Goal: Task Accomplishment & Management: Manage account settings

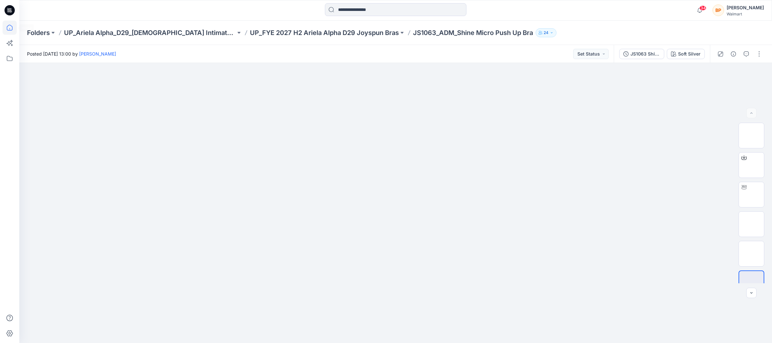
click at [14, 26] on icon at bounding box center [10, 28] width 14 height 14
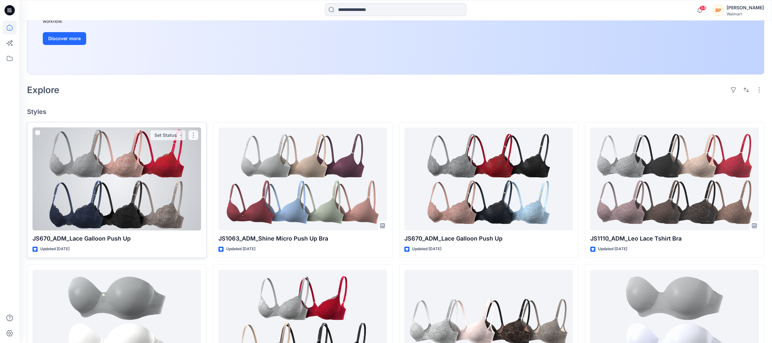
scroll to position [139, 0]
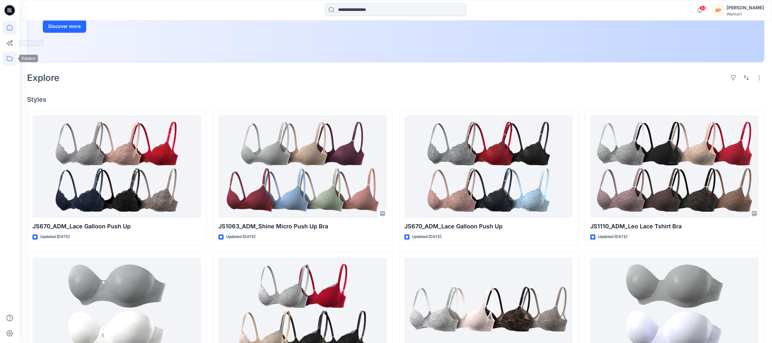
click at [10, 55] on icon at bounding box center [10, 58] width 14 height 14
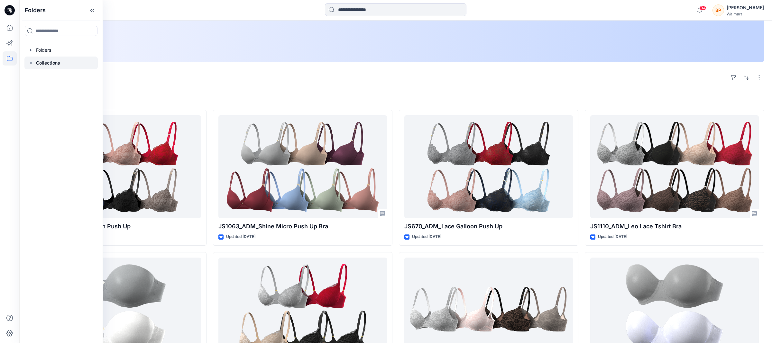
click at [34, 65] on div at bounding box center [60, 63] width 73 height 13
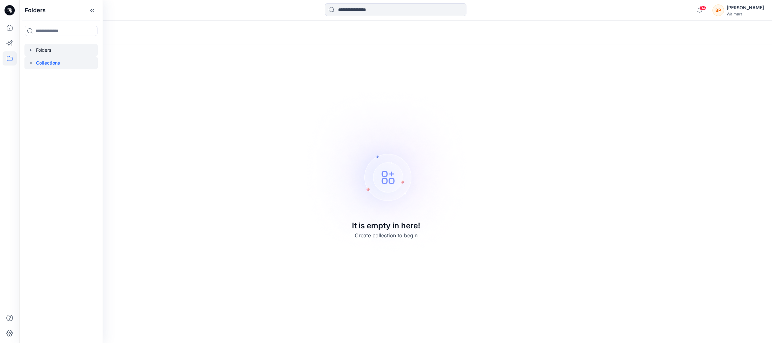
click at [72, 47] on div at bounding box center [60, 50] width 73 height 13
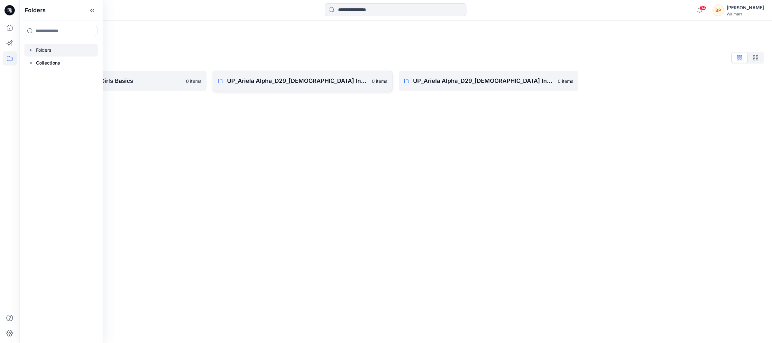
click at [291, 80] on p "UP_Ariela Alpha_D29_[DEMOGRAPHIC_DATA] Intimates - Joyspun" at bounding box center [297, 81] width 141 height 9
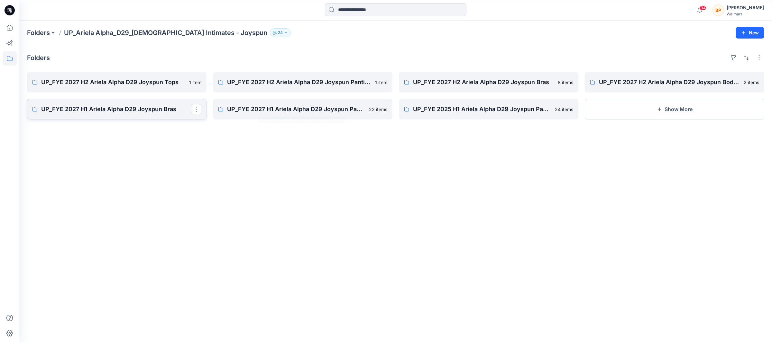
click at [163, 104] on link "UP_FYE 2027 H1 Ariela Alpha D29 Joyspun Bras" at bounding box center [116, 109] width 179 height 21
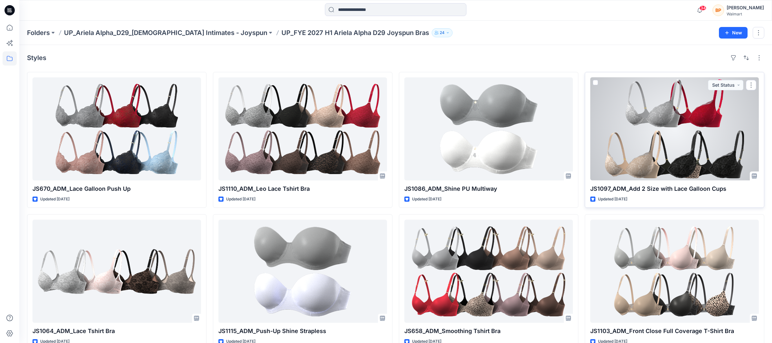
click at [596, 82] on span at bounding box center [595, 82] width 5 height 5
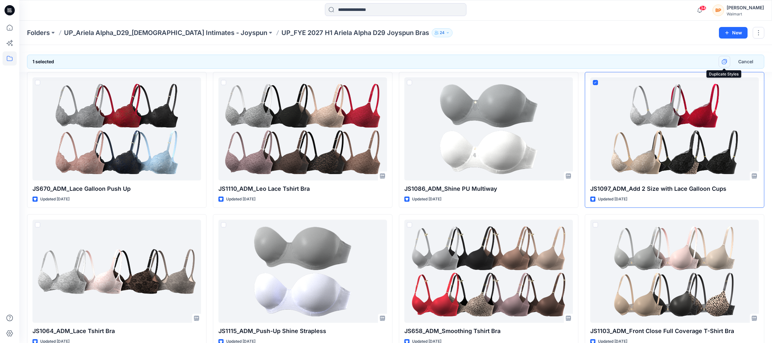
click at [724, 64] on icon "button" at bounding box center [723, 62] width 5 height 5
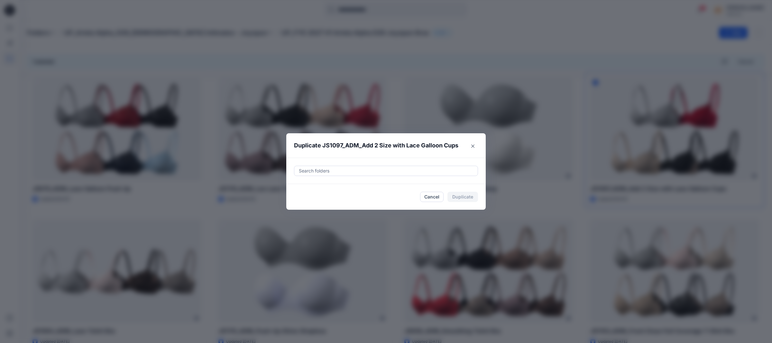
click at [362, 168] on div at bounding box center [386, 171] width 176 height 8
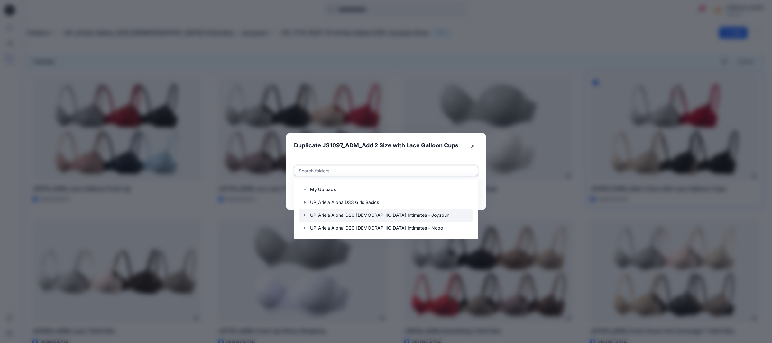
drag, startPoint x: 353, startPoint y: 214, endPoint x: 306, endPoint y: 210, distance: 47.1
click at [306, 210] on div at bounding box center [385, 215] width 175 height 13
click at [304, 216] on icon "button" at bounding box center [304, 215] width 1 height 2
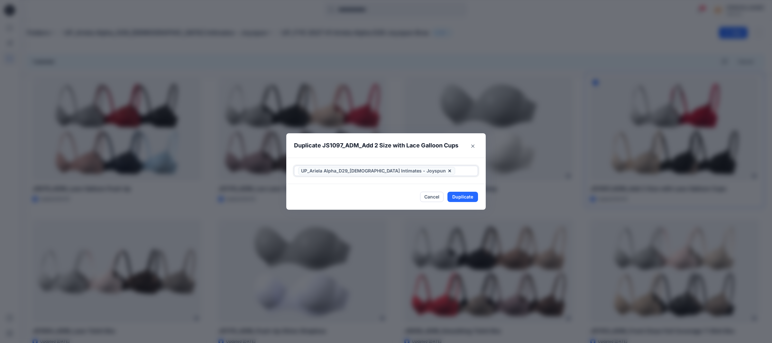
click at [414, 171] on span "UP_Ariela Alpha_D29_[DEMOGRAPHIC_DATA] Intimates - Joyspun" at bounding box center [376, 171] width 157 height 8
click at [447, 169] on icon at bounding box center [449, 170] width 5 height 5
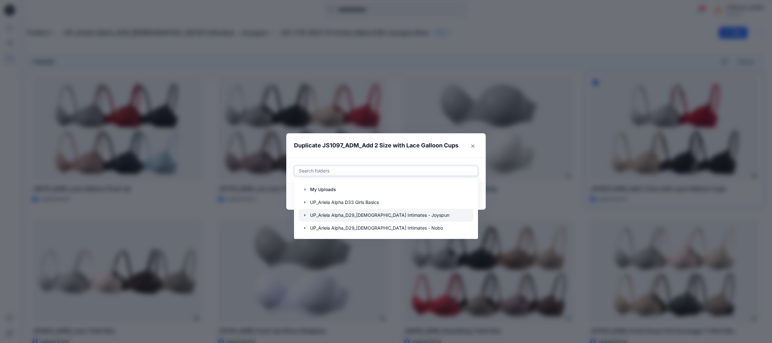
click at [302, 215] on icon "button" at bounding box center [304, 215] width 5 height 5
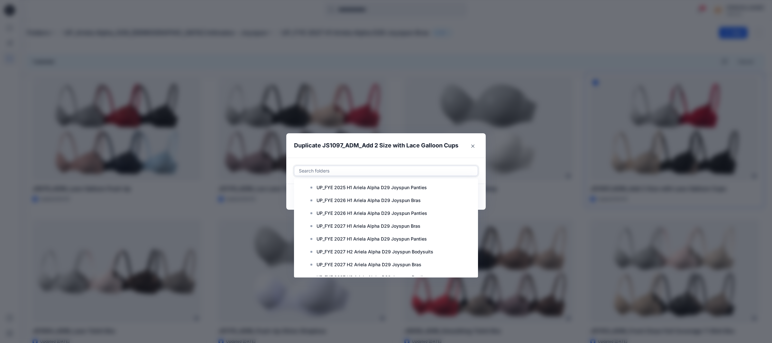
scroll to position [193, 0]
click at [373, 230] on p "UP_FYE 2027 H2 Ariela Alpha D29 Joyspun Bras" at bounding box center [368, 228] width 105 height 8
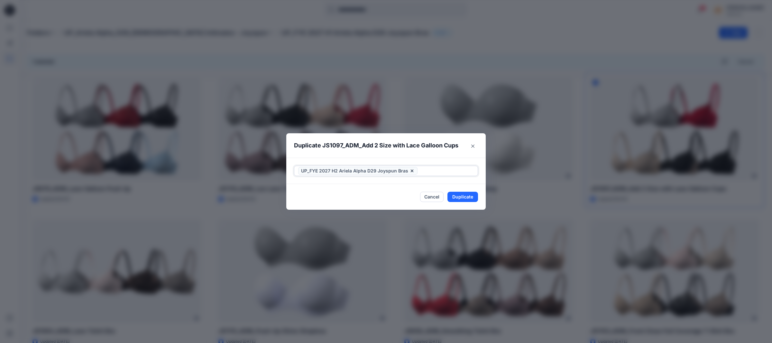
click at [450, 174] on div at bounding box center [446, 171] width 55 height 8
click at [460, 204] on footer "Cancel Duplicate" at bounding box center [385, 197] width 199 height 26
click at [460, 200] on button "Duplicate" at bounding box center [462, 197] width 31 height 10
click at [464, 197] on button "Close" at bounding box center [467, 197] width 21 height 10
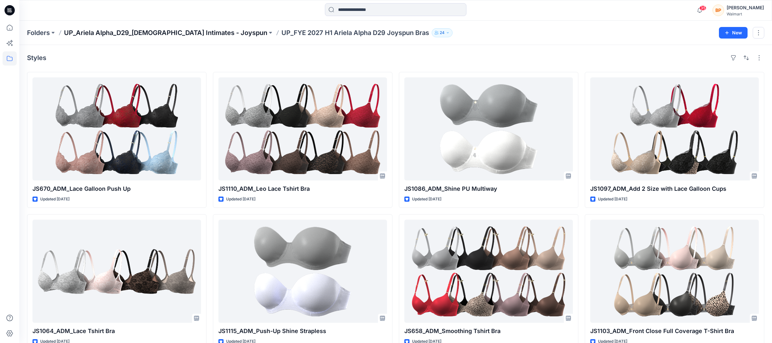
click at [178, 32] on p "UP_Ariela Alpha_D29_[DEMOGRAPHIC_DATA] Intimates - Joyspun" at bounding box center [165, 32] width 203 height 9
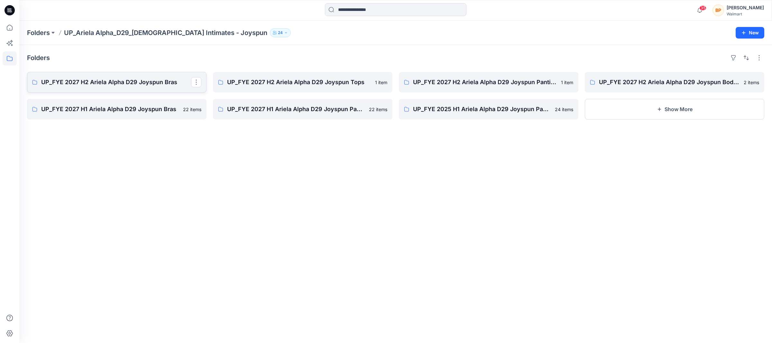
click at [139, 79] on p "UP_FYE 2027 H2 Ariela Alpha D29 Joyspun Bras" at bounding box center [116, 82] width 150 height 9
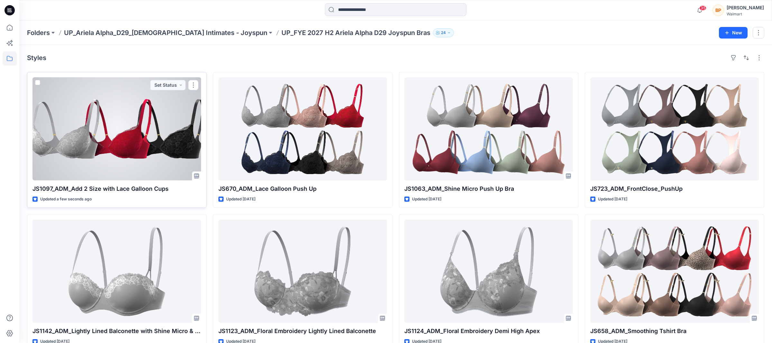
click at [178, 146] on div at bounding box center [116, 128] width 168 height 103
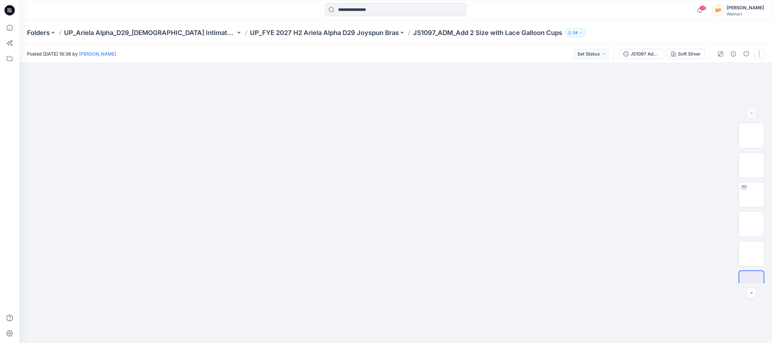
click at [757, 52] on button "button" at bounding box center [759, 54] width 10 height 10
click at [730, 86] on button "Edit" at bounding box center [731, 87] width 59 height 12
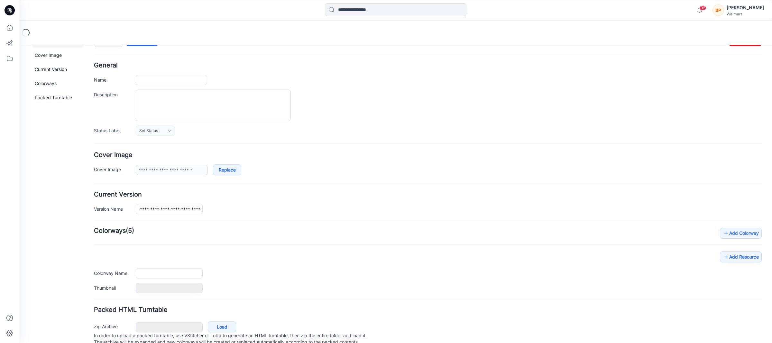
type input "**********"
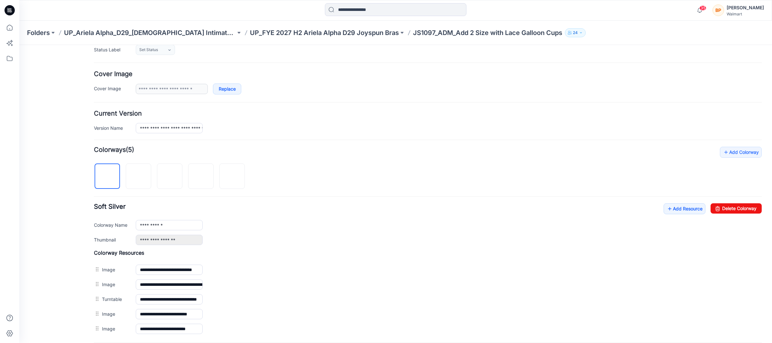
scroll to position [169, 0]
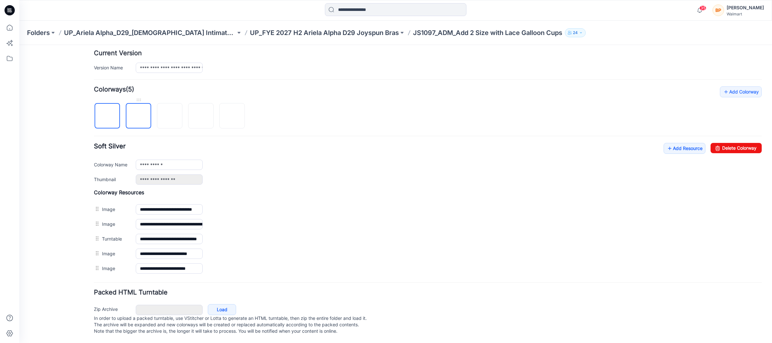
click at [139, 116] on img at bounding box center [139, 116] width 0 height 0
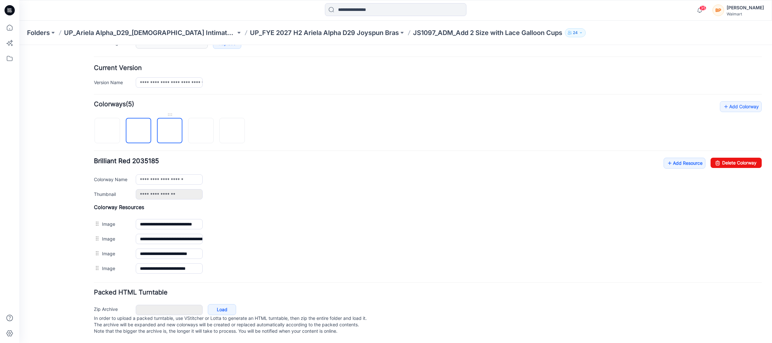
click at [170, 131] on img at bounding box center [170, 131] width 0 height 0
click at [738, 158] on link "Delete Colorway" at bounding box center [735, 163] width 51 height 10
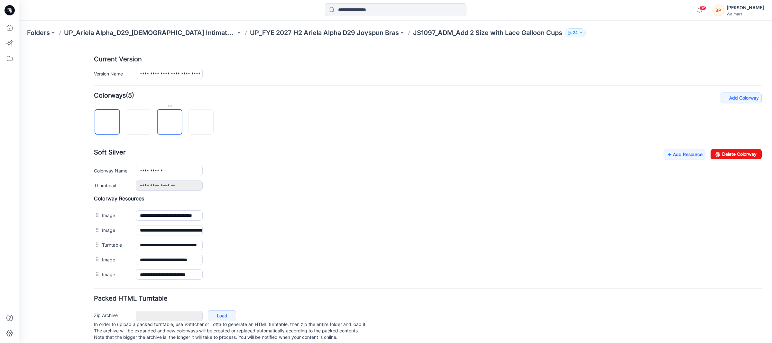
click at [170, 122] on img at bounding box center [170, 122] width 0 height 0
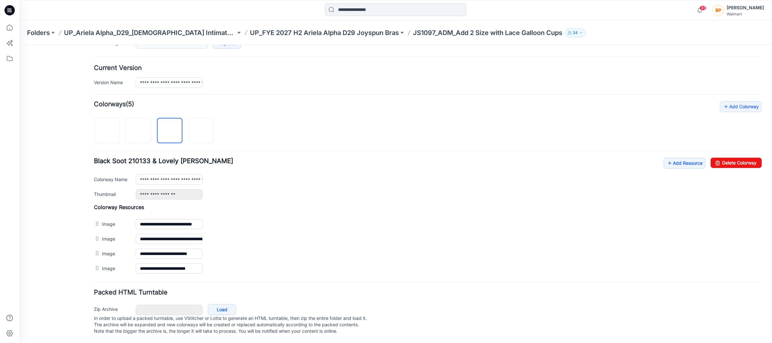
click at [738, 146] on div "**********" at bounding box center [427, 188] width 667 height 175
click at [733, 150] on div "**********" at bounding box center [427, 188] width 667 height 175
click at [733, 159] on link "Delete Colorway" at bounding box center [735, 163] width 51 height 10
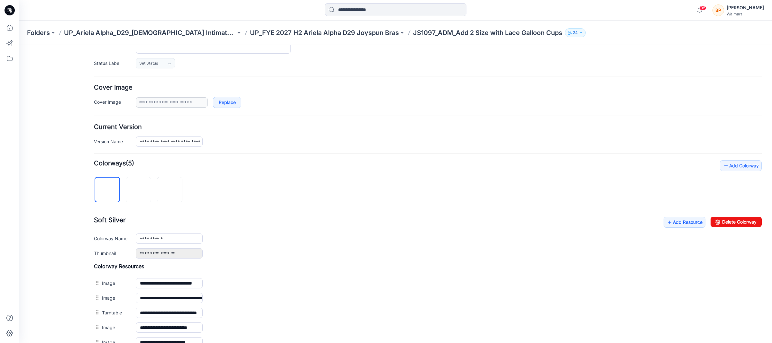
scroll to position [0, 0]
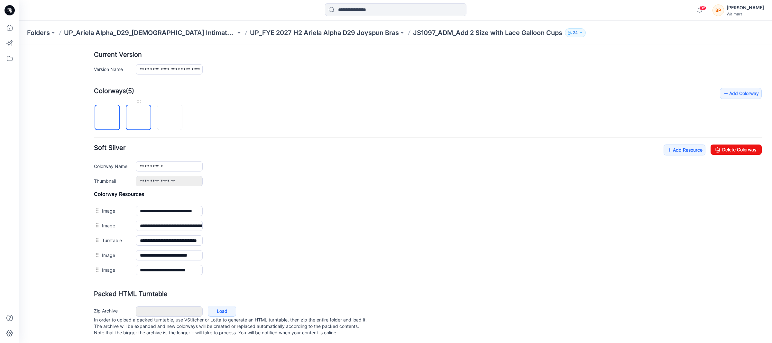
click at [139, 118] on img at bounding box center [139, 118] width 0 height 0
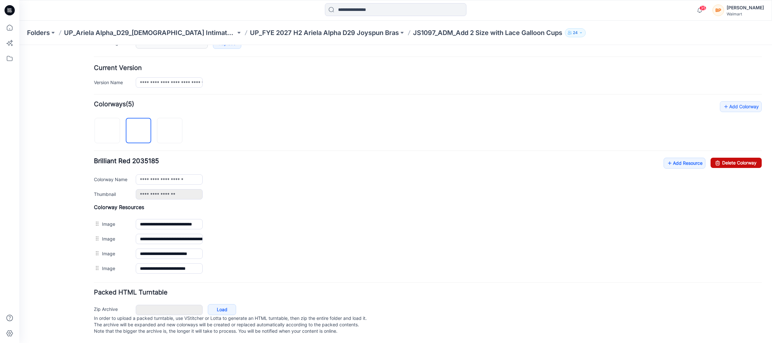
click at [729, 158] on link "Delete Colorway" at bounding box center [735, 163] width 51 height 10
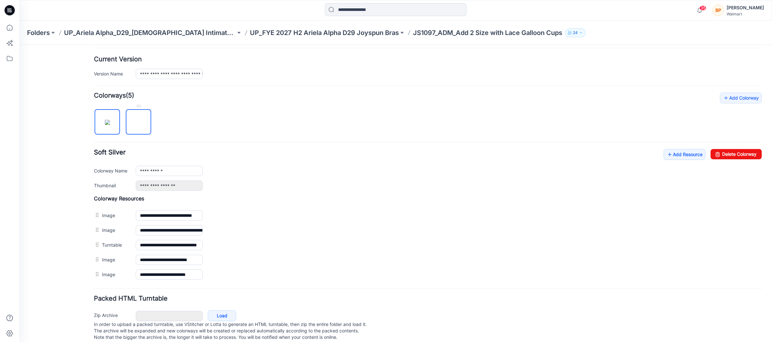
click at [139, 122] on img at bounding box center [139, 122] width 0 height 0
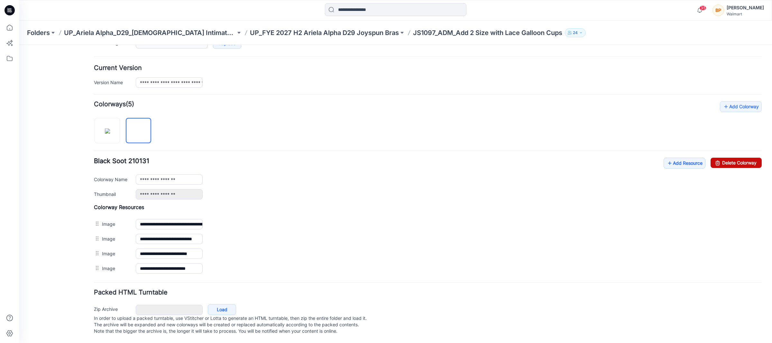
click at [737, 159] on link "Delete Colorway" at bounding box center [735, 163] width 51 height 10
type input "**********"
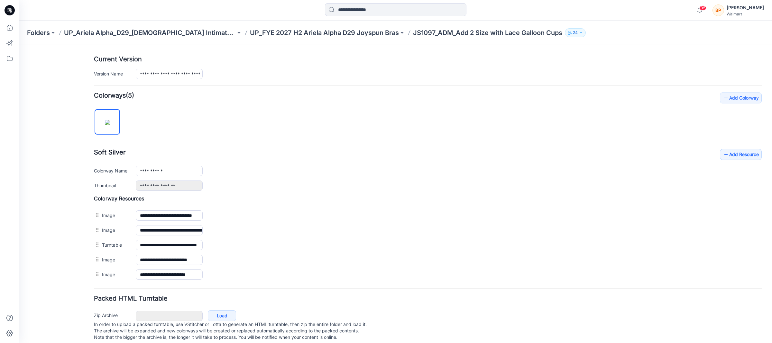
click at [110, 125] on img at bounding box center [107, 122] width 5 height 5
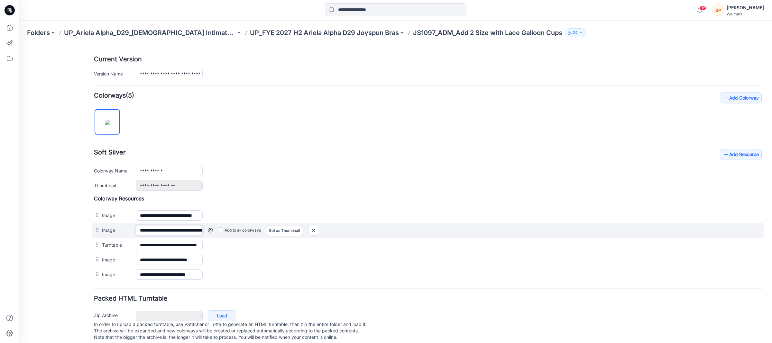
click at [186, 234] on input "**********" at bounding box center [169, 230] width 67 height 10
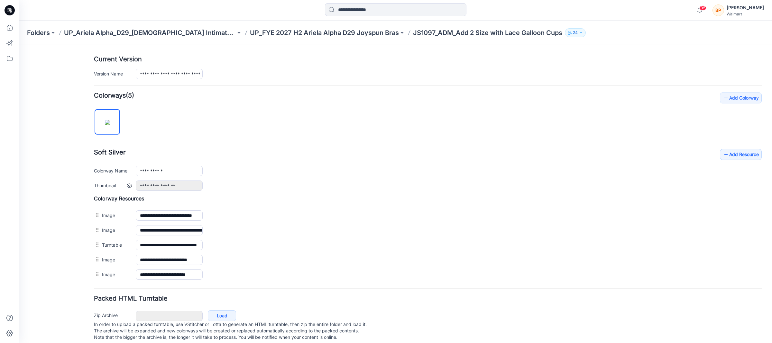
click at [236, 191] on div "**********" at bounding box center [449, 186] width 626 height 10
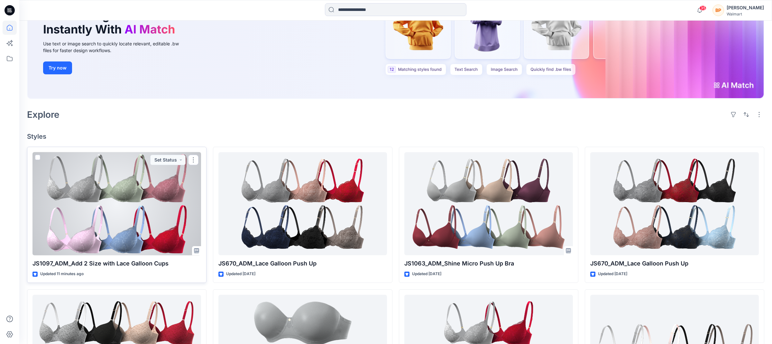
scroll to position [108, 0]
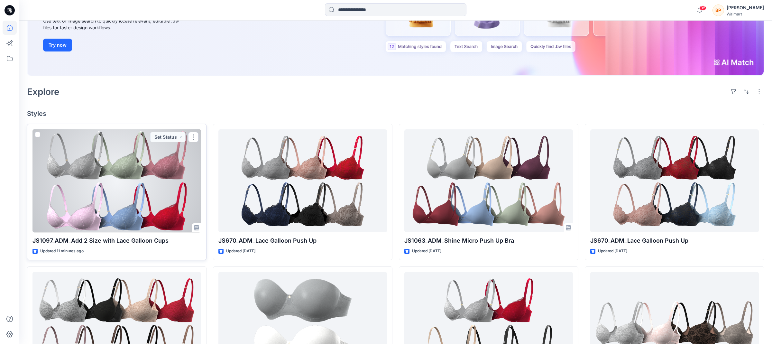
click at [143, 185] on div at bounding box center [116, 180] width 168 height 103
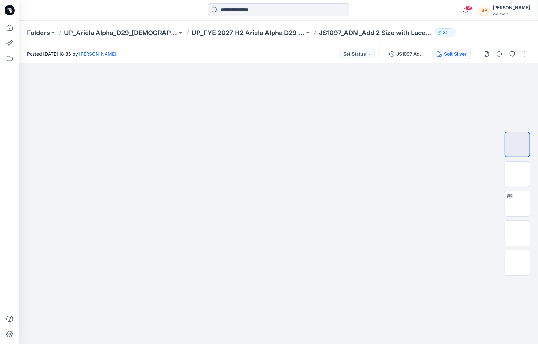
click at [459, 54] on div "Soft Silver" at bounding box center [455, 53] width 23 height 7
click at [527, 53] on button "button" at bounding box center [525, 54] width 10 height 10
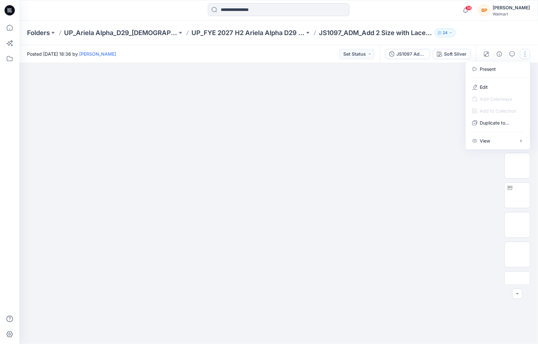
click at [438, 107] on img at bounding box center [279, 107] width 322 height 0
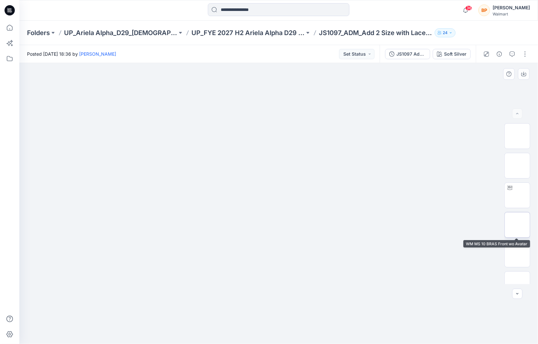
scroll to position [101, 0]
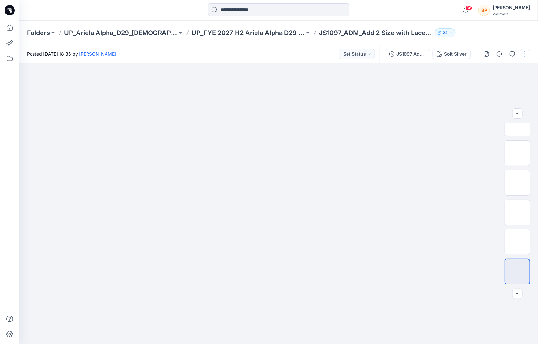
click at [524, 56] on button "button" at bounding box center [525, 54] width 10 height 10
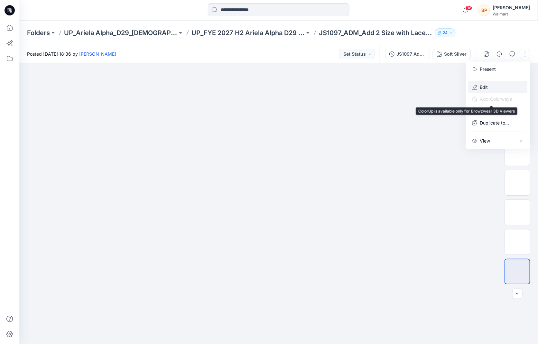
click at [496, 87] on button "Edit" at bounding box center [497, 87] width 59 height 12
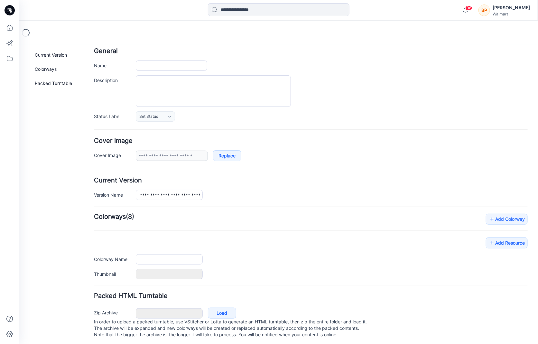
type input "**********"
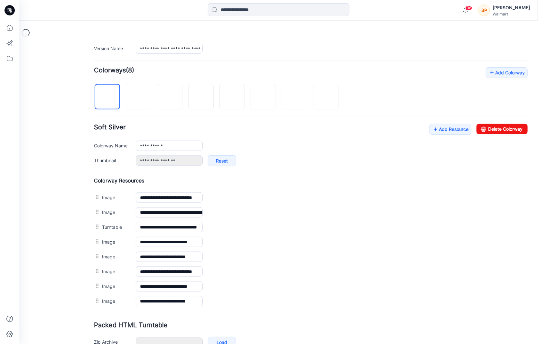
scroll to position [213, 0]
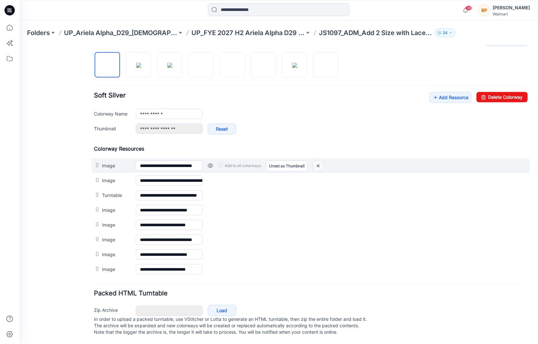
click at [316, 162] on img at bounding box center [317, 165] width 10 height 11
click at [321, 160] on img at bounding box center [317, 165] width 10 height 11
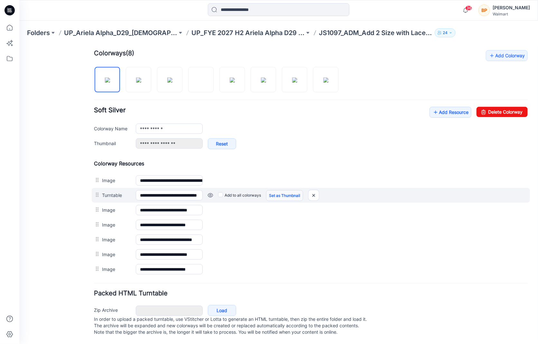
scroll to position [199, 0]
click at [314, 190] on img at bounding box center [313, 195] width 10 height 11
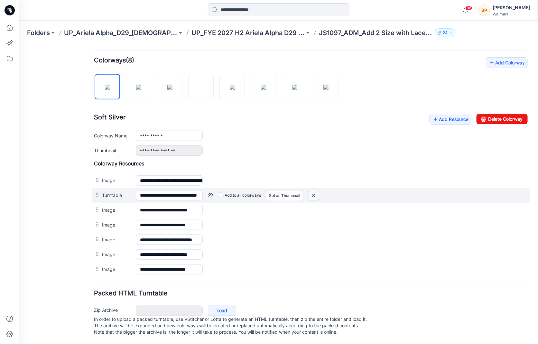
scroll to position [177, 0]
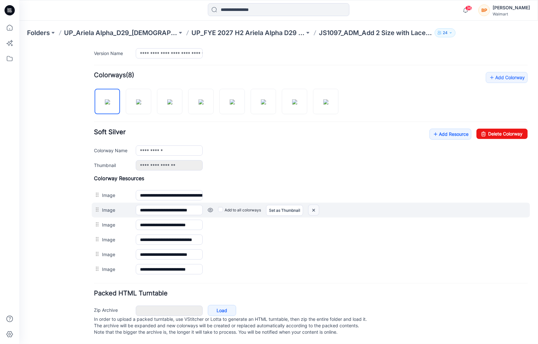
click at [316, 204] on img at bounding box center [313, 209] width 10 height 11
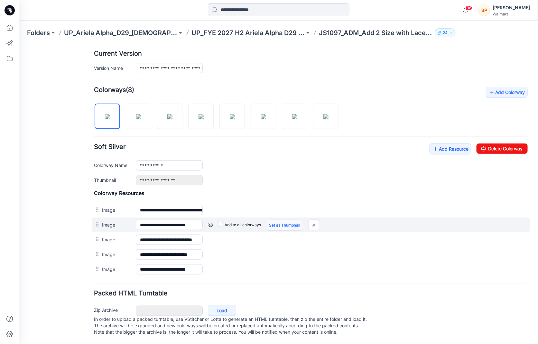
scroll to position [162, 0]
click at [314, 219] on img at bounding box center [313, 224] width 10 height 11
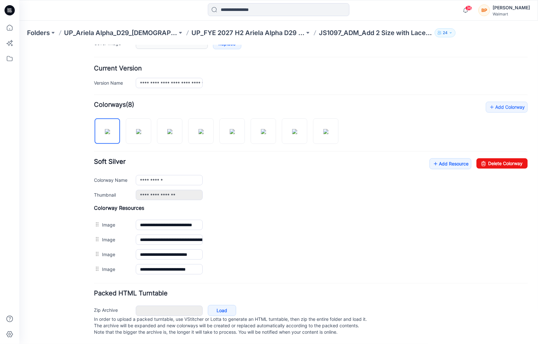
scroll to position [147, 0]
click at [136, 129] on img at bounding box center [138, 131] width 5 height 5
click at [172, 129] on img at bounding box center [169, 131] width 5 height 5
click at [203, 129] on img at bounding box center [200, 131] width 5 height 5
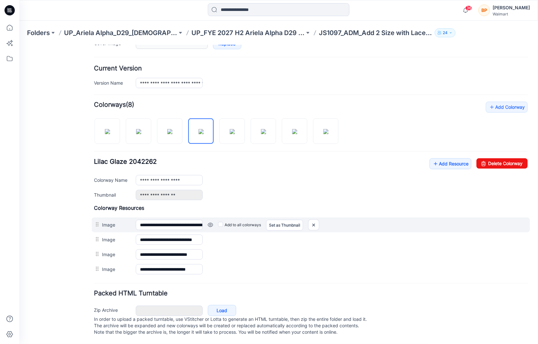
click at [94, 219] on div at bounding box center [98, 224] width 8 height 10
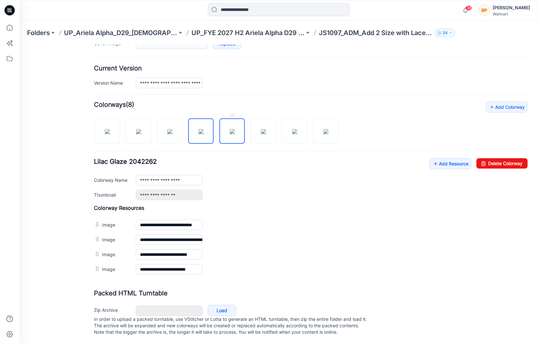
click at [234, 129] on img at bounding box center [231, 131] width 5 height 5
click at [276, 117] on div at bounding box center [218, 127] width 249 height 33
click at [266, 129] on img at bounding box center [262, 131] width 5 height 5
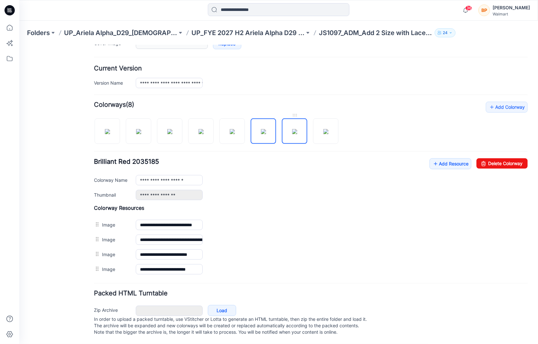
click at [292, 129] on img at bounding box center [294, 131] width 5 height 5
click at [327, 129] on img at bounding box center [325, 131] width 5 height 5
drag, startPoint x: 266, startPoint y: 113, endPoint x: 307, endPoint y: 103, distance: 42.5
click at [307, 103] on div "Add Colorway Colorways (8) Black Soot 210131 Add Resource Delete Colorway Color…" at bounding box center [310, 188] width 433 height 175
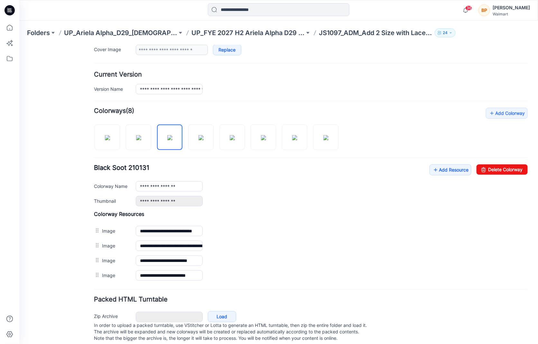
scroll to position [132, 0]
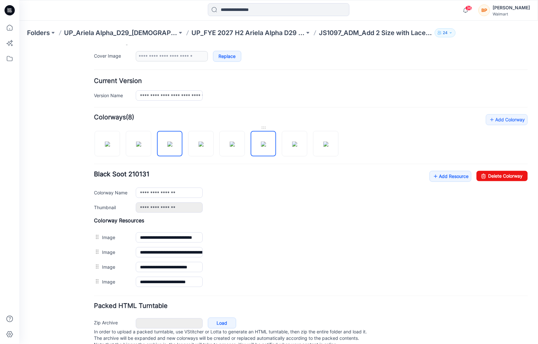
click at [262, 141] on img at bounding box center [262, 143] width 5 height 5
click at [260, 119] on div "Add Colorway Colorways (8) Lilac Glaze 2042262 Add Resource Delete Colorway Col…" at bounding box center [310, 201] width 433 height 175
click at [508, 175] on link "Delete Colorway" at bounding box center [501, 175] width 51 height 10
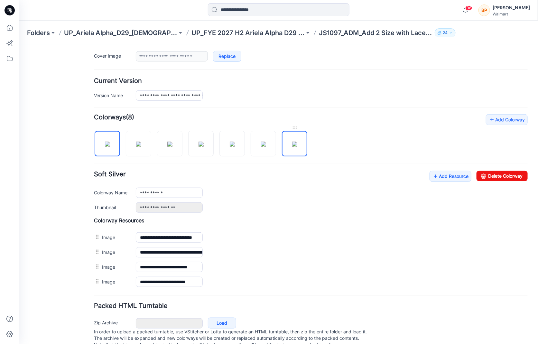
click at [297, 141] on img at bounding box center [294, 143] width 5 height 5
click at [266, 141] on img at bounding box center [262, 143] width 5 height 5
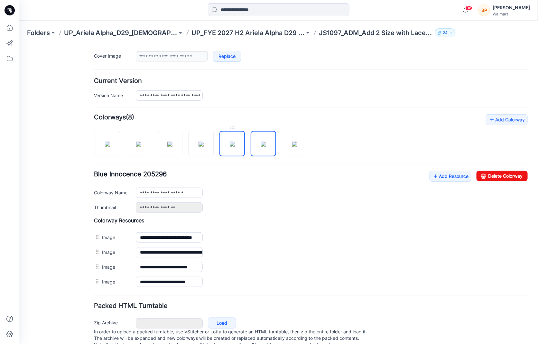
click at [229, 146] on img at bounding box center [231, 143] width 5 height 5
type input "**********"
click at [523, 131] on div "**********" at bounding box center [310, 201] width 433 height 175
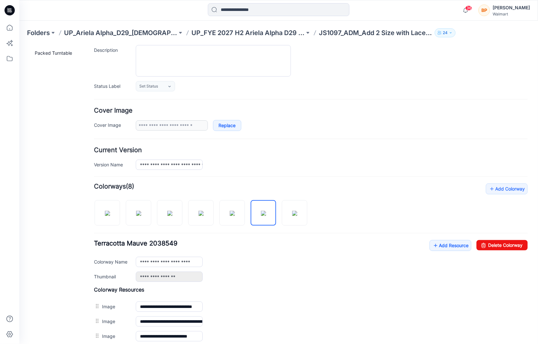
scroll to position [0, 0]
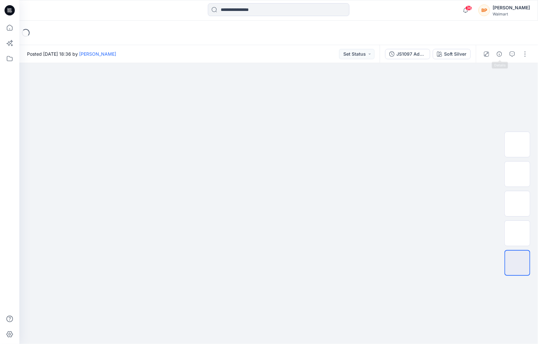
click at [506, 52] on div at bounding box center [504, 54] width 59 height 18
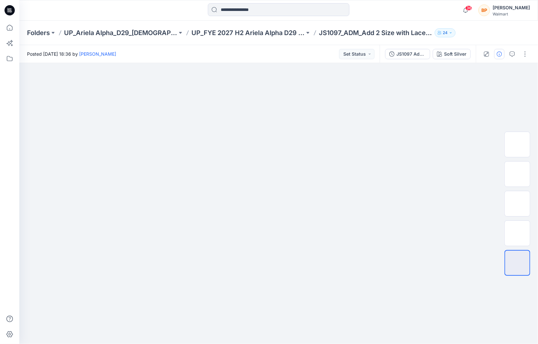
click at [503, 52] on button "button" at bounding box center [499, 54] width 10 height 10
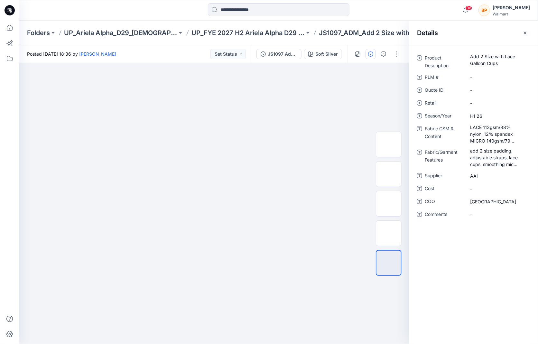
click at [490, 110] on div "Product Description Add 2 Size with Lace Galloon Cups PLM # - Quote ID - Retail…" at bounding box center [473, 140] width 113 height 174
click at [490, 115] on span "H1 26" at bounding box center [498, 116] width 56 height 7
drag, startPoint x: 504, startPoint y: 115, endPoint x: 446, endPoint y: 115, distance: 58.5
click at [446, 115] on div "Season/Year *****" at bounding box center [473, 116] width 113 height 10
type textarea "*****"
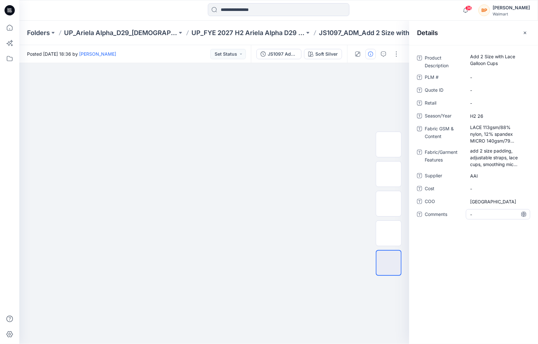
click at [490, 212] on span "-" at bounding box center [498, 214] width 56 height 7
type textarea "*********"
click at [490, 276] on div "Product Description Add 2 Size with Lace Galloon Cups PLM # - Quote ID - Retail…" at bounding box center [473, 194] width 129 height 299
click at [523, 33] on icon "button" at bounding box center [524, 32] width 5 height 5
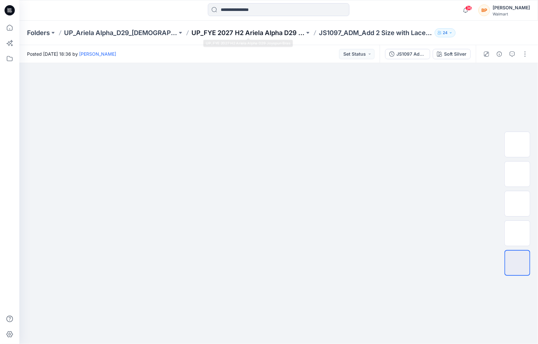
click at [268, 32] on p "UP_FYE 2027 H2 Ariela Alpha D29 Joyspun Bras" at bounding box center [247, 32] width 113 height 9
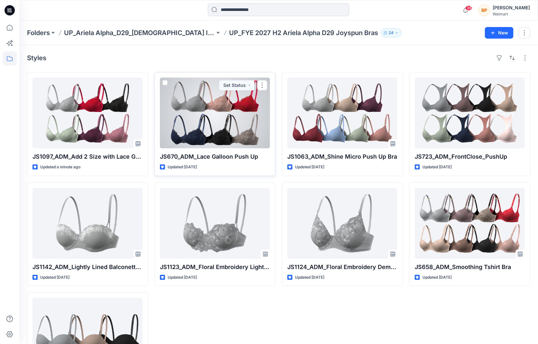
click at [221, 130] on div at bounding box center [215, 112] width 110 height 71
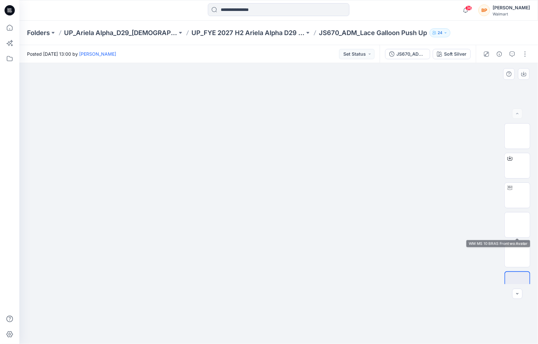
click at [365, 107] on img at bounding box center [279, 107] width 322 height 0
click at [448, 52] on div "Soft Silver" at bounding box center [455, 53] width 23 height 7
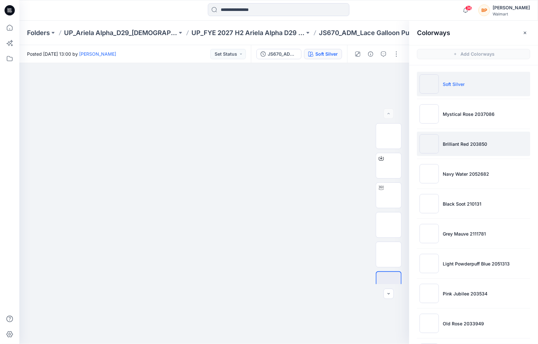
click at [460, 153] on li "Brilliant Red 203850" at bounding box center [473, 143] width 113 height 24
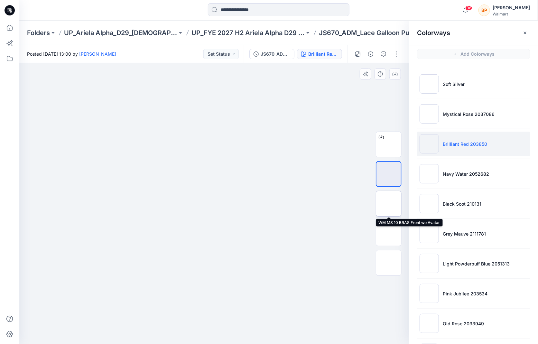
click at [388, 204] on img at bounding box center [388, 204] width 0 height 0
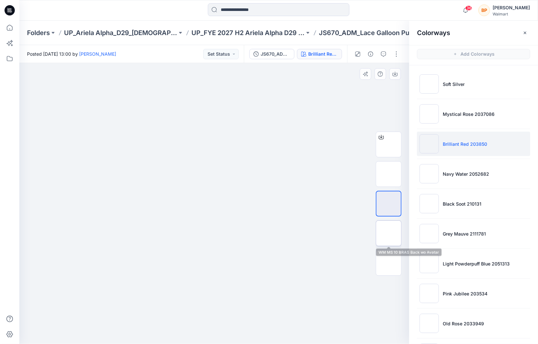
click at [388, 233] on img at bounding box center [388, 233] width 0 height 0
click at [340, 63] on img at bounding box center [214, 63] width 281 height 0
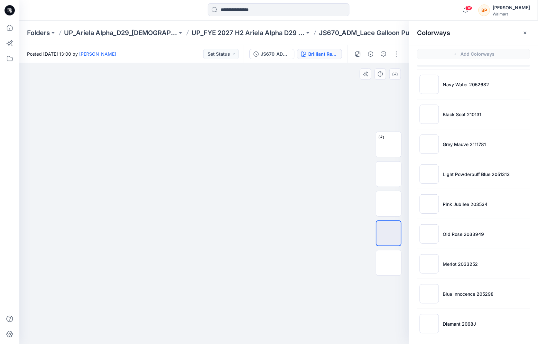
scroll to position [86, 0]
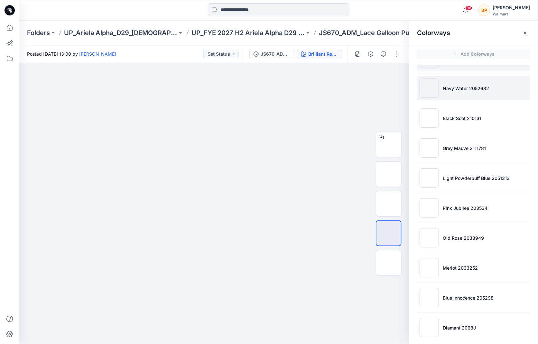
click at [464, 92] on li "Navy Water 2052682" at bounding box center [473, 88] width 113 height 24
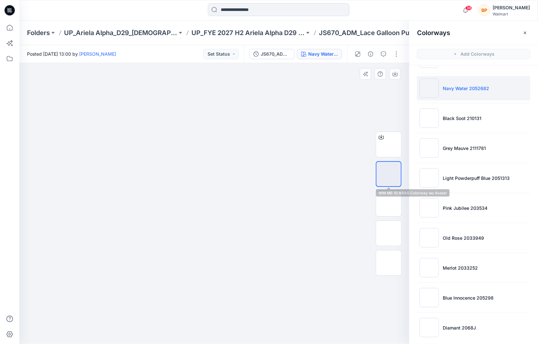
click at [388, 174] on img at bounding box center [388, 174] width 0 height 0
click at [388, 204] on img at bounding box center [388, 204] width 0 height 0
click at [424, 131] on ul "Soft Silver Mystical Rose 2037086 Brilliant Red 203850 Navy Water 2052682 Black…" at bounding box center [473, 163] width 129 height 366
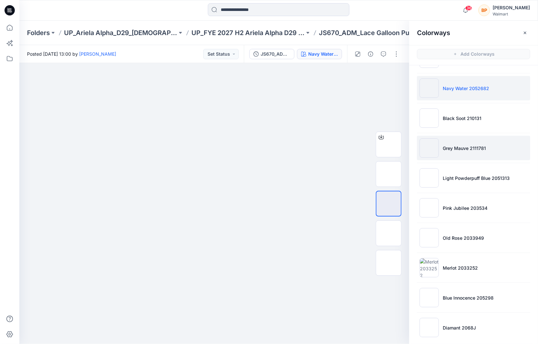
click at [428, 144] on img at bounding box center [428, 147] width 19 height 19
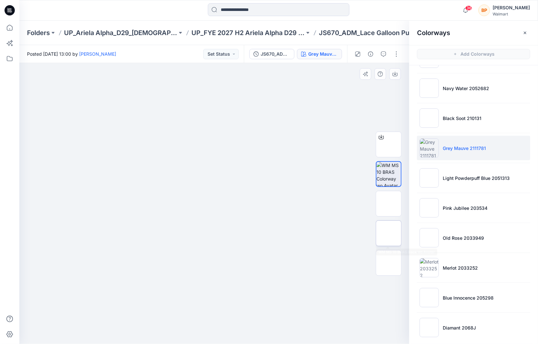
click at [388, 233] on img at bounding box center [388, 233] width 0 height 0
click at [388, 204] on img at bounding box center [388, 204] width 0 height 0
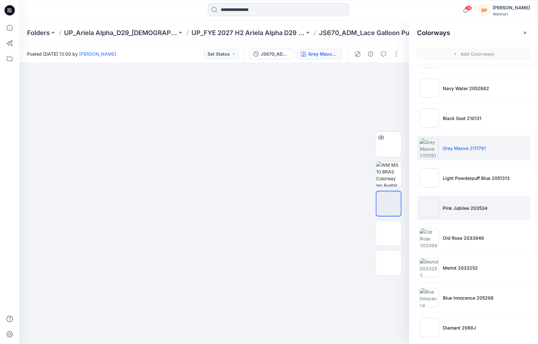
click at [445, 208] on p "Pink Jubilee 203534" at bounding box center [464, 207] width 45 height 7
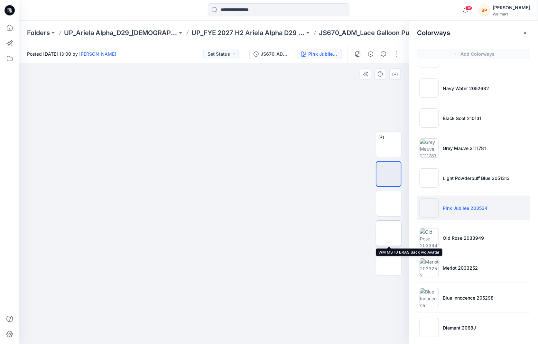
click at [388, 233] on img at bounding box center [388, 233] width 0 height 0
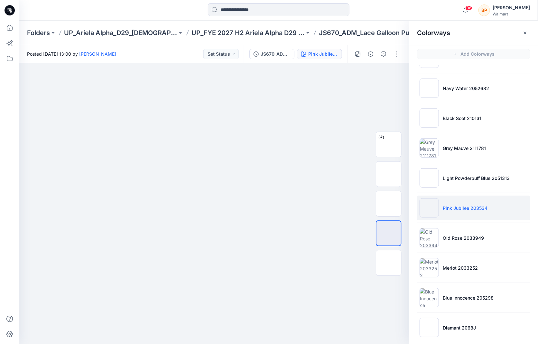
click at [462, 103] on hr at bounding box center [473, 103] width 113 height 0
click at [462, 94] on li "Navy Water 2052682" at bounding box center [473, 88] width 113 height 24
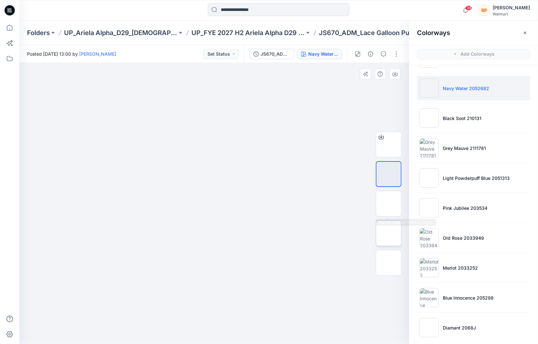
click at [388, 233] on img at bounding box center [388, 233] width 0 height 0
click at [331, 63] on img at bounding box center [214, 63] width 281 height 0
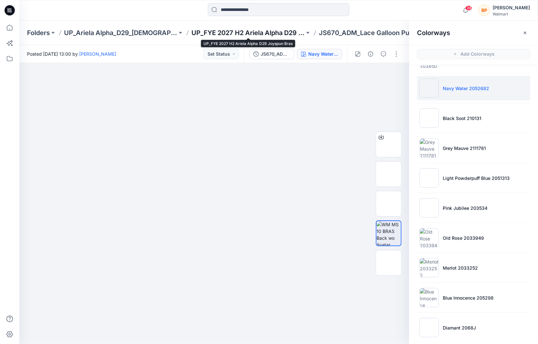
click at [245, 32] on p "UP_FYE 2027 H2 Ariela Alpha D29 Joyspun Bras" at bounding box center [247, 32] width 113 height 9
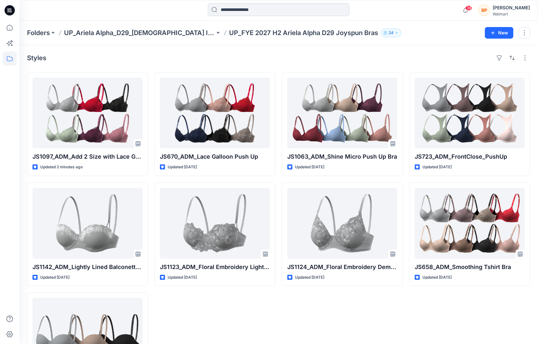
click at [286, 9] on input at bounding box center [278, 9] width 141 height 13
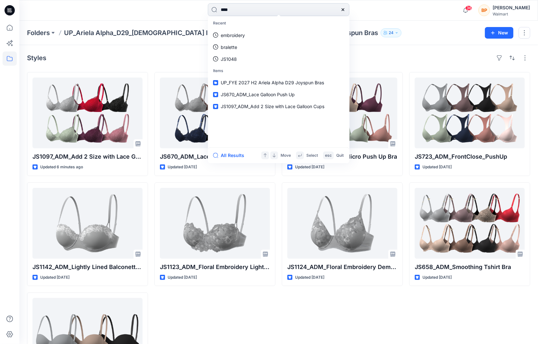
type input "*****"
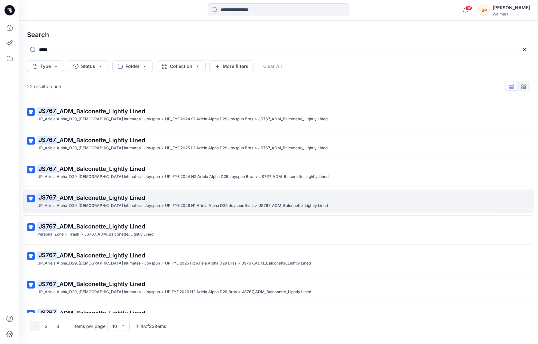
click at [177, 194] on p "JS767 _ADM_Balconette_Lightly Lined" at bounding box center [277, 197] width 481 height 9
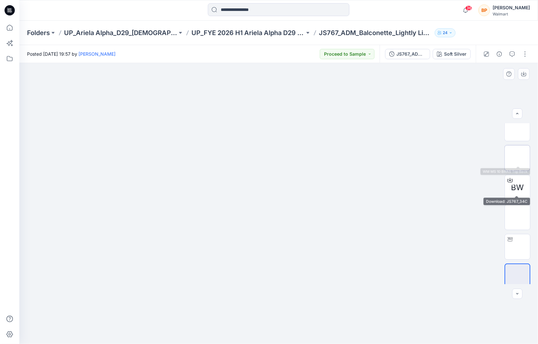
scroll to position [72, 0]
click at [525, 54] on button "button" at bounding box center [525, 54] width 10 height 10
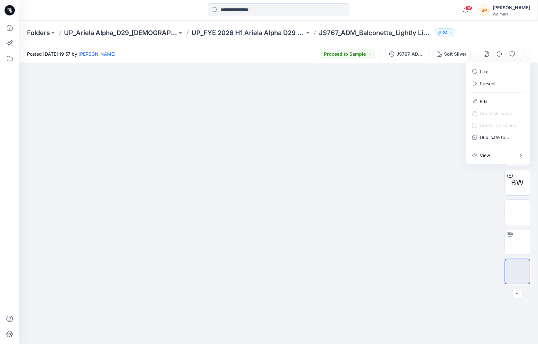
click at [415, 80] on div at bounding box center [278, 203] width 519 height 281
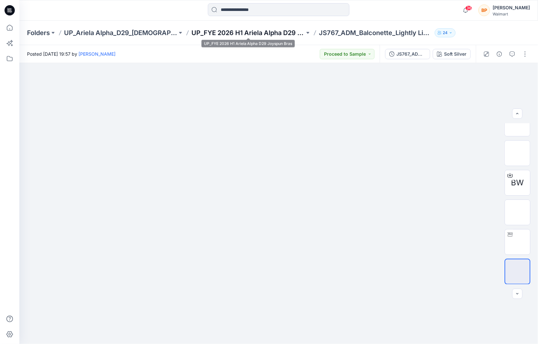
click at [273, 31] on p "UP_FYE 2026 H1 Ariela Alpha D29 Joyspun Bras" at bounding box center [247, 32] width 113 height 9
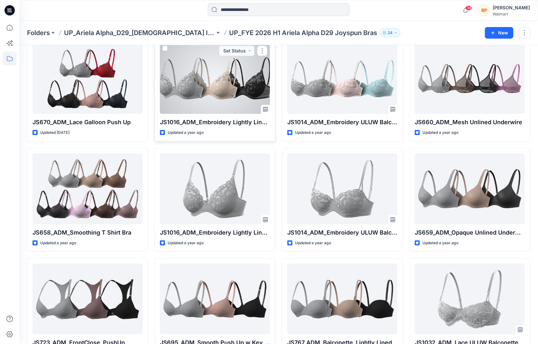
scroll to position [59, 0]
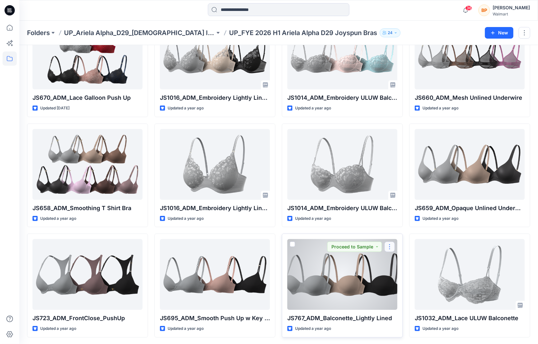
click at [390, 246] on button "button" at bounding box center [389, 246] width 10 height 10
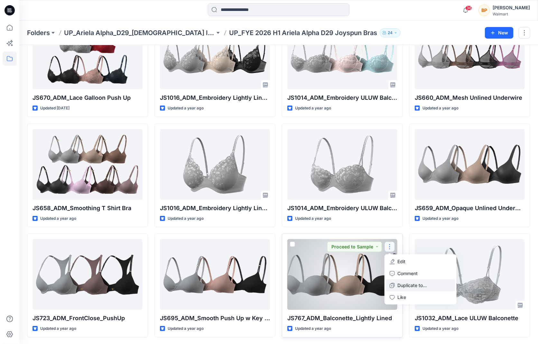
click at [401, 287] on p "Duplicate to..." at bounding box center [411, 285] width 29 height 7
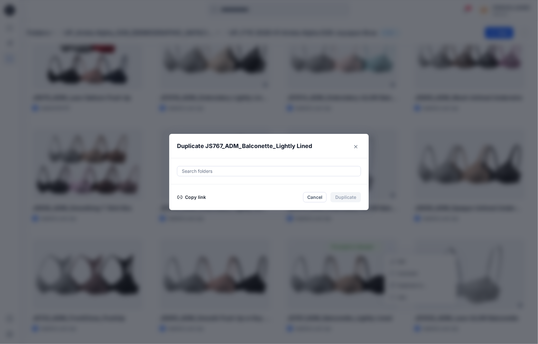
click at [308, 175] on div at bounding box center [269, 171] width 176 height 8
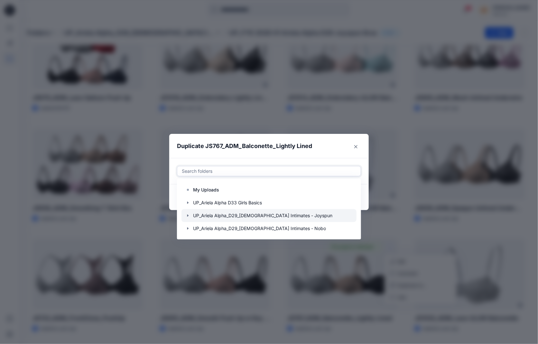
click at [187, 215] on icon "button" at bounding box center [187, 215] width 1 height 2
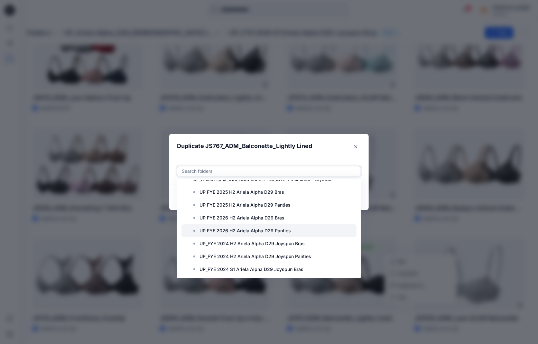
scroll to position [193, 0]
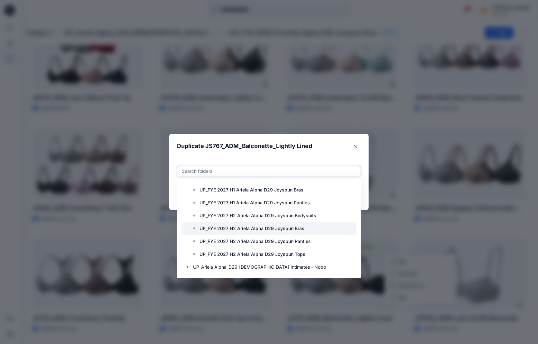
click at [268, 232] on p "UP_FYE 2027 H2 Ariela Alpha D29 Joyspun Bras" at bounding box center [251, 228] width 105 height 8
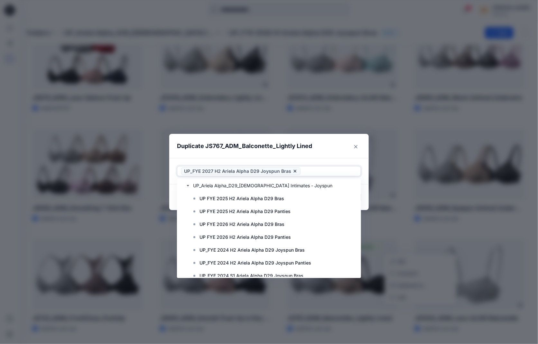
scroll to position [0, 0]
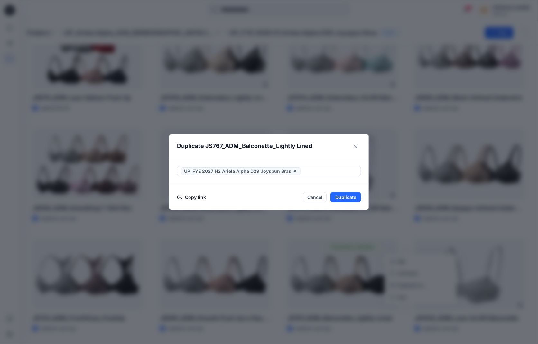
click at [348, 157] on header "Duplicate JS767_ADM_Balconette_Lightly Lined" at bounding box center [262, 146] width 186 height 24
click at [345, 194] on button "Duplicate" at bounding box center [345, 197] width 31 height 10
click at [288, 74] on div "Duplicate JS767_ADM_Balconette_Lightly Lined Your styles were duplicated succes…" at bounding box center [269, 172] width 538 height 344
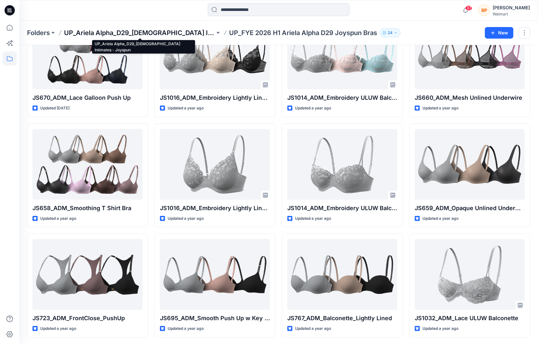
click at [185, 31] on p "UP_Ariela Alpha_D29_[DEMOGRAPHIC_DATA] Intimates - Joyspun" at bounding box center [139, 32] width 151 height 9
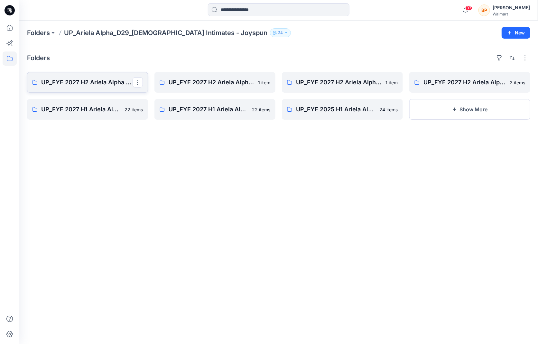
click at [105, 86] on p "UP_FYE 2027 H2 Ariela Alpha D29 Joyspun Bras" at bounding box center [86, 82] width 91 height 9
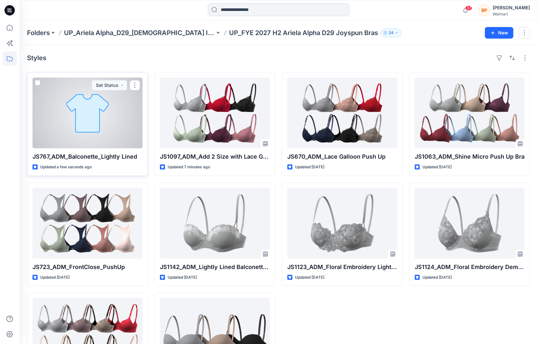
click at [124, 118] on div at bounding box center [87, 112] width 110 height 71
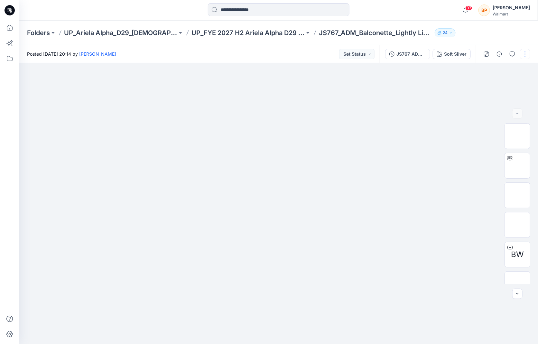
click at [527, 52] on button "button" at bounding box center [525, 54] width 10 height 10
click at [497, 88] on button "Edit" at bounding box center [497, 87] width 59 height 12
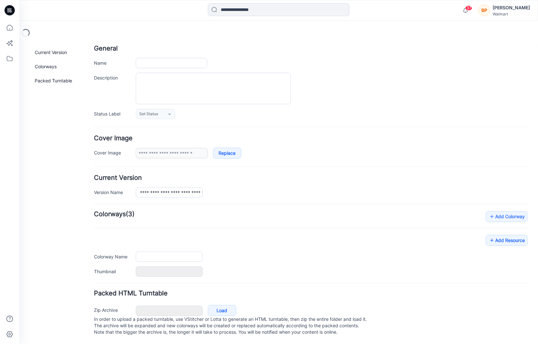
type input "**********"
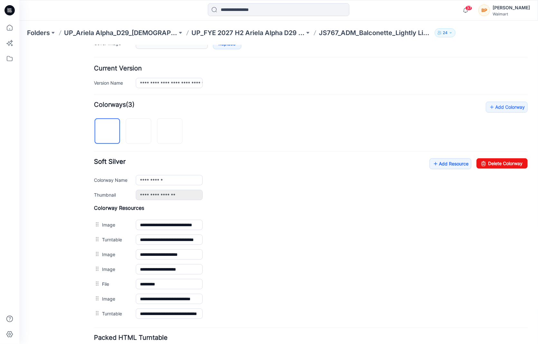
scroll to position [191, 0]
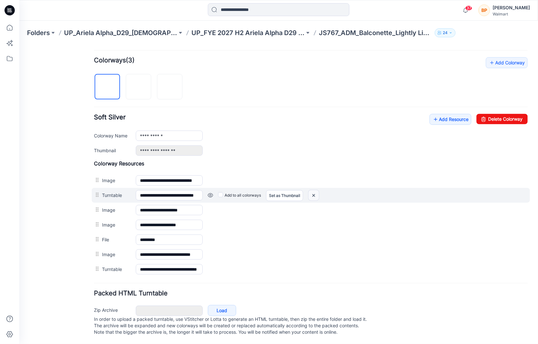
click at [314, 191] on img at bounding box center [313, 195] width 10 height 11
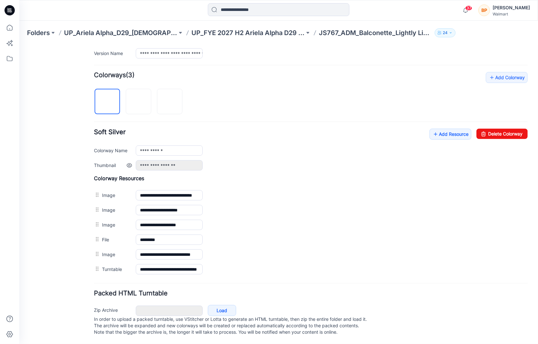
scroll to position [177, 0]
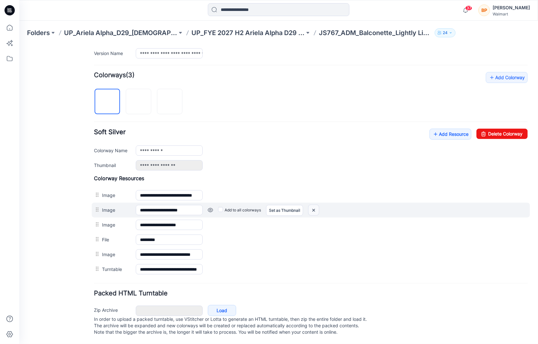
click at [314, 205] on img at bounding box center [313, 209] width 10 height 11
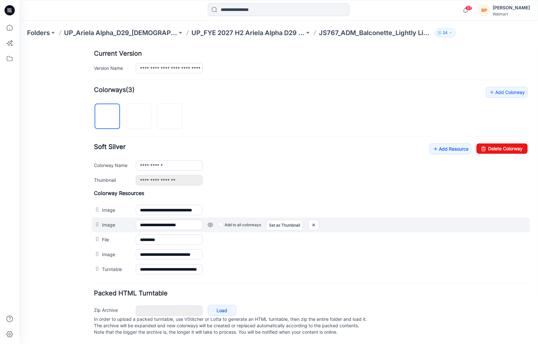
scroll to position [162, 0]
click at [313, 220] on img at bounding box center [313, 224] width 10 height 11
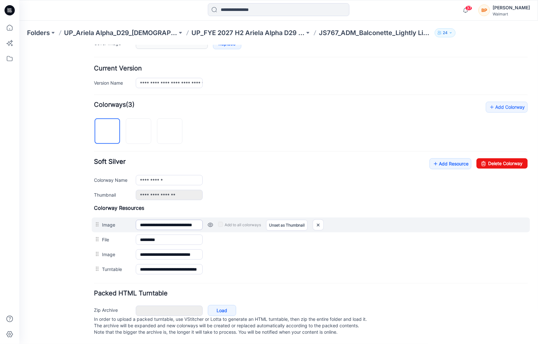
scroll to position [148, 0]
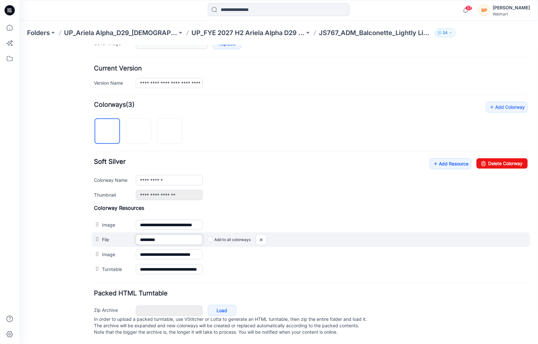
drag, startPoint x: 173, startPoint y: 234, endPoint x: 152, endPoint y: 233, distance: 20.9
click at [152, 234] on input "*********" at bounding box center [168, 239] width 67 height 10
type input "****"
click at [259, 235] on img at bounding box center [261, 239] width 10 height 11
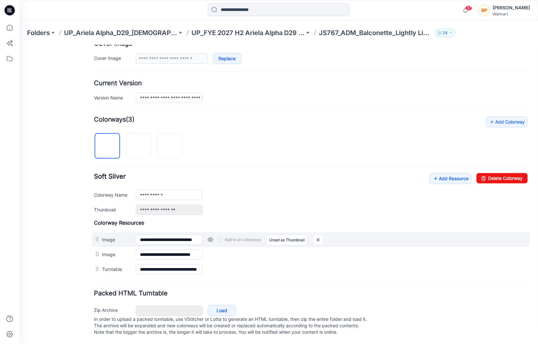
scroll to position [133, 0]
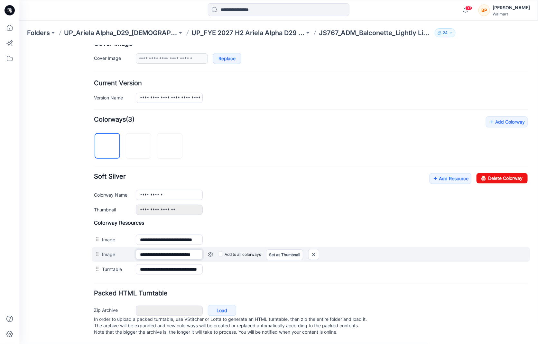
click at [148, 249] on input "**********" at bounding box center [168, 254] width 67 height 10
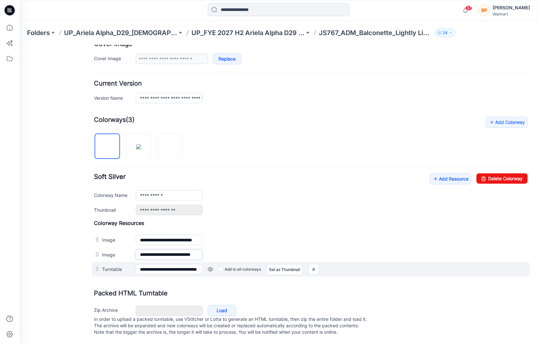
drag, startPoint x: 142, startPoint y: 249, endPoint x: 258, endPoint y: 255, distance: 115.2
click at [258, 255] on div "**********" at bounding box center [310, 247] width 433 height 57
type input "*"
type input "**********"
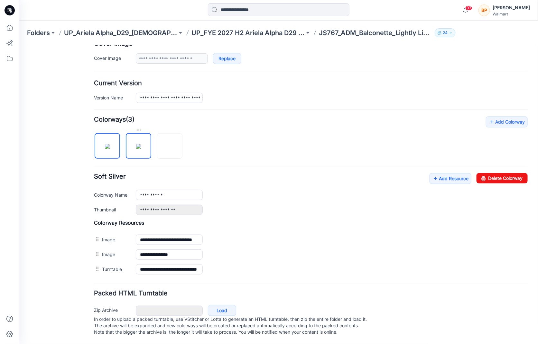
scroll to position [133, 0]
click at [136, 145] on img at bounding box center [138, 145] width 5 height 5
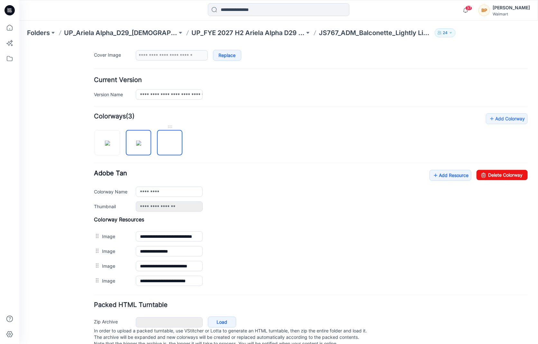
click at [169, 143] on img at bounding box center [169, 143] width 0 height 0
type input "**********"
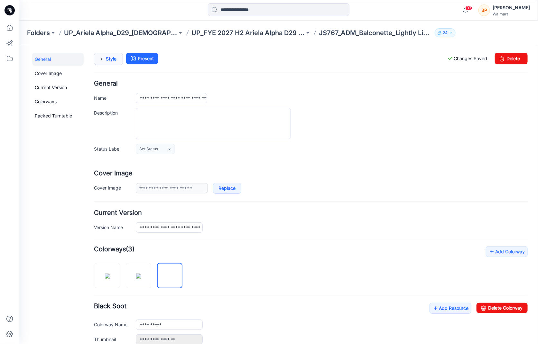
click at [106, 58] on link "Style" at bounding box center [108, 58] width 29 height 12
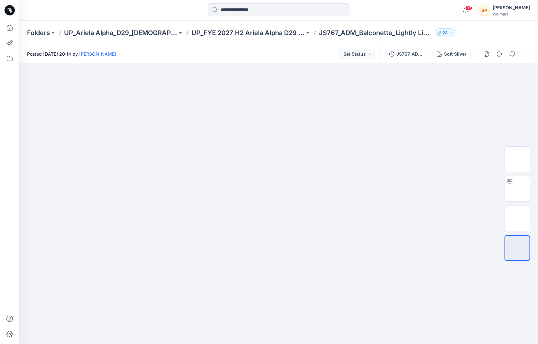
click at [523, 56] on button "button" at bounding box center [525, 54] width 10 height 10
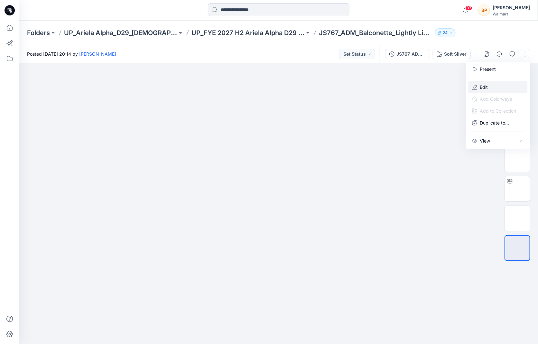
click at [504, 85] on button "Edit" at bounding box center [497, 87] width 59 height 12
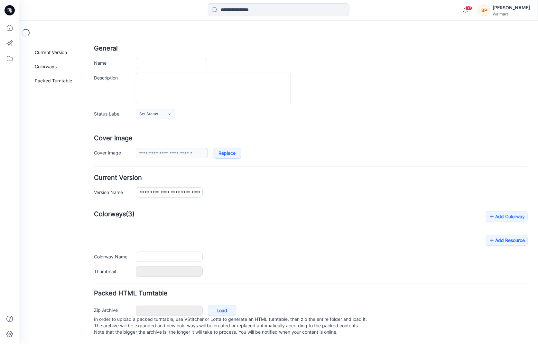
type input "**********"
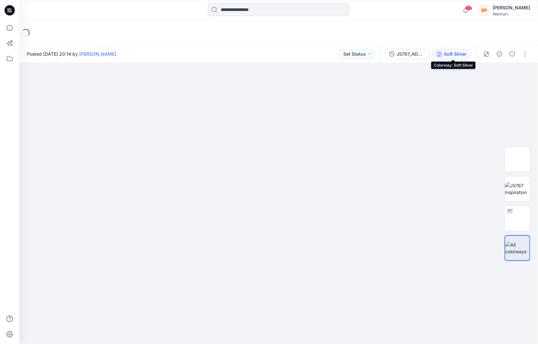
click at [450, 52] on div "Soft Silver" at bounding box center [455, 53] width 23 height 7
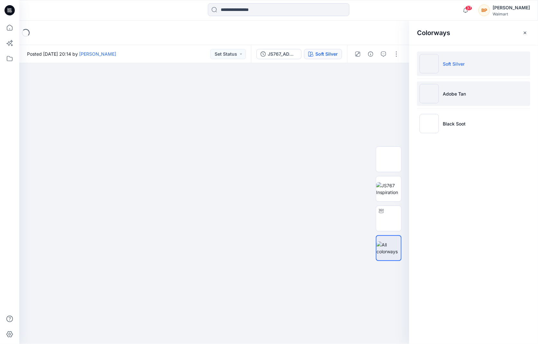
click at [478, 96] on li "Adobe Tan" at bounding box center [473, 93] width 113 height 24
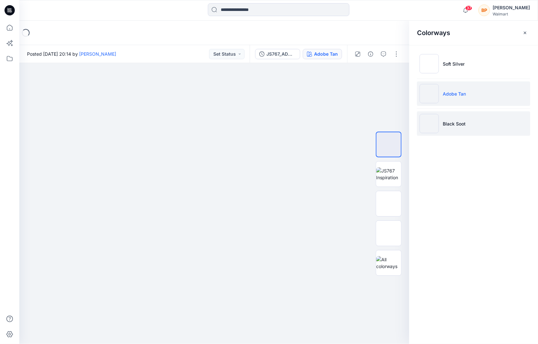
click at [469, 117] on li "Black Soot" at bounding box center [473, 123] width 113 height 24
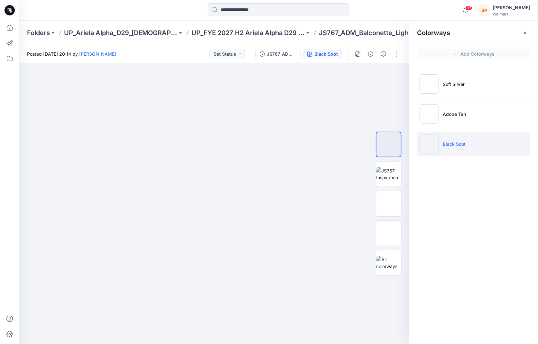
click at [465, 68] on ul "Soft Silver Adobe Tan Black Soot" at bounding box center [473, 113] width 129 height 97
click at [464, 79] on li "Soft Silver" at bounding box center [473, 84] width 113 height 24
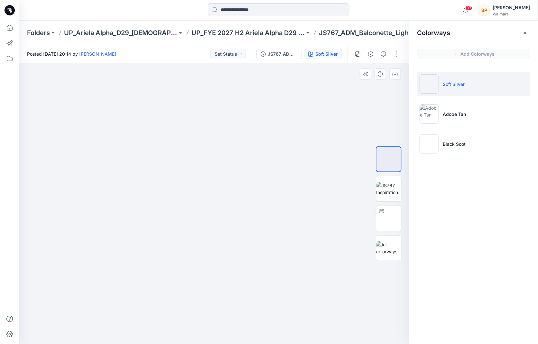
click at [333, 63] on img at bounding box center [214, 63] width 281 height 0
click at [388, 218] on img at bounding box center [388, 218] width 0 height 0
drag, startPoint x: 372, startPoint y: 220, endPoint x: 337, endPoint y: 246, distance: 44.3
click at [337, 246] on div at bounding box center [214, 203] width 390 height 281
click at [395, 52] on button "button" at bounding box center [396, 54] width 10 height 10
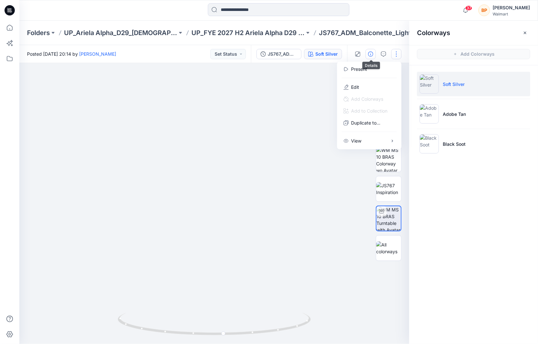
click at [371, 54] on icon "button" at bounding box center [370, 53] width 5 height 5
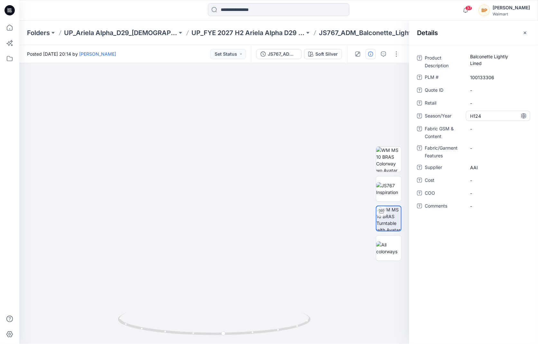
click at [487, 114] on span "H124" at bounding box center [498, 116] width 56 height 7
drag, startPoint x: 492, startPoint y: 114, endPoint x: 361, endPoint y: 110, distance: 130.9
click at [361, 110] on div "Soft Silver Loading... Material Properties Loading... Details Product Descripti…" at bounding box center [278, 203] width 518 height 281
type textarea "*****"
click at [486, 208] on span "-" at bounding box center [498, 206] width 56 height 7
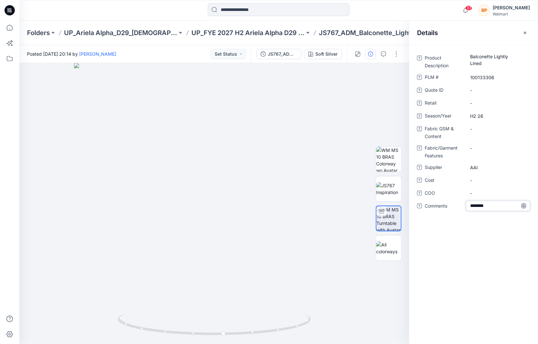
type textarea "*********"
click at [490, 183] on span "-" at bounding box center [498, 180] width 56 height 7
click at [491, 166] on span "AAI" at bounding box center [498, 167] width 56 height 7
click at [489, 137] on div "-" at bounding box center [498, 131] width 64 height 17
click at [327, 113] on div at bounding box center [214, 203] width 390 height 281
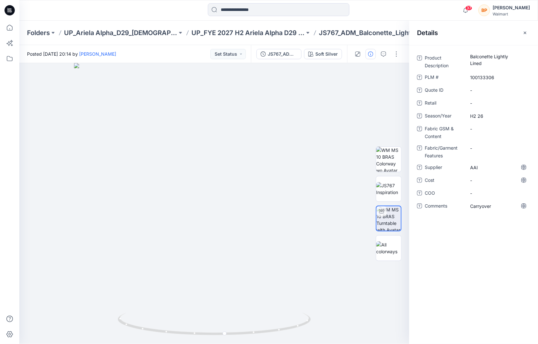
click at [530, 31] on div "Details" at bounding box center [473, 33] width 129 height 24
click at [525, 34] on icon "button" at bounding box center [524, 32] width 5 height 5
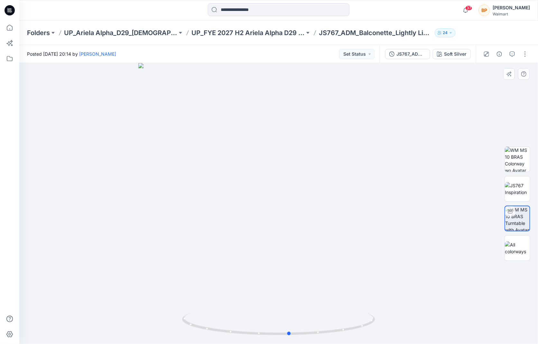
click at [444, 105] on div at bounding box center [278, 203] width 518 height 281
click at [249, 33] on p "UP_FYE 2027 H2 Ariela Alpha D29 Joyspun Bras" at bounding box center [247, 32] width 113 height 9
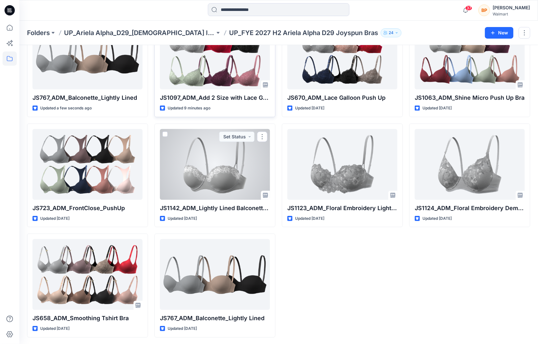
scroll to position [51, 0]
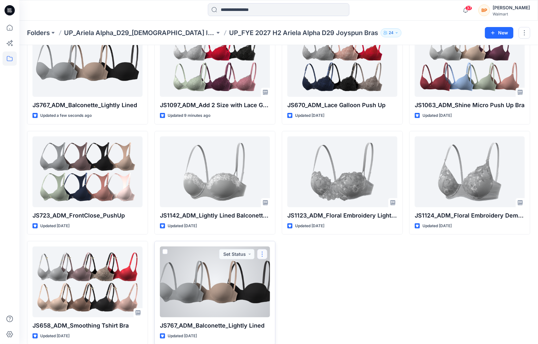
click at [264, 254] on button "button" at bounding box center [262, 254] width 10 height 10
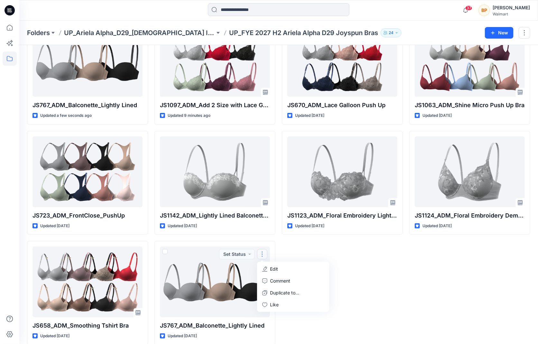
click at [330, 235] on div "JS670_ADM_Lace Galloon Push Up Updated 3 days ago JS1123_ADM_Floral Embroidery …" at bounding box center [342, 183] width 121 height 324
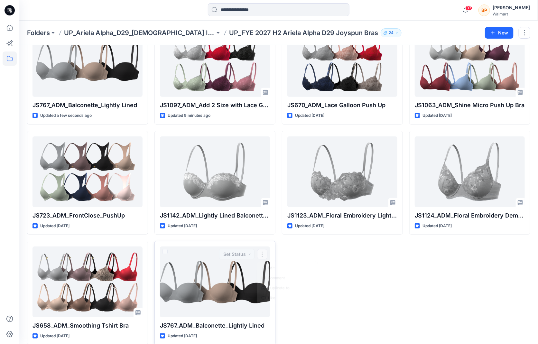
click at [234, 296] on div at bounding box center [215, 281] width 110 height 71
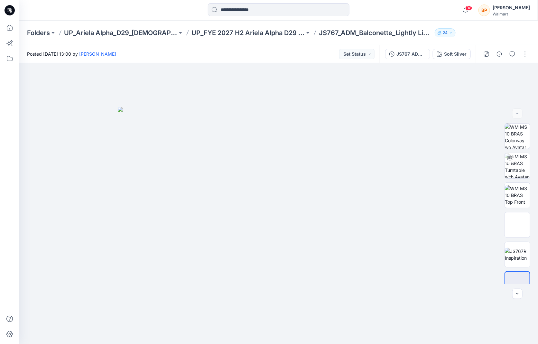
click at [281, 38] on div "Folders UP_Ariela Alpha_D29_Ladies Intimates - Joyspun UP_FYE 2027 H2 Ariela Al…" at bounding box center [278, 33] width 518 height 24
click at [281, 30] on p "UP_FYE 2027 H2 Ariela Alpha D29 Joyspun Bras" at bounding box center [247, 32] width 113 height 9
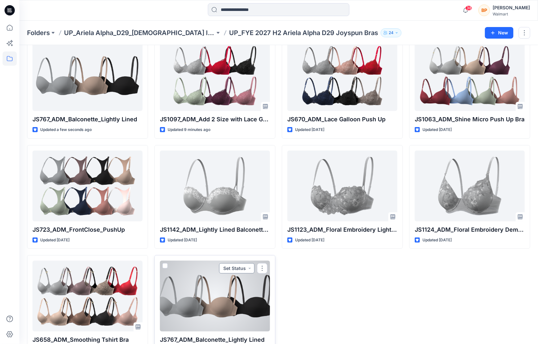
scroll to position [24, 0]
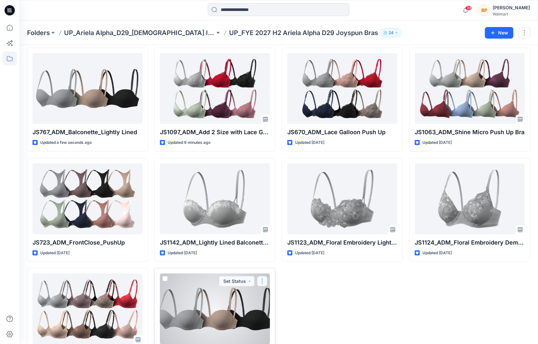
click at [264, 279] on button "button" at bounding box center [262, 281] width 10 height 10
click at [313, 288] on div "Edit Comment Duplicate to... Like" at bounding box center [293, 313] width 72 height 50
click at [303, 294] on button "Edit" at bounding box center [292, 296] width 69 height 12
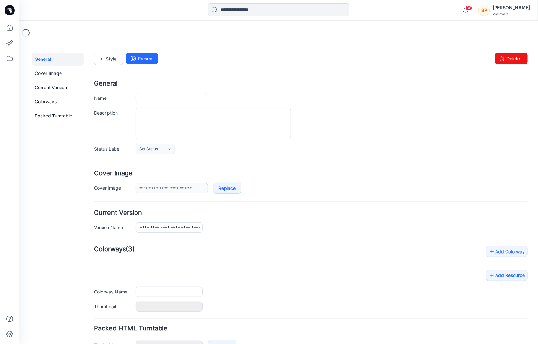
type input "**********"
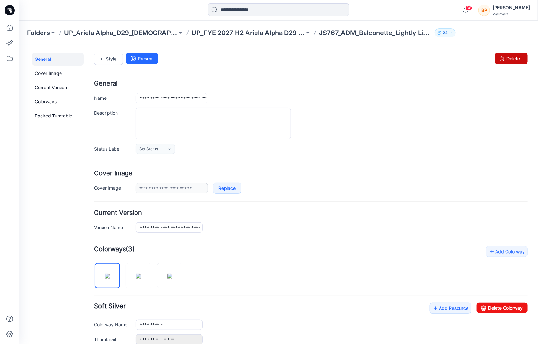
click at [510, 57] on link "Delete" at bounding box center [510, 58] width 33 height 12
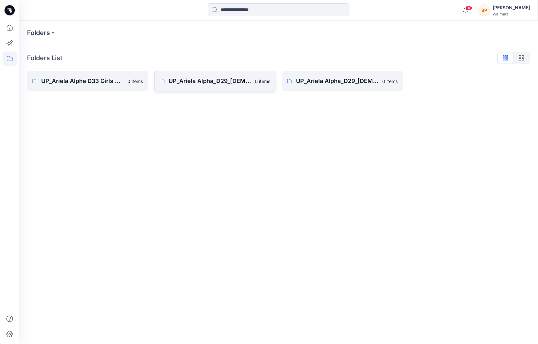
click at [209, 72] on link "UP_Ariela Alpha_D29_[DEMOGRAPHIC_DATA] Intimates - Joyspun 0 items" at bounding box center [214, 81] width 121 height 21
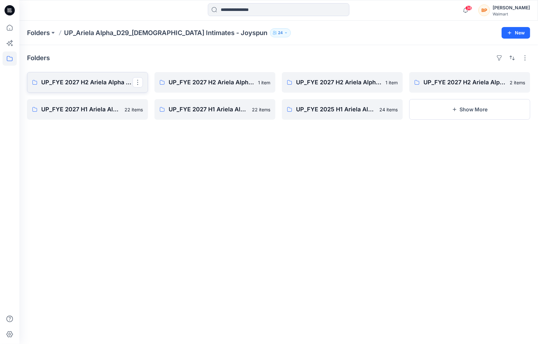
click at [111, 80] on p "UP_FYE 2027 H2 Ariela Alpha D29 Joyspun Bras" at bounding box center [86, 82] width 91 height 9
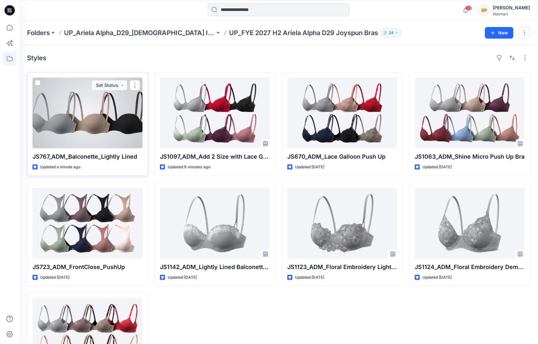
click at [96, 116] on div at bounding box center [87, 112] width 110 height 71
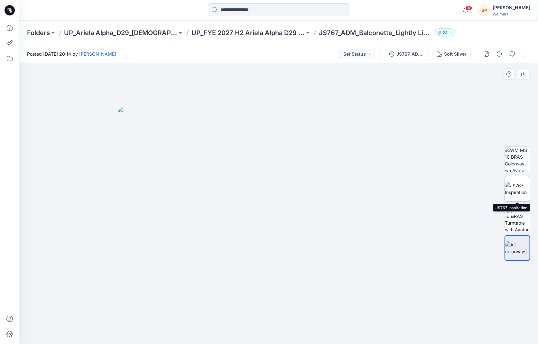
click at [520, 190] on img at bounding box center [516, 189] width 25 height 14
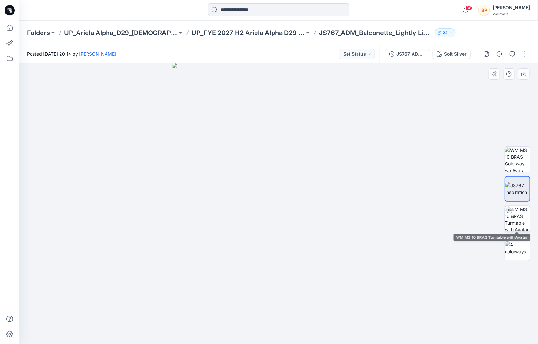
click at [520, 211] on img at bounding box center [516, 218] width 25 height 25
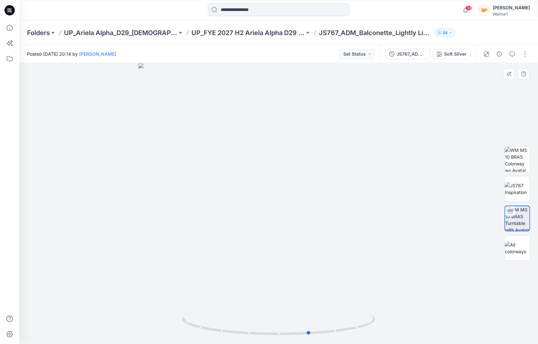
drag, startPoint x: 431, startPoint y: 199, endPoint x: 462, endPoint y: 163, distance: 47.7
click at [462, 163] on div at bounding box center [278, 203] width 518 height 281
click at [457, 59] on div "JS767_ADM_Balconette_Lightly Lined Soft Silver" at bounding box center [427, 54] width 96 height 18
click at [457, 55] on div "Soft Silver" at bounding box center [455, 53] width 23 height 7
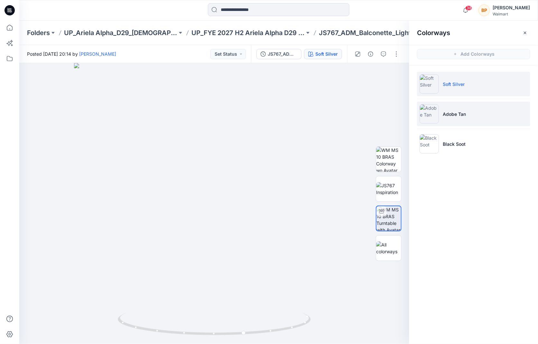
click at [450, 111] on p "Adobe Tan" at bounding box center [453, 114] width 23 height 7
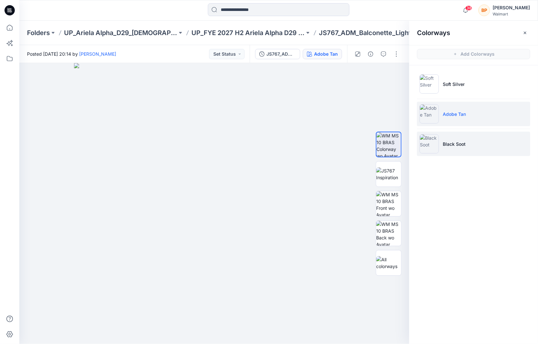
click at [470, 141] on li "Black Soot" at bounding box center [473, 143] width 113 height 24
click at [434, 105] on img at bounding box center [428, 113] width 19 height 19
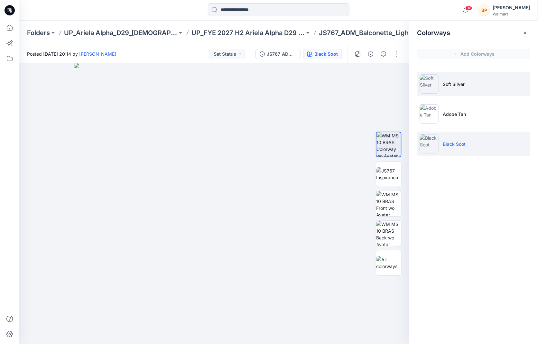
click at [439, 84] on li "Soft Silver" at bounding box center [473, 84] width 113 height 24
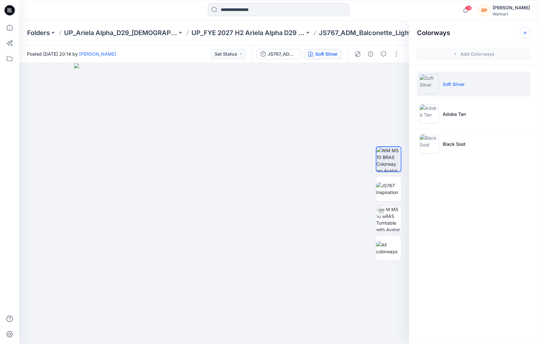
click at [526, 31] on icon "button" at bounding box center [524, 32] width 5 height 5
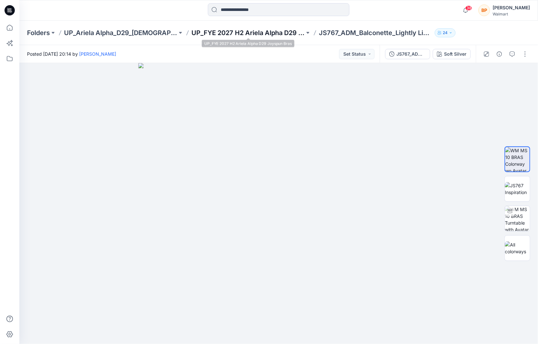
click at [287, 32] on p "UP_FYE 2027 H2 Ariela Alpha D29 Joyspun Bras" at bounding box center [247, 32] width 113 height 9
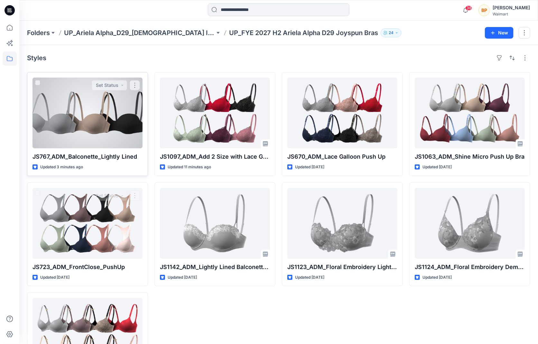
click at [91, 134] on div at bounding box center [87, 112] width 110 height 71
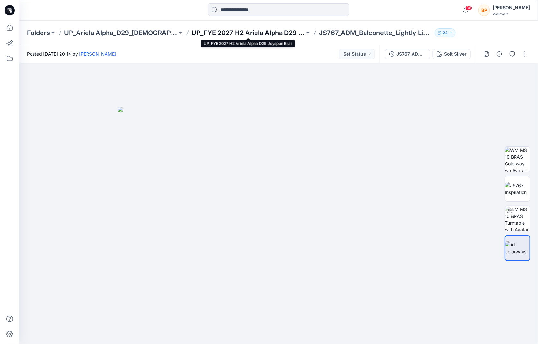
click at [289, 34] on p "UP_FYE 2027 H2 Ariela Alpha D29 Joyspun Bras" at bounding box center [247, 32] width 113 height 9
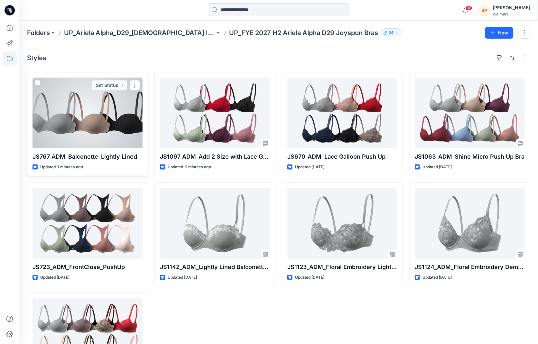
click at [122, 121] on div at bounding box center [87, 112] width 110 height 71
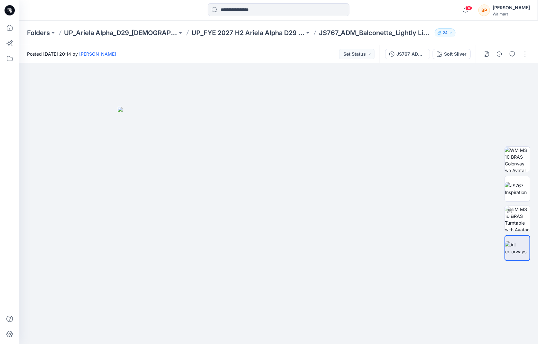
click at [459, 46] on div "JS767_ADM_Balconette_Lightly Lined Soft Silver" at bounding box center [427, 54] width 96 height 18
click at [459, 52] on div "Soft Silver" at bounding box center [455, 53] width 23 height 7
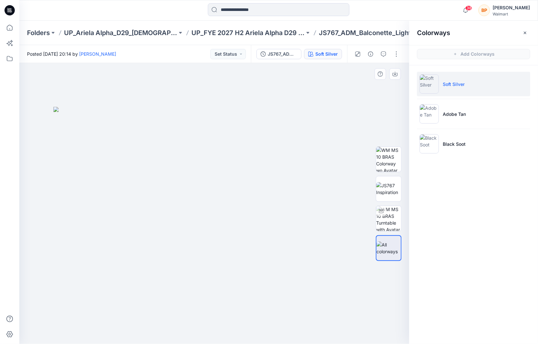
click at [393, 102] on div at bounding box center [214, 203] width 390 height 281
click at [304, 49] on button "Soft Silver" at bounding box center [323, 54] width 38 height 10
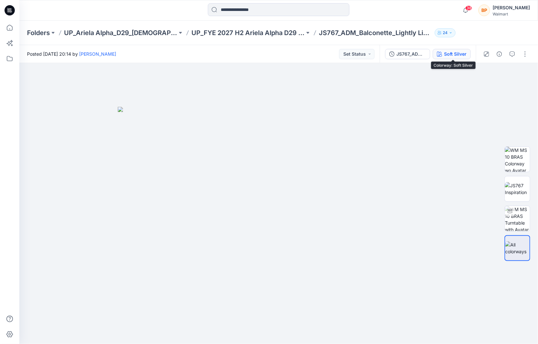
click at [460, 57] on div "Soft Silver" at bounding box center [455, 53] width 23 height 7
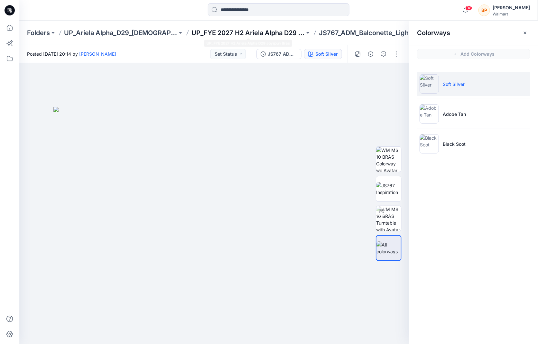
click at [304, 35] on div "Folders UP_Ariela Alpha_D29_Ladies Intimates - Joyspun UP_FYE 2027 H2 Ariela Al…" at bounding box center [253, 32] width 453 height 9
click at [291, 32] on p "UP_FYE 2027 H2 Ariela Alpha D29 Joyspun Bras" at bounding box center [247, 32] width 113 height 9
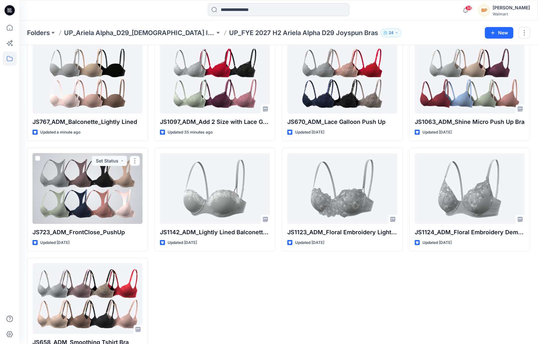
scroll to position [32, 0]
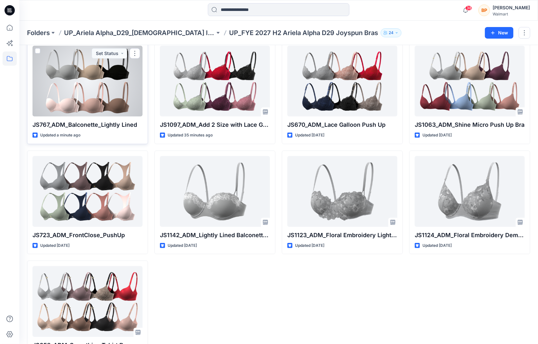
click at [122, 105] on div at bounding box center [87, 81] width 110 height 71
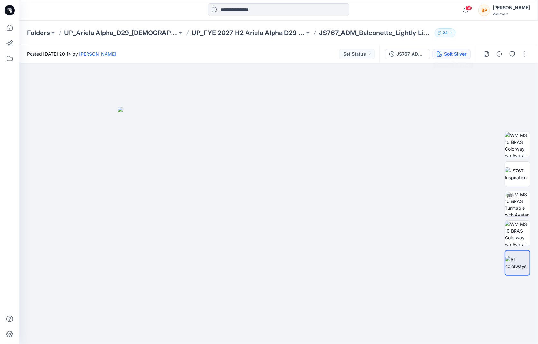
click at [457, 52] on div "Soft Silver" at bounding box center [455, 53] width 23 height 7
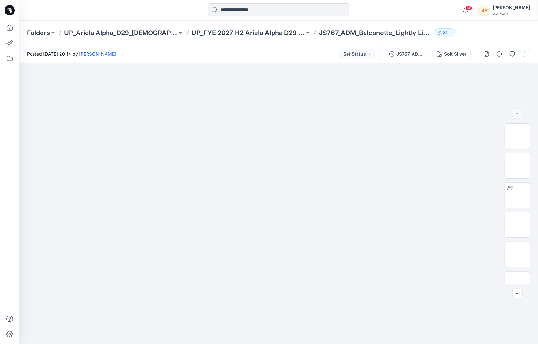
click at [523, 57] on button "button" at bounding box center [525, 54] width 10 height 10
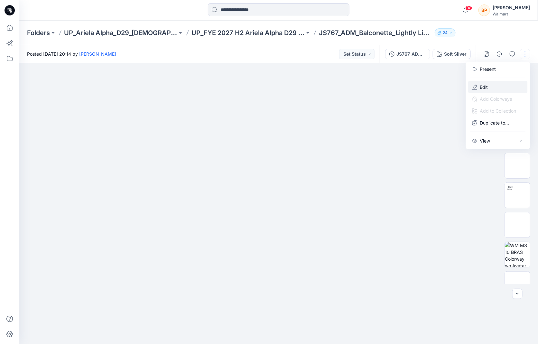
click at [501, 88] on button "Edit" at bounding box center [497, 87] width 59 height 12
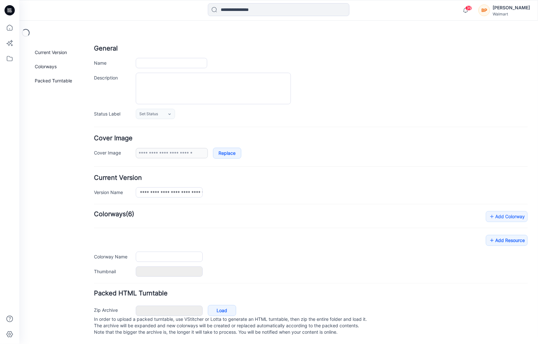
type input "**********"
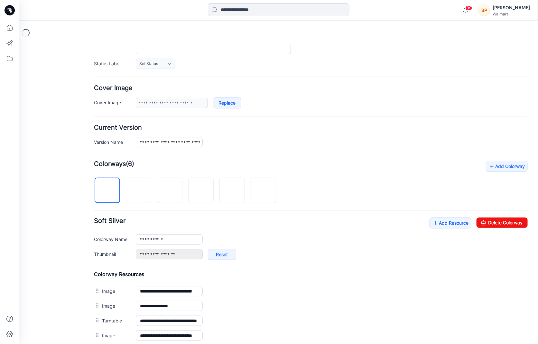
scroll to position [101, 0]
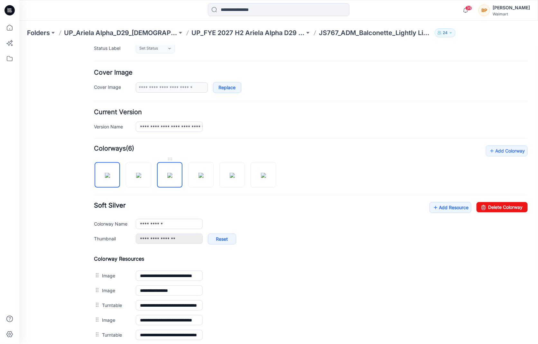
click at [170, 177] on img at bounding box center [169, 174] width 5 height 5
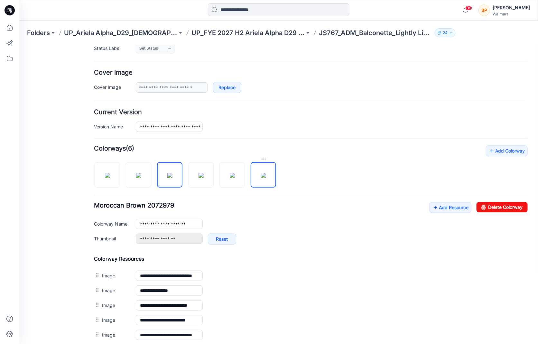
click at [260, 172] on img at bounding box center [262, 174] width 5 height 5
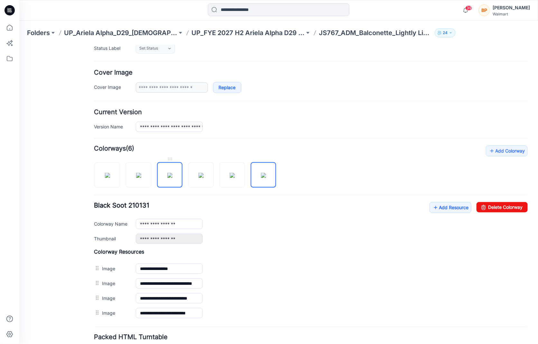
click at [170, 176] on img at bounding box center [169, 174] width 5 height 5
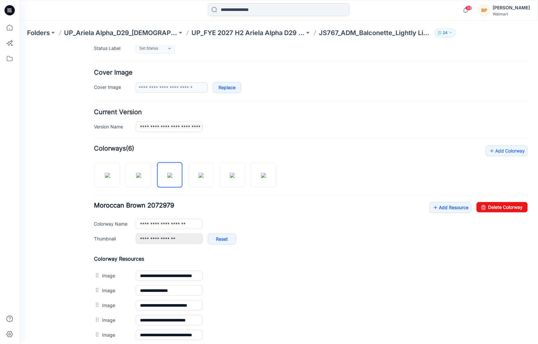
click at [249, 176] on div at bounding box center [187, 171] width 187 height 33
click at [260, 176] on img at bounding box center [262, 174] width 5 height 5
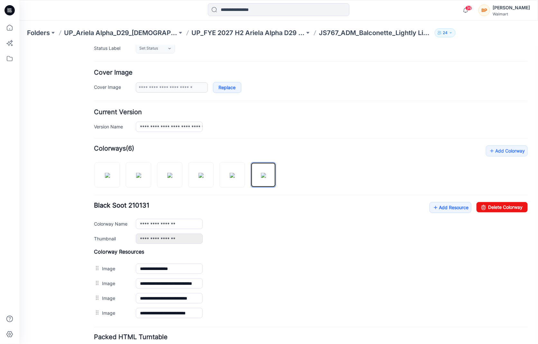
drag, startPoint x: 261, startPoint y: 166, endPoint x: 231, endPoint y: 144, distance: 37.3
click at [197, 149] on div "**********" at bounding box center [310, 232] width 433 height 175
click at [137, 177] on img at bounding box center [138, 174] width 5 height 5
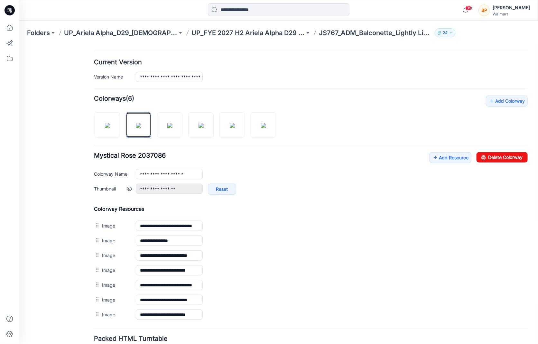
scroll to position [193, 0]
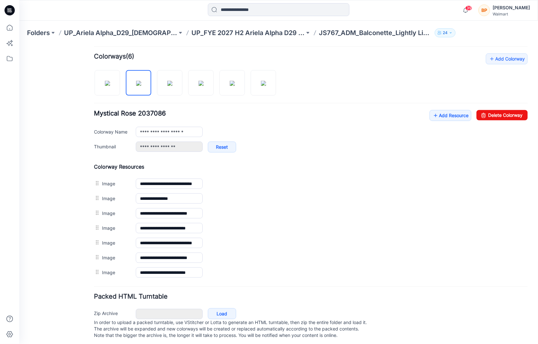
click at [182, 75] on div at bounding box center [187, 79] width 187 height 33
click at [170, 80] on img at bounding box center [169, 82] width 5 height 5
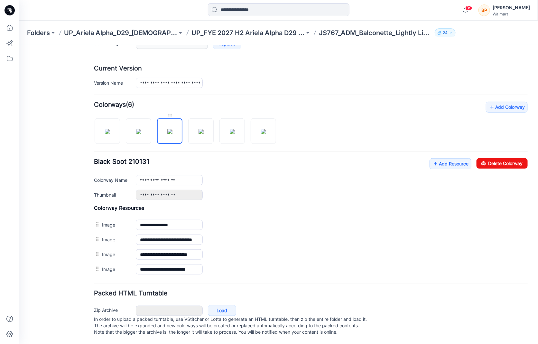
scroll to position [147, 0]
click at [200, 91] on form "**********" at bounding box center [310, 136] width 433 height 401
click at [196, 104] on div "**********" at bounding box center [310, 188] width 433 height 175
click at [202, 129] on img at bounding box center [200, 131] width 5 height 5
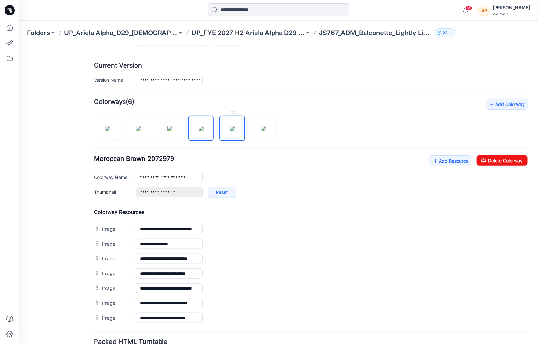
click at [234, 130] on img at bounding box center [231, 128] width 5 height 5
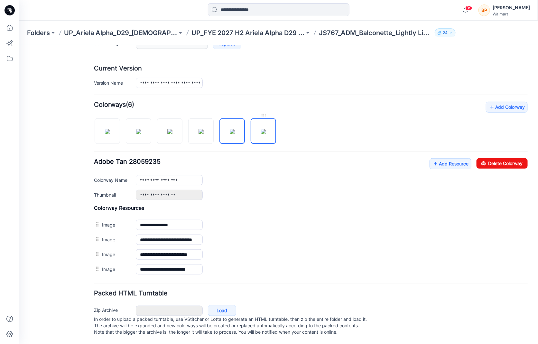
click at [266, 134] on img at bounding box center [262, 131] width 5 height 5
type input "**********"
click at [260, 131] on img at bounding box center [262, 131] width 5 height 5
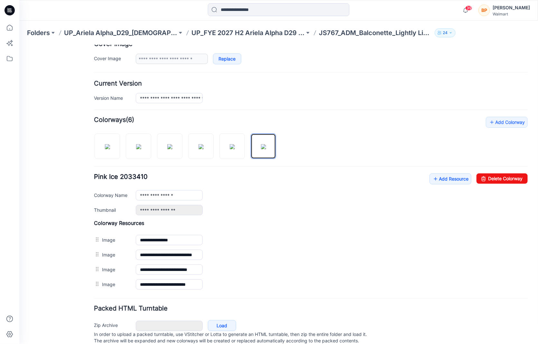
scroll to position [95, 0]
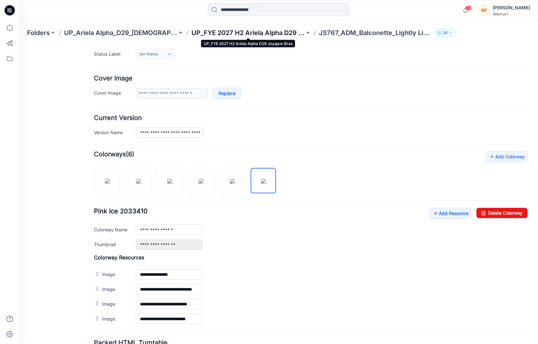
click at [237, 32] on p "UP_FYE 2027 H2 Ariela Alpha D29 Joyspun Bras" at bounding box center [247, 32] width 113 height 9
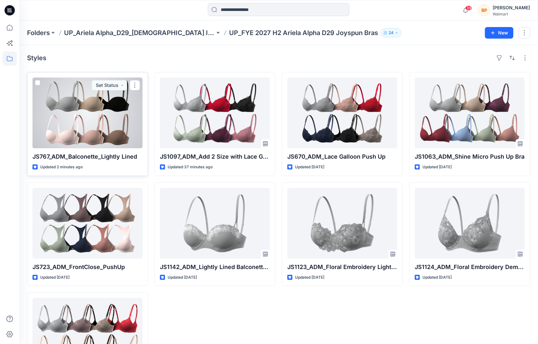
click at [121, 139] on div at bounding box center [87, 112] width 110 height 71
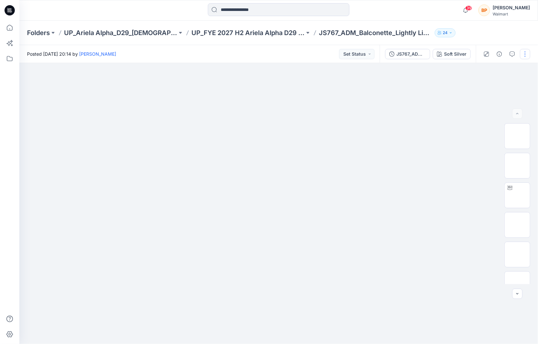
click at [523, 55] on button "button" at bounding box center [525, 54] width 10 height 10
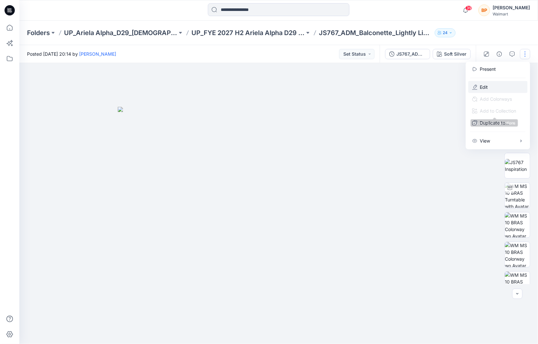
click at [495, 84] on button "Edit" at bounding box center [497, 87] width 59 height 12
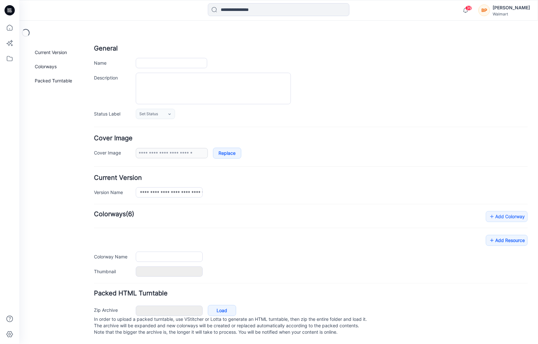
type input "**********"
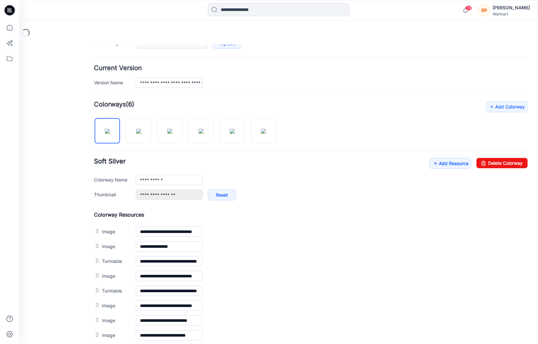
scroll to position [213, 0]
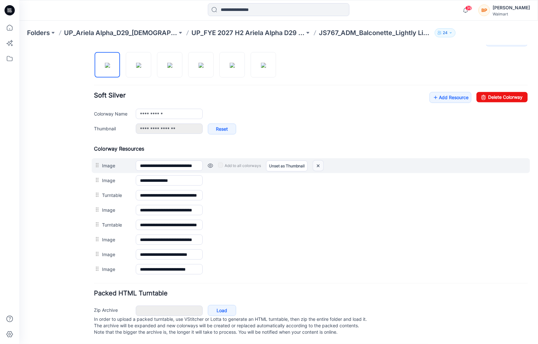
click at [316, 161] on img at bounding box center [317, 165] width 10 height 11
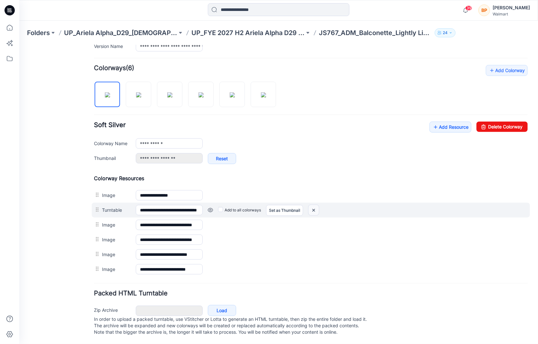
scroll to position [184, 0]
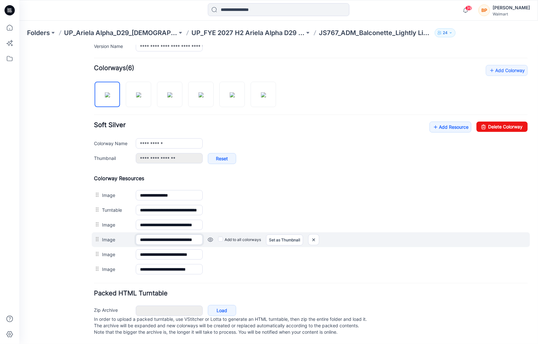
drag, startPoint x: 179, startPoint y: 237, endPoint x: 238, endPoint y: 234, distance: 58.9
click at [238, 234] on div "**********" at bounding box center [310, 239] width 438 height 15
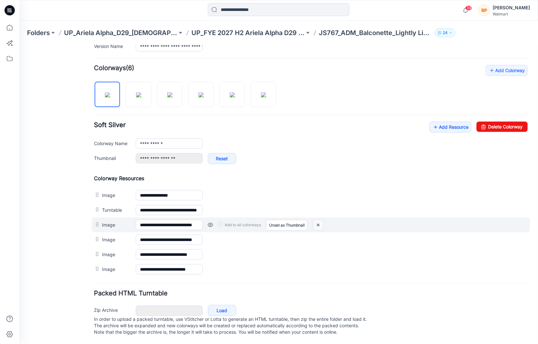
click at [317, 219] on img at bounding box center [317, 224] width 10 height 11
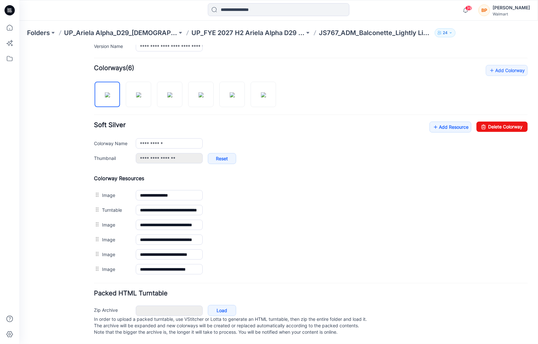
scroll to position [162, 0]
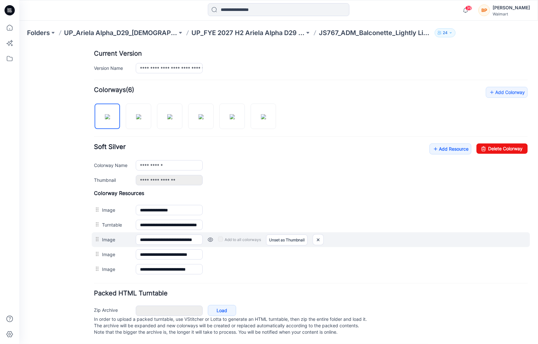
click at [97, 237] on div at bounding box center [98, 239] width 8 height 10
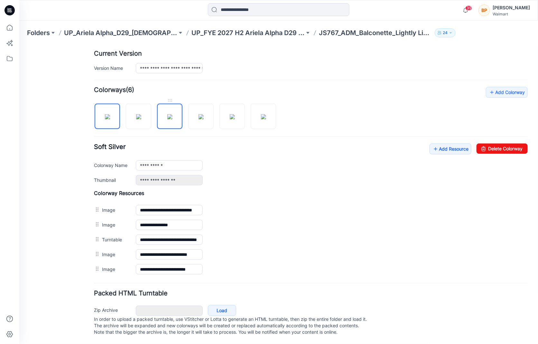
scroll to position [162, 0]
click at [141, 115] on img at bounding box center [138, 116] width 5 height 5
type input "**********"
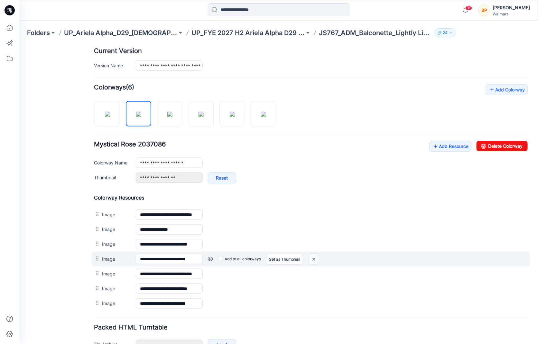
click at [314, 254] on img at bounding box center [313, 258] width 10 height 11
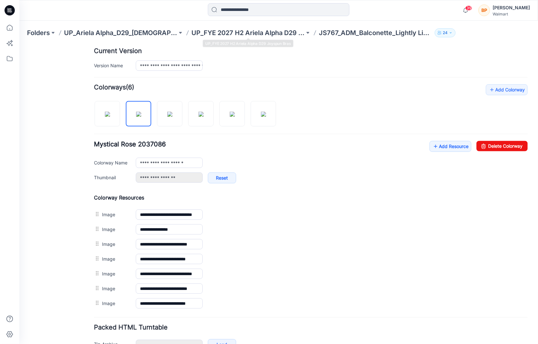
click at [233, 37] on div "Folders UP_Ariela Alpha_D29_Ladies Intimates - Joyspun UP_FYE 2027 H2 Ariela Al…" at bounding box center [278, 33] width 518 height 24
click at [233, 34] on p "UP_FYE 2027 H2 Ariela Alpha D29 Joyspun Bras" at bounding box center [247, 32] width 113 height 9
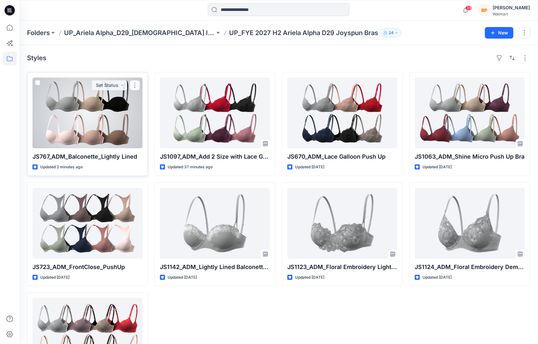
click at [80, 137] on div at bounding box center [87, 112] width 110 height 71
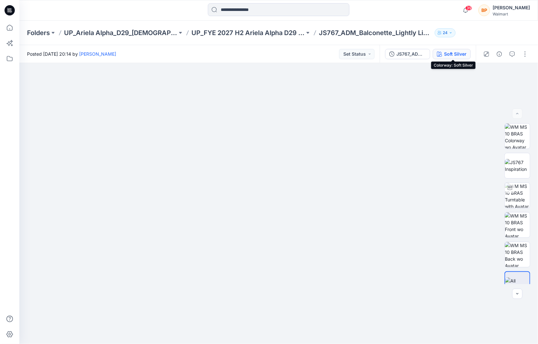
click at [453, 54] on div "Soft Silver" at bounding box center [455, 53] width 23 height 7
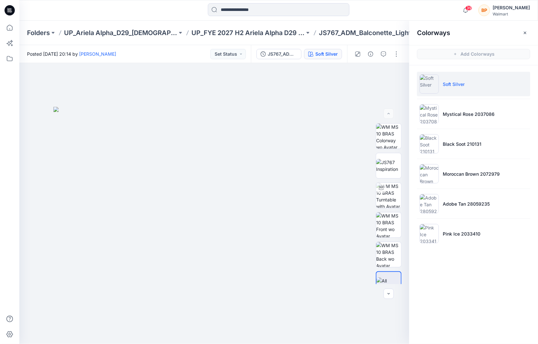
click at [458, 126] on ul "Soft Silver Mystical Rose 2037086 Black Soot 210131 Moroccan Brown 2072979 Adob…" at bounding box center [473, 158] width 129 height 187
click at [456, 117] on li "Mystical Rose 2037086" at bounding box center [473, 114] width 113 height 24
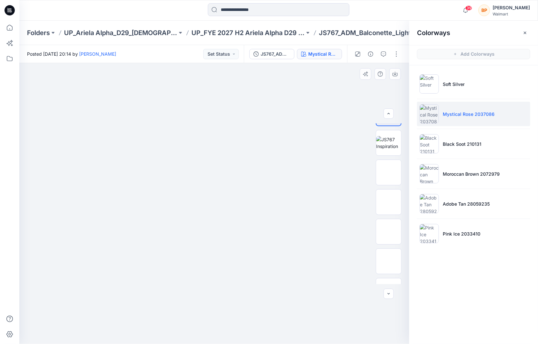
scroll to position [28, 0]
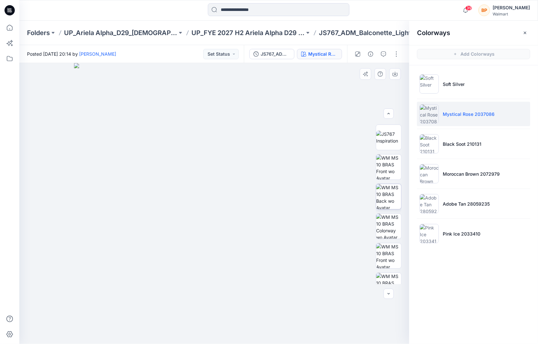
click at [387, 201] on img at bounding box center [388, 196] width 25 height 25
click at [388, 222] on img at bounding box center [388, 225] width 25 height 25
click at [390, 243] on img at bounding box center [388, 255] width 25 height 25
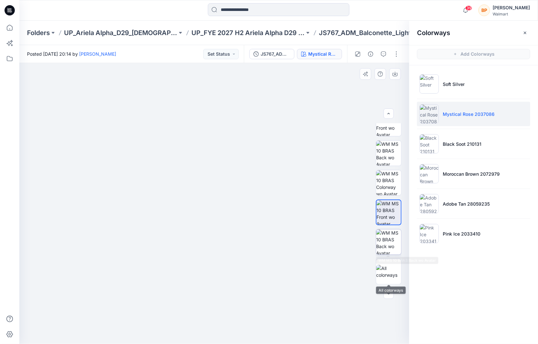
click at [389, 243] on img at bounding box center [388, 241] width 25 height 25
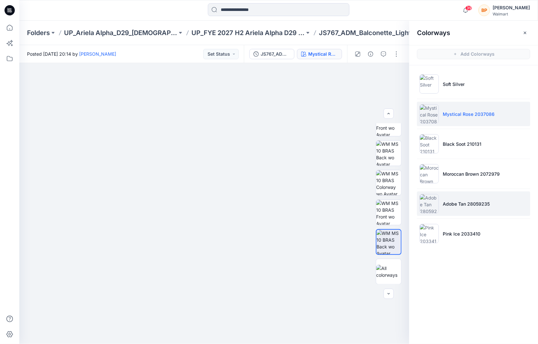
click at [449, 210] on li "Adobe Tan 28059235" at bounding box center [473, 203] width 113 height 24
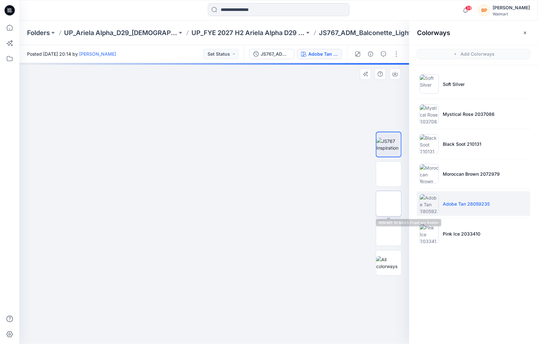
scroll to position [0, 0]
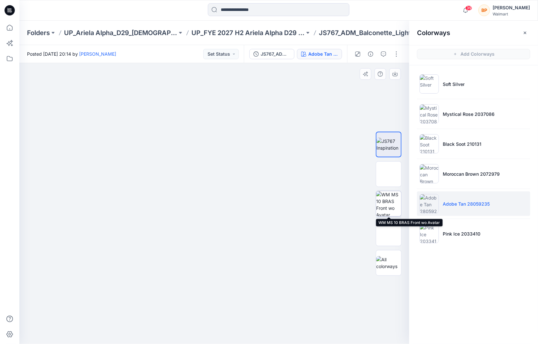
click at [385, 211] on img at bounding box center [388, 203] width 25 height 25
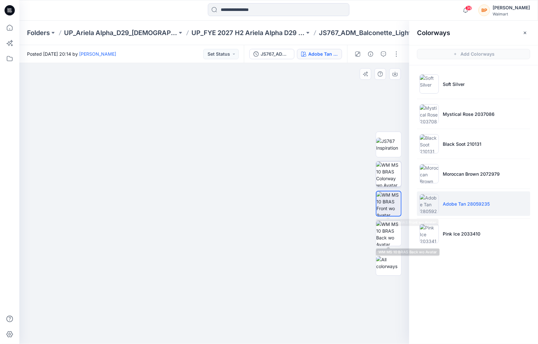
click at [390, 178] on img at bounding box center [388, 173] width 25 height 25
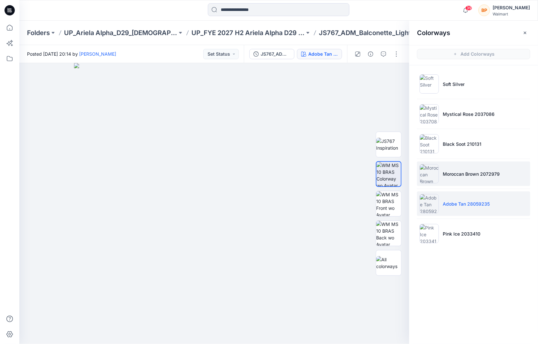
click at [453, 173] on p "Moroccan Brown 2072979" at bounding box center [470, 173] width 57 height 7
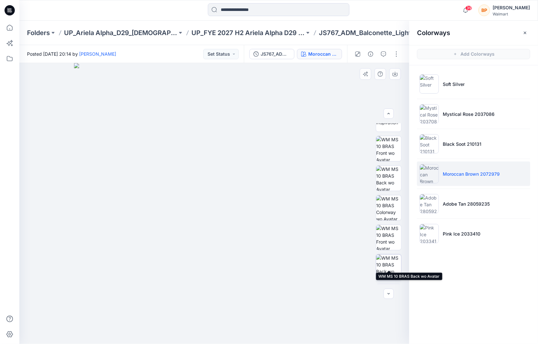
scroll to position [44, 0]
click at [399, 55] on button "button" at bounding box center [396, 54] width 10 height 10
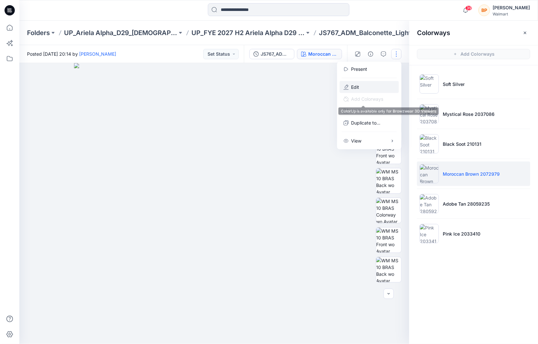
click at [362, 88] on button "Edit" at bounding box center [369, 87] width 59 height 12
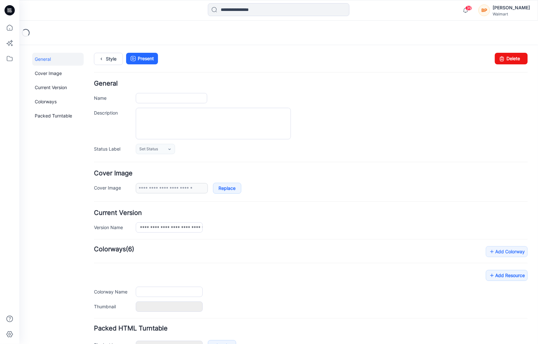
type input "**********"
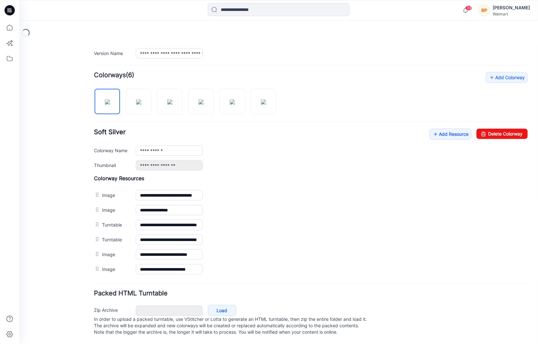
scroll to position [177, 0]
click at [137, 102] on img at bounding box center [138, 101] width 5 height 5
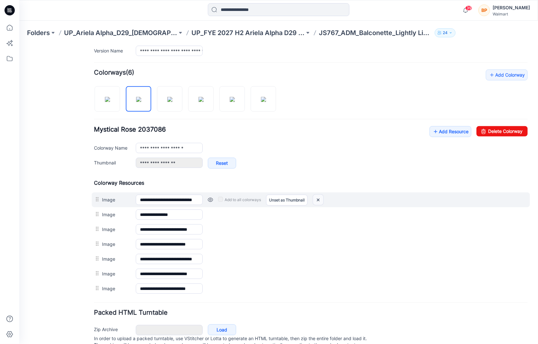
click at [320, 198] on img at bounding box center [317, 199] width 10 height 11
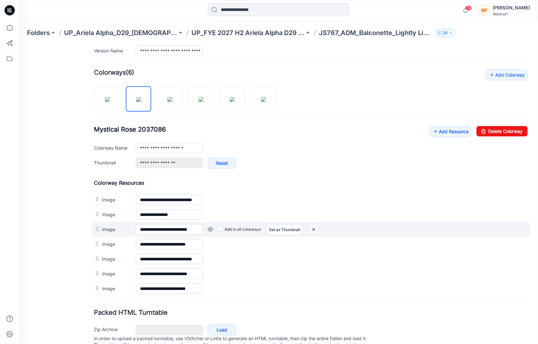
click at [314, 224] on img at bounding box center [313, 229] width 10 height 11
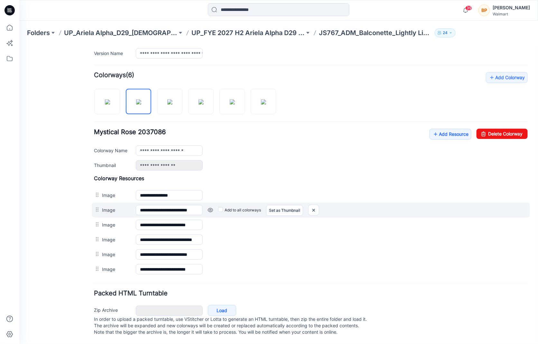
click at [306, 204] on div "Add to all colorways Set as Thumbnail Unset as Thumbnail" at bounding box center [364, 209] width 325 height 10
click at [312, 204] on img at bounding box center [313, 209] width 10 height 11
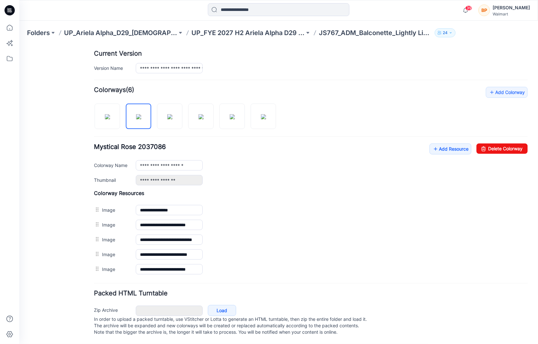
scroll to position [162, 0]
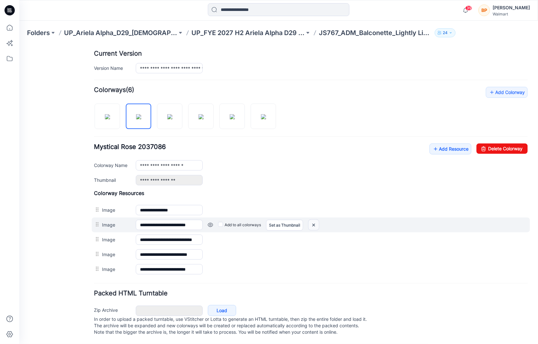
click at [315, 220] on img at bounding box center [313, 224] width 10 height 11
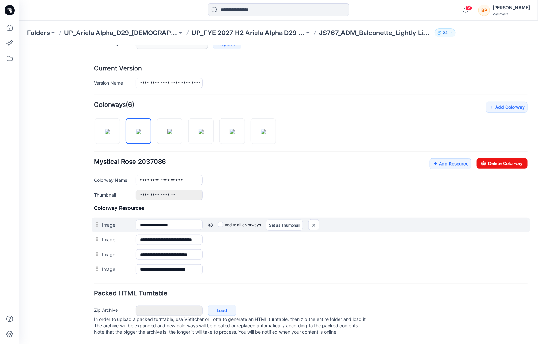
scroll to position [148, 0]
click at [95, 220] on div at bounding box center [98, 224] width 8 height 10
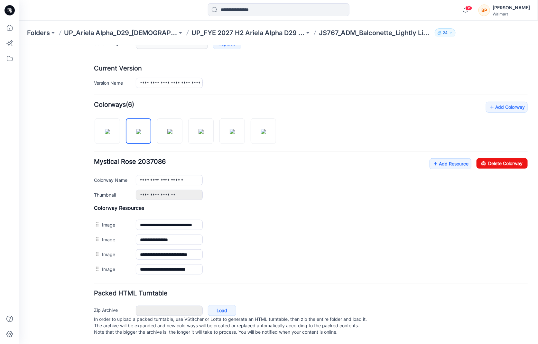
scroll to position [147, 0]
click at [173, 139] on div at bounding box center [187, 127] width 187 height 33
click at [172, 133] on img at bounding box center [169, 131] width 5 height 5
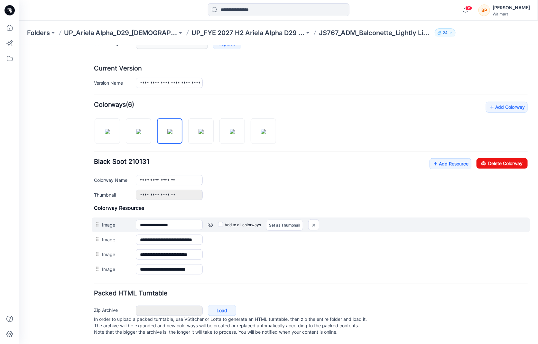
click at [93, 217] on div "**********" at bounding box center [310, 224] width 438 height 15
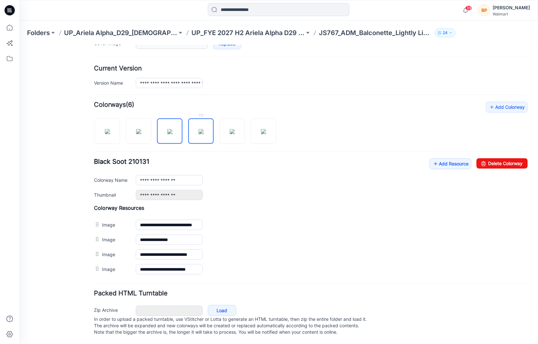
click at [198, 129] on img at bounding box center [200, 131] width 5 height 5
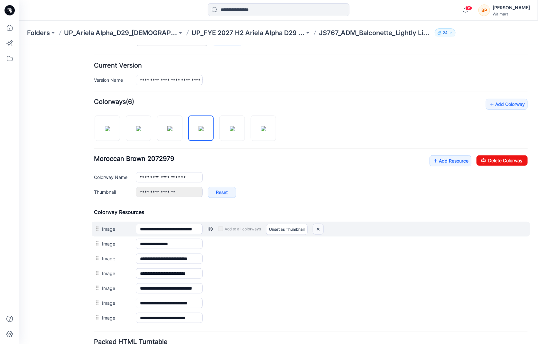
click at [320, 227] on img at bounding box center [317, 228] width 10 height 11
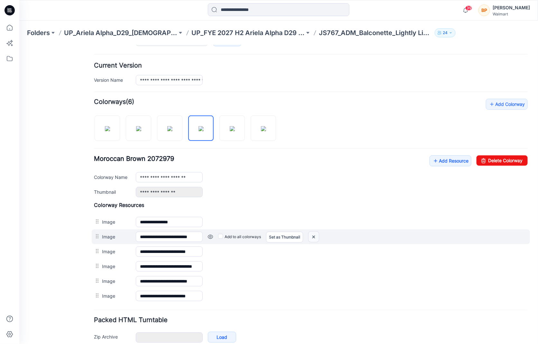
click at [314, 231] on img at bounding box center [313, 236] width 10 height 11
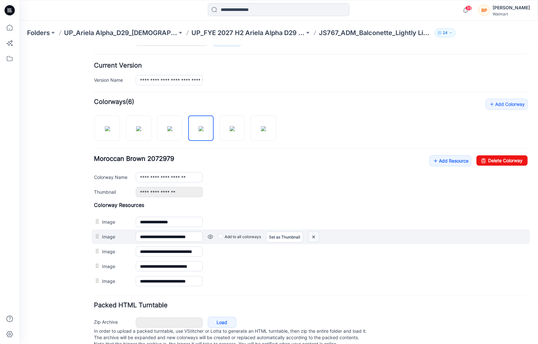
click at [314, 232] on img at bounding box center [313, 236] width 10 height 11
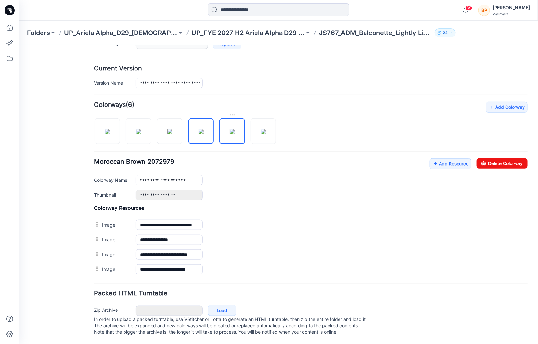
click at [229, 129] on img at bounding box center [231, 131] width 5 height 5
click at [260, 129] on img at bounding box center [262, 131] width 5 height 5
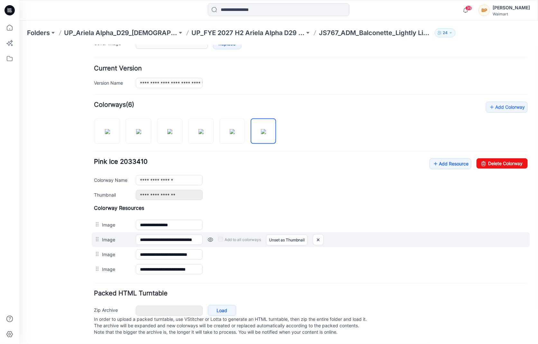
click at [97, 234] on div at bounding box center [98, 239] width 8 height 10
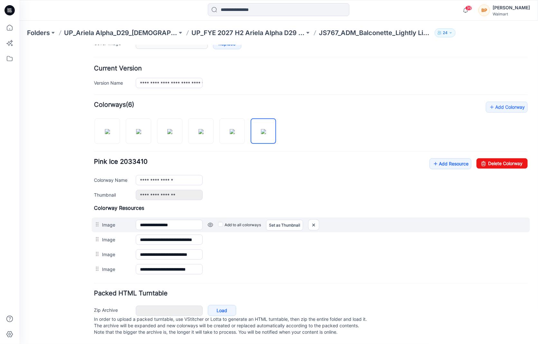
drag, startPoint x: 97, startPoint y: 229, endPoint x: 98, endPoint y: 220, distance: 9.1
click at [98, 220] on div "**********" at bounding box center [310, 240] width 433 height 72
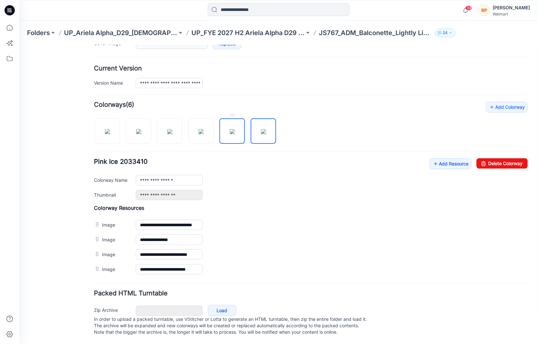
click at [229, 131] on img at bounding box center [231, 131] width 5 height 5
click at [198, 129] on img at bounding box center [200, 131] width 5 height 5
click at [154, 134] on div at bounding box center [187, 127] width 187 height 33
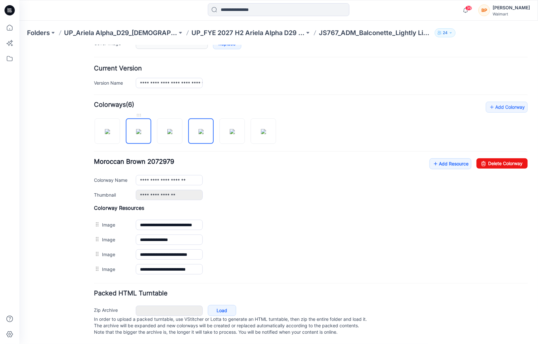
click at [136, 134] on img at bounding box center [138, 131] width 5 height 5
drag, startPoint x: 168, startPoint y: 123, endPoint x: 155, endPoint y: 113, distance: 16.2
click at [162, 118] on link at bounding box center [169, 130] width 25 height 25
click at [172, 129] on img at bounding box center [169, 131] width 5 height 5
type input "**********"
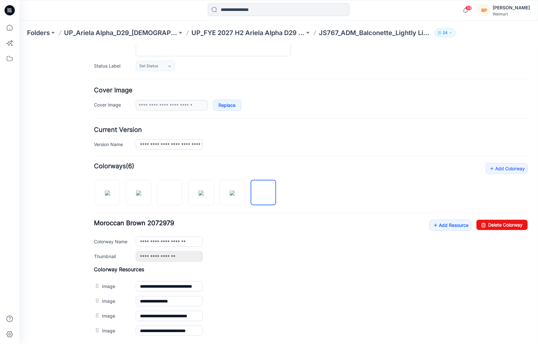
scroll to position [0, 0]
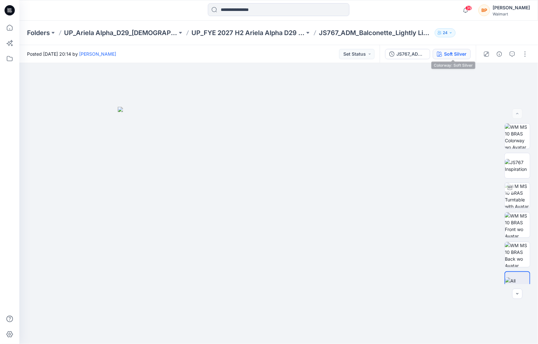
click at [452, 53] on div "Soft Silver" at bounding box center [455, 53] width 23 height 7
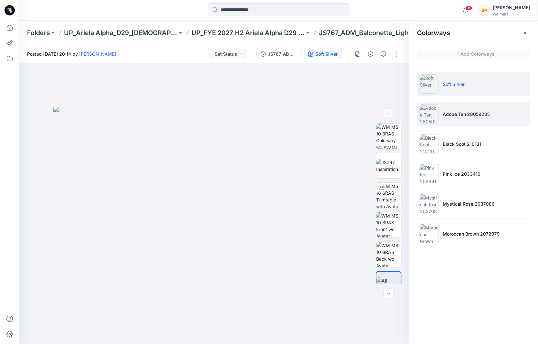
click at [471, 119] on li "Adobe Tan 28059235" at bounding box center [473, 114] width 113 height 24
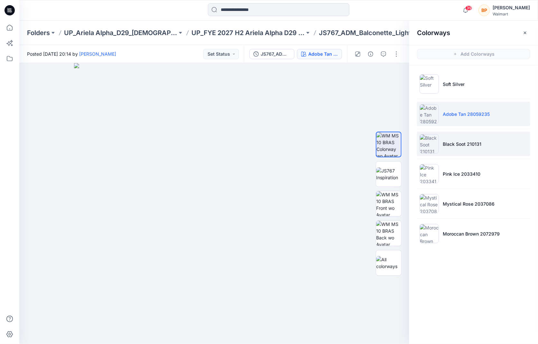
click at [465, 154] on li "Black Soot 210131" at bounding box center [473, 143] width 113 height 24
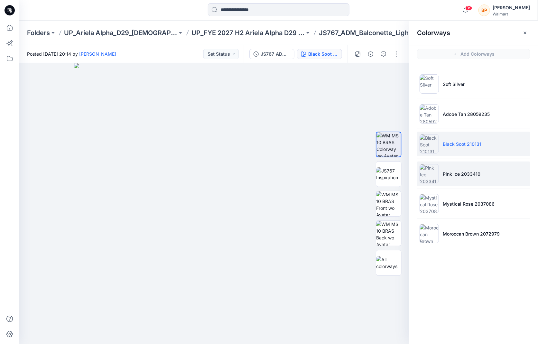
click at [463, 173] on p "Pink Ice 2033410" at bounding box center [461, 173] width 38 height 7
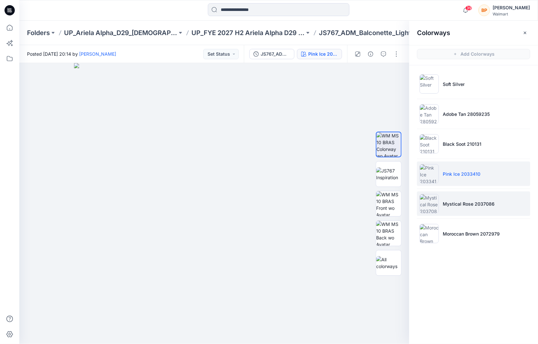
click at [462, 192] on li "Mystical Rose 2037086" at bounding box center [473, 203] width 113 height 24
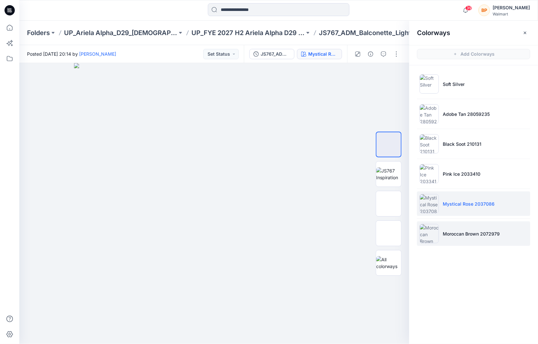
click at [460, 228] on li "Moroccan Brown 2072979" at bounding box center [473, 233] width 113 height 24
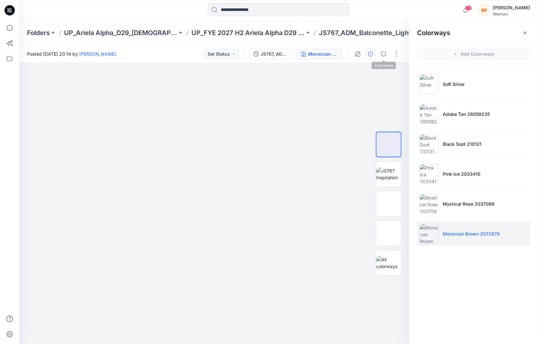
click at [373, 53] on button "button" at bounding box center [370, 54] width 10 height 10
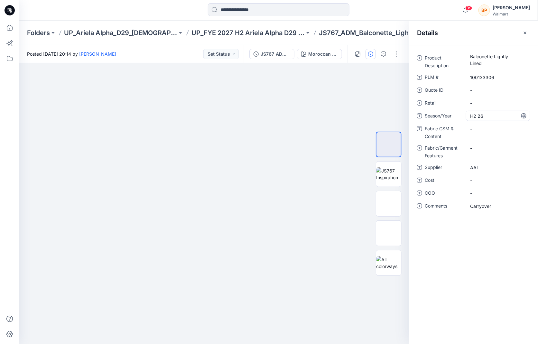
click at [483, 115] on span "H2 26" at bounding box center [498, 116] width 56 height 7
click at [332, 63] on img at bounding box center [214, 63] width 281 height 0
click at [277, 33] on p "UP_FYE 2027 H2 Ariela Alpha D29 Joyspun Bras" at bounding box center [247, 32] width 113 height 9
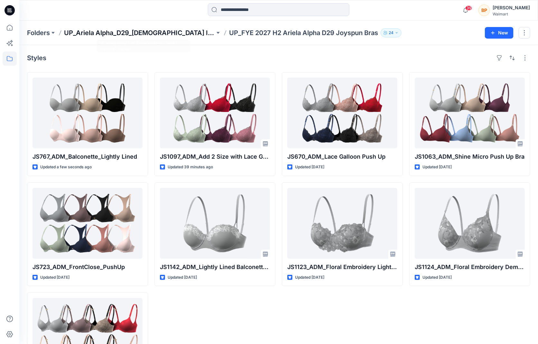
click at [195, 30] on p "UP_Ariela Alpha_D29_[DEMOGRAPHIC_DATA] Intimates - Joyspun" at bounding box center [139, 32] width 151 height 9
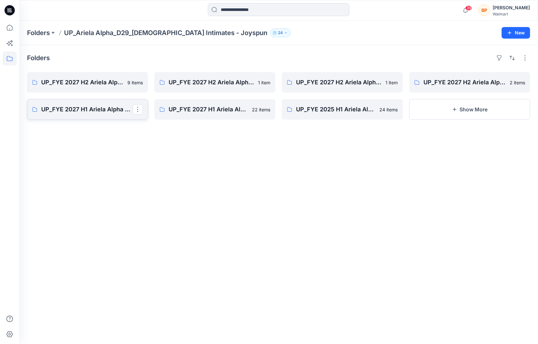
click at [115, 108] on p "UP_FYE 2027 H1 Ariela Alpha D29 Joyspun Bras" at bounding box center [86, 109] width 91 height 9
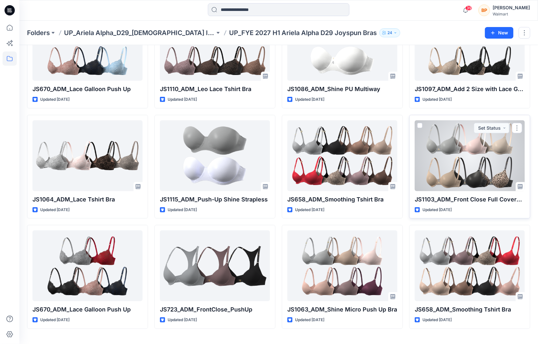
scroll to position [78, 0]
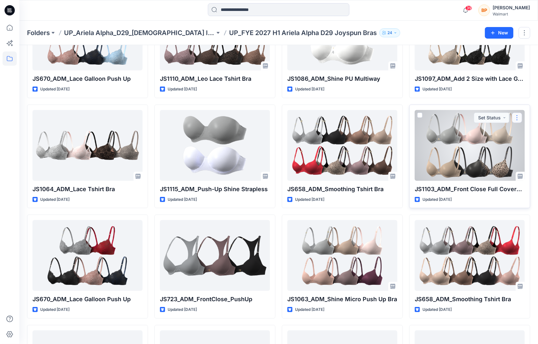
click at [520, 116] on button "button" at bounding box center [517, 118] width 10 height 10
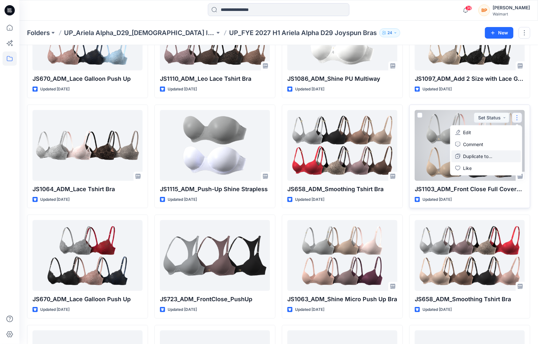
click at [471, 153] on p "Duplicate to..." at bounding box center [477, 156] width 29 height 7
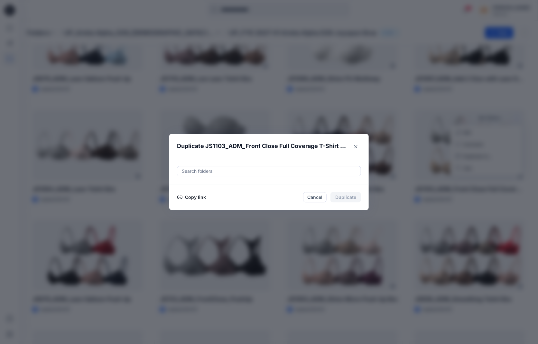
click at [318, 169] on div at bounding box center [269, 171] width 176 height 8
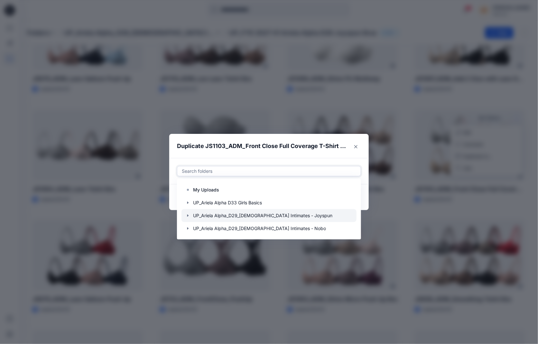
click at [188, 214] on icon "button" at bounding box center [187, 215] width 5 height 5
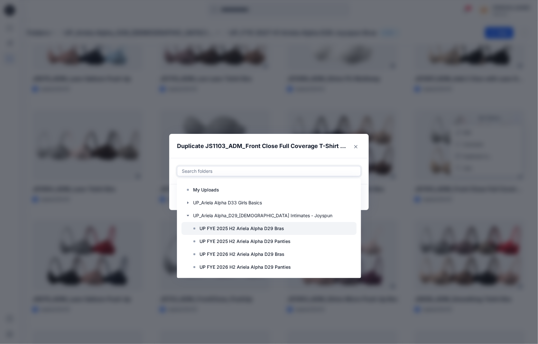
click at [204, 228] on p "UP FYE 2025 H2 Ariela Alpha D29 Bras" at bounding box center [241, 228] width 85 height 8
click at [247, 227] on p "UP FYE 2025 H2 Ariela Alpha D29 Bras" at bounding box center [241, 228] width 85 height 8
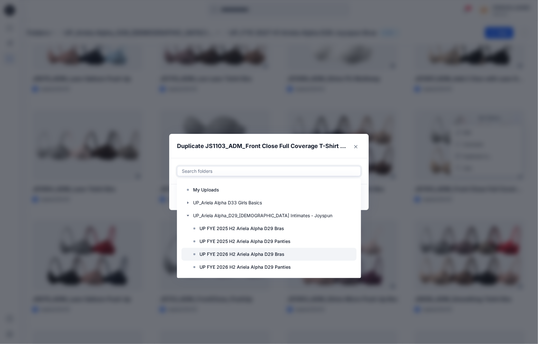
scroll to position [193, 0]
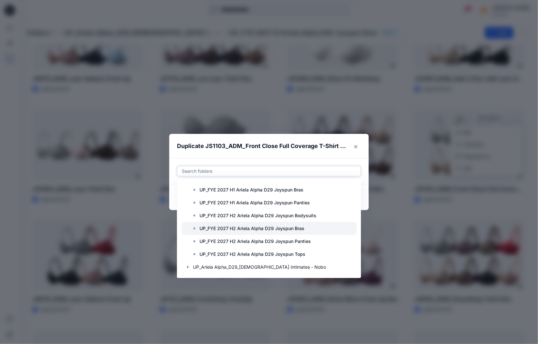
click at [237, 230] on p "UP_FYE 2027 H2 Ariela Alpha D29 Joyspun Bras" at bounding box center [251, 228] width 105 height 8
click at [339, 152] on header "Duplicate JS1103_ADM_Front Close Full Coverage T-Shirt Bra" at bounding box center [262, 146] width 186 height 24
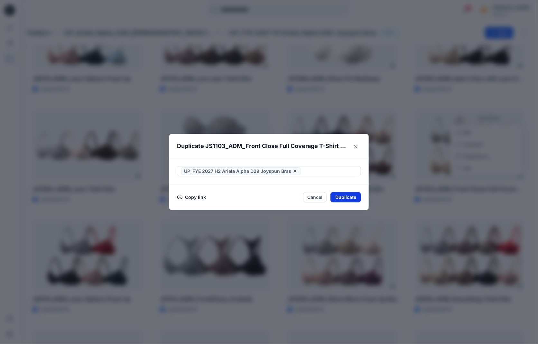
click at [347, 197] on button "Duplicate" at bounding box center [345, 197] width 31 height 10
click at [351, 199] on button "Close" at bounding box center [350, 197] width 21 height 10
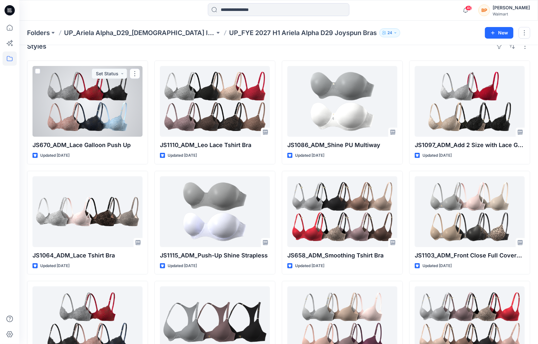
scroll to position [0, 0]
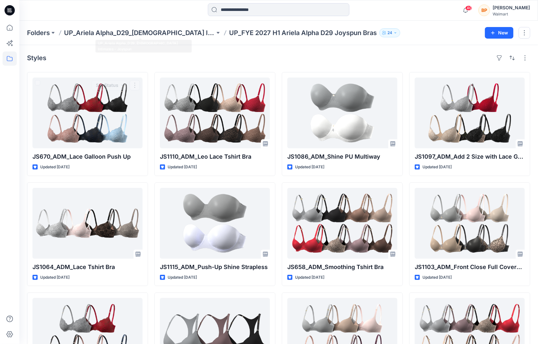
click at [175, 17] on div at bounding box center [278, 10] width 259 height 14
click at [173, 29] on p "UP_Ariela Alpha_D29_[DEMOGRAPHIC_DATA] Intimates - Joyspun" at bounding box center [139, 32] width 151 height 9
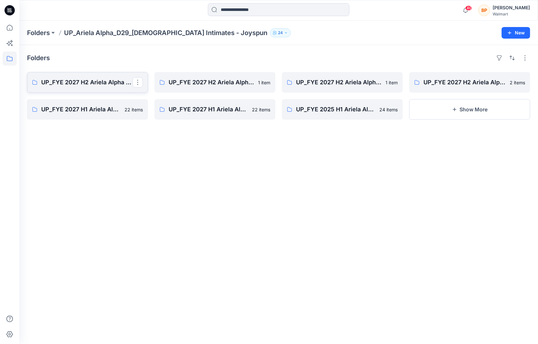
click at [106, 81] on p "UP_FYE 2027 H2 Ariela Alpha D29 Joyspun Bras" at bounding box center [86, 82] width 91 height 9
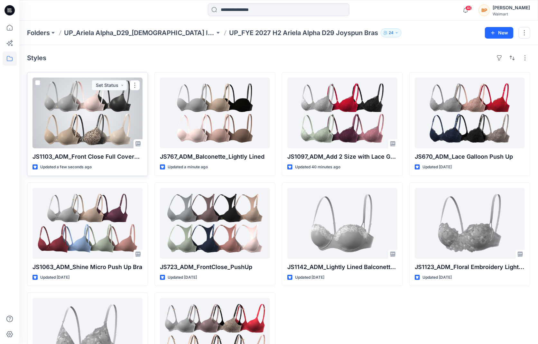
click at [122, 119] on div at bounding box center [87, 112] width 110 height 71
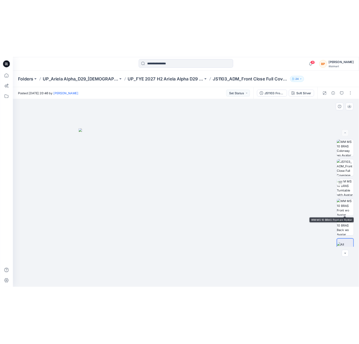
scroll to position [0, 0]
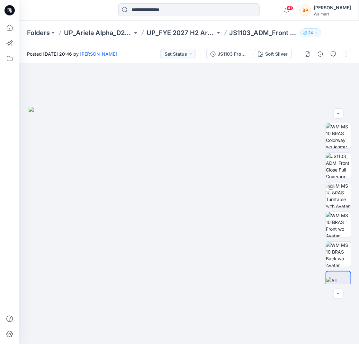
click at [345, 56] on button "button" at bounding box center [346, 54] width 10 height 10
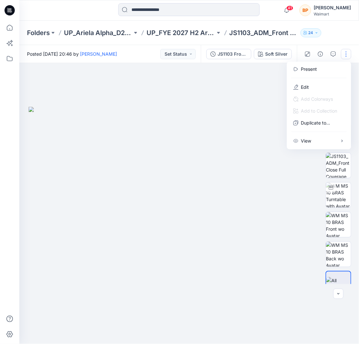
click at [239, 101] on div at bounding box center [189, 203] width 340 height 281
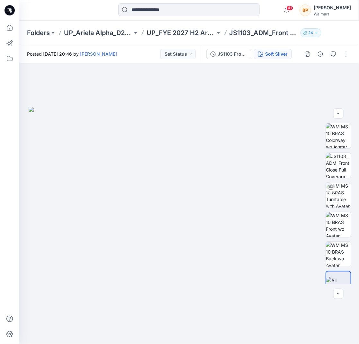
click at [274, 51] on div "Soft Silver" at bounding box center [276, 53] width 23 height 7
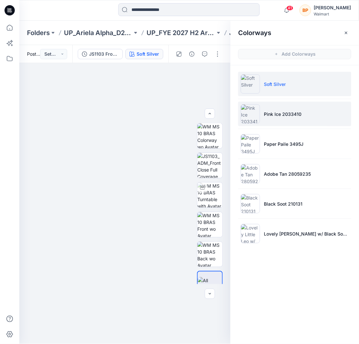
click at [265, 104] on li "Pink Ice 2033410" at bounding box center [294, 114] width 113 height 24
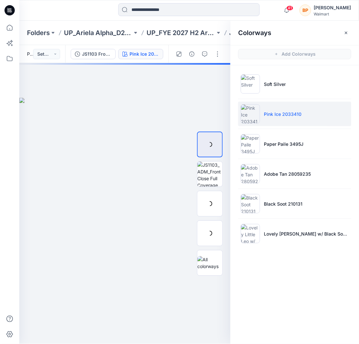
scroll to position [0, 0]
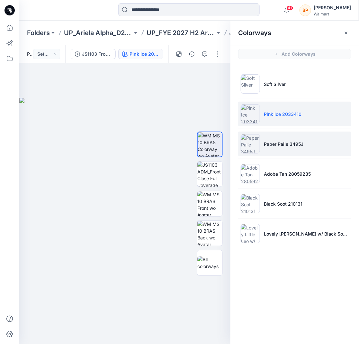
click at [268, 139] on li "Paper Paile 3495J" at bounding box center [294, 143] width 113 height 24
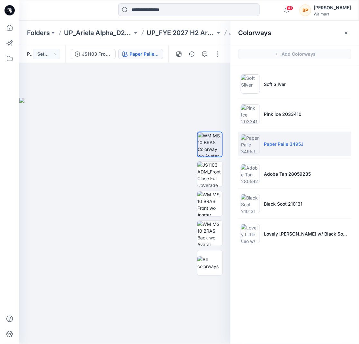
click at [268, 158] on ul "Soft Silver Pink Ice 2033410 Paper Paile 3495J Adobe Tan 28059235 Black Soot 21…" at bounding box center [295, 158] width 129 height 187
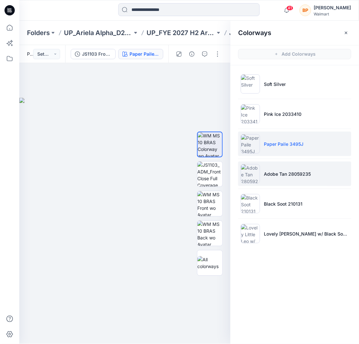
click at [269, 181] on li "Adobe Tan 28059235" at bounding box center [294, 173] width 113 height 24
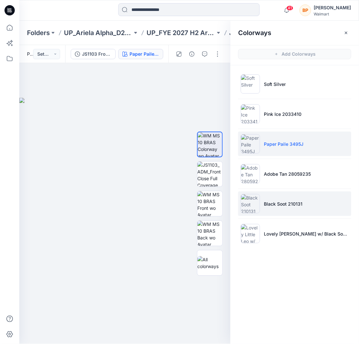
click at [265, 207] on li "Black Soot 210131" at bounding box center [294, 203] width 113 height 24
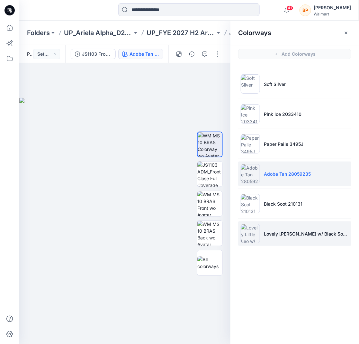
click at [257, 222] on li "Lovely [PERSON_NAME] w/ Black Soot 210131" at bounding box center [294, 233] width 113 height 24
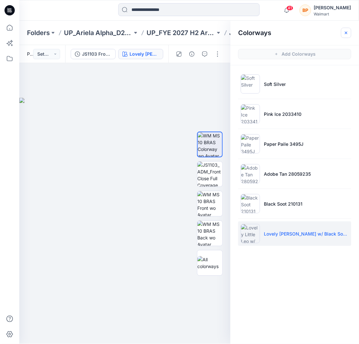
click at [344, 35] on button "button" at bounding box center [346, 33] width 10 height 10
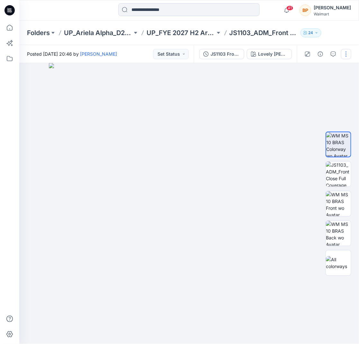
click at [346, 56] on button "button" at bounding box center [346, 54] width 10 height 10
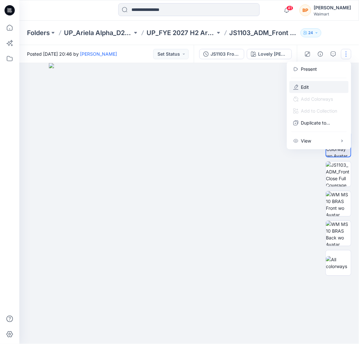
click at [308, 84] on p "Edit" at bounding box center [305, 87] width 8 height 7
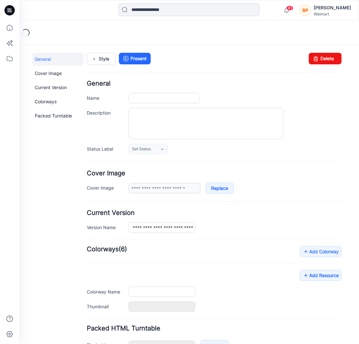
type input "**********"
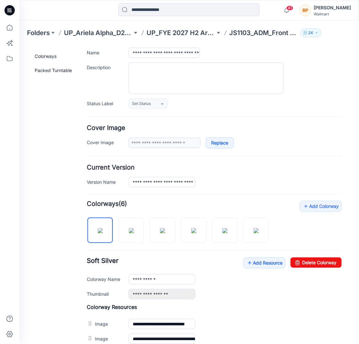
scroll to position [49, 0]
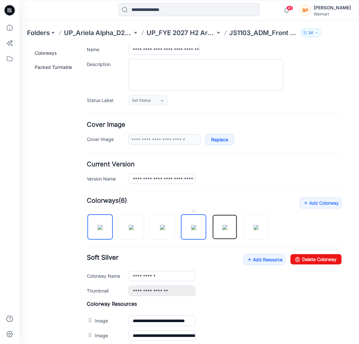
drag, startPoint x: 225, startPoint y: 212, endPoint x: 203, endPoint y: 214, distance: 22.3
click at [186, 214] on div at bounding box center [179, 223] width 187 height 33
click at [222, 224] on img at bounding box center [224, 226] width 5 height 5
drag, startPoint x: 226, startPoint y: 213, endPoint x: 184, endPoint y: 217, distance: 42.9
click at [184, 217] on div at bounding box center [179, 223] width 187 height 33
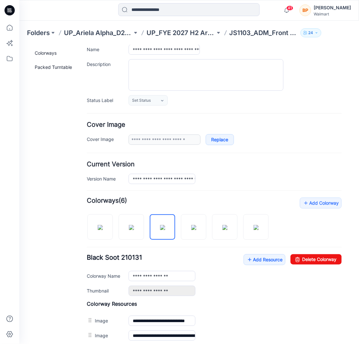
click at [329, 121] on h4 "Cover Image" at bounding box center [213, 124] width 255 height 6
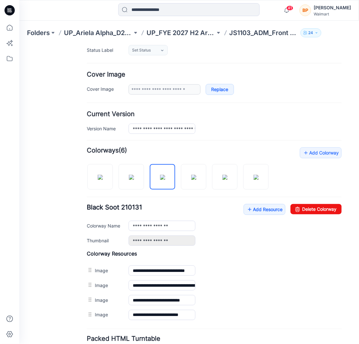
scroll to position [126, 0]
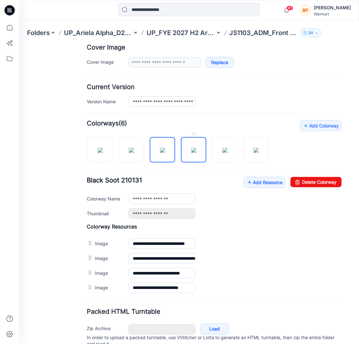
click at [196, 147] on img at bounding box center [193, 149] width 5 height 5
click at [222, 147] on img at bounding box center [224, 149] width 5 height 5
type input "**********"
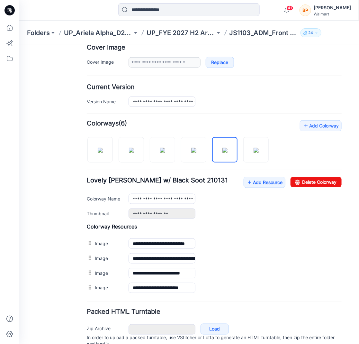
click at [240, 147] on div at bounding box center [179, 146] width 187 height 33
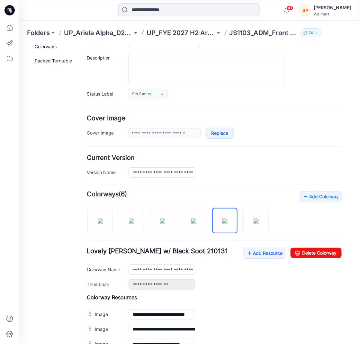
scroll to position [0, 0]
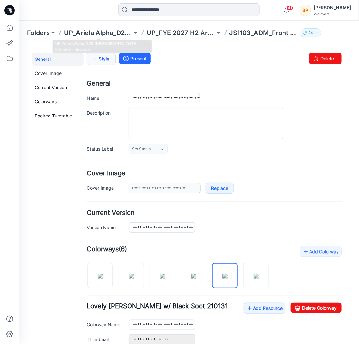
click at [100, 55] on link "Style" at bounding box center [100, 58] width 29 height 12
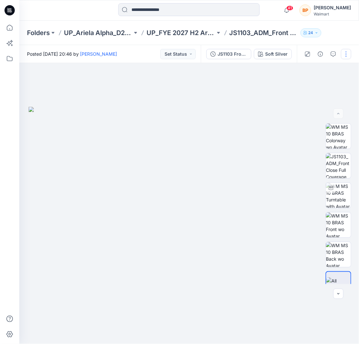
click at [346, 54] on button "button" at bounding box center [346, 54] width 10 height 10
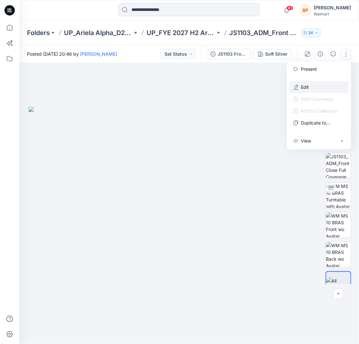
click at [312, 86] on button "Edit" at bounding box center [319, 87] width 59 height 12
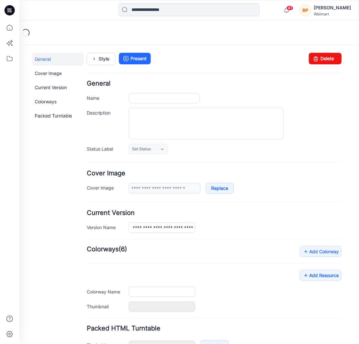
type input "**********"
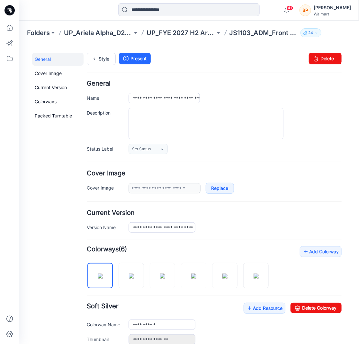
click at [110, 50] on div "**********" at bounding box center [185, 280] width 332 height 471
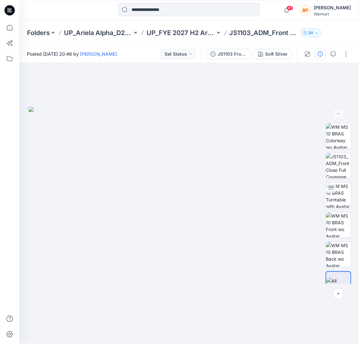
click at [322, 51] on icon "button" at bounding box center [320, 53] width 5 height 5
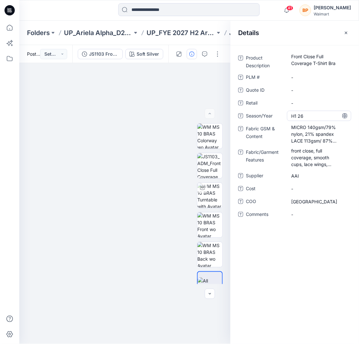
click at [314, 113] on span "H1 26" at bounding box center [319, 116] width 56 height 7
type textarea "******"
click at [300, 213] on span "-" at bounding box center [319, 214] width 56 height 7
type textarea "*********"
click at [171, 170] on img at bounding box center [125, 225] width 322 height 237
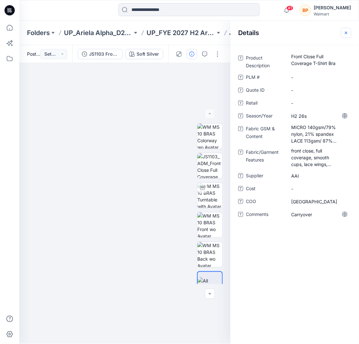
click at [344, 29] on button "button" at bounding box center [346, 33] width 10 height 10
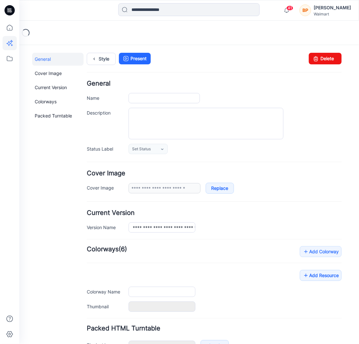
type input "**********"
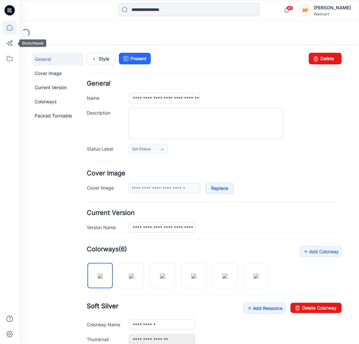
click at [11, 23] on icon at bounding box center [10, 28] width 14 height 14
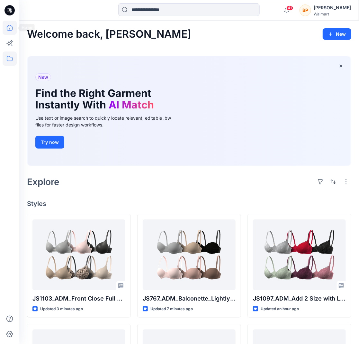
click at [5, 56] on icon at bounding box center [10, 58] width 14 height 14
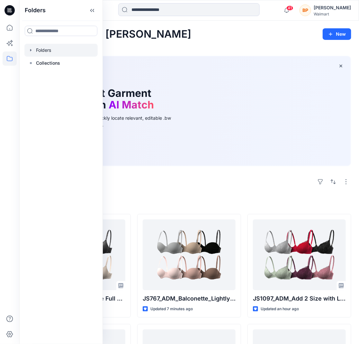
click at [44, 51] on div at bounding box center [60, 50] width 73 height 13
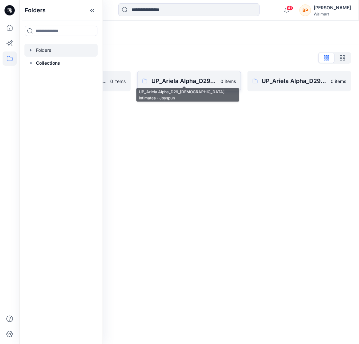
click at [158, 81] on p "UP_Ariela Alpha_D29_[DEMOGRAPHIC_DATA] Intimates - Joyspun" at bounding box center [183, 81] width 65 height 9
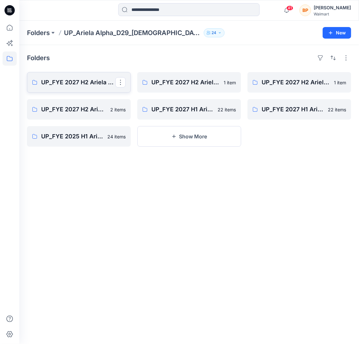
click at [97, 82] on p "UP_FYE 2027 H2 Ariela Alpha D29 Joyspun Bras" at bounding box center [78, 82] width 74 height 9
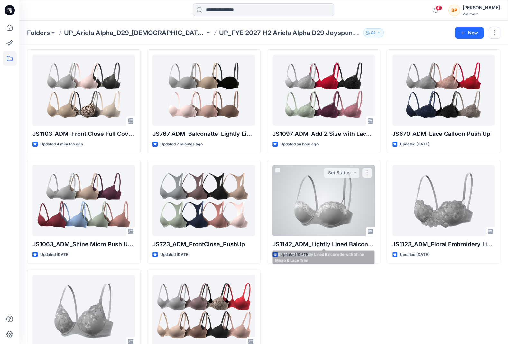
scroll to position [23, 0]
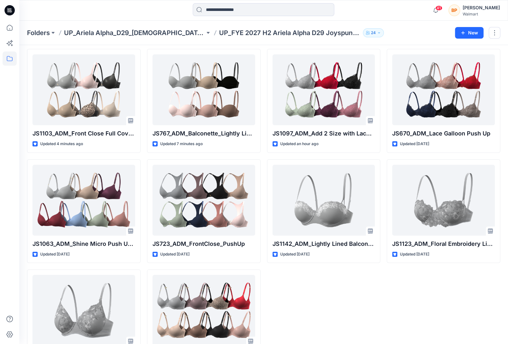
click at [2, 170] on div at bounding box center [9, 172] width 19 height 344
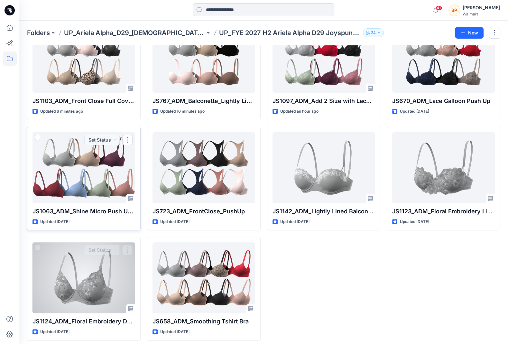
scroll to position [57, 0]
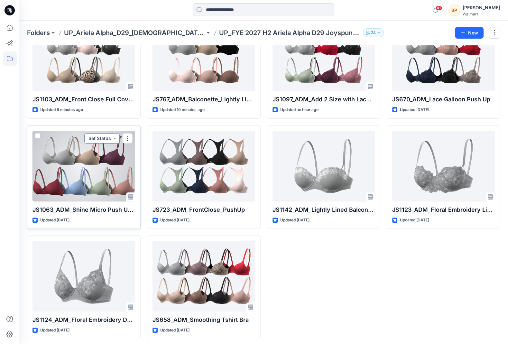
click at [114, 133] on button "Set Status" at bounding box center [101, 138] width 35 height 10
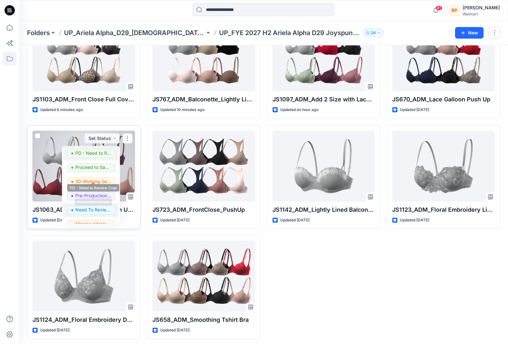
scroll to position [81, 0]
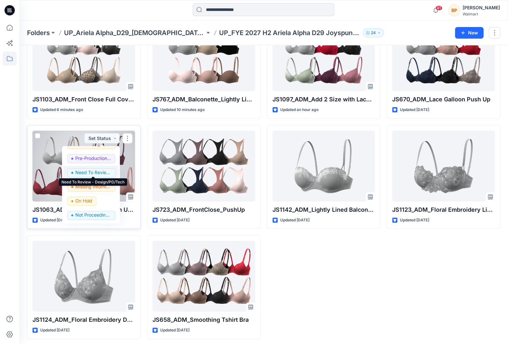
click at [99, 171] on p "Need To Review - Design/PD/Tech" at bounding box center [93, 172] width 36 height 8
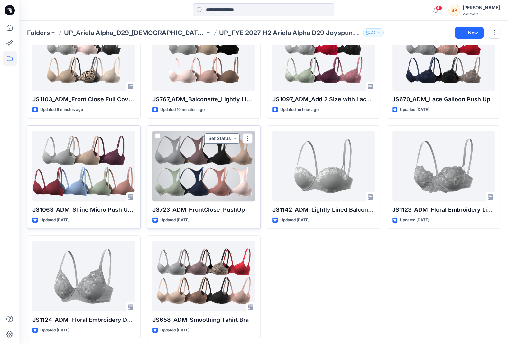
click at [214, 135] on button "Set Status" at bounding box center [221, 138] width 35 height 10
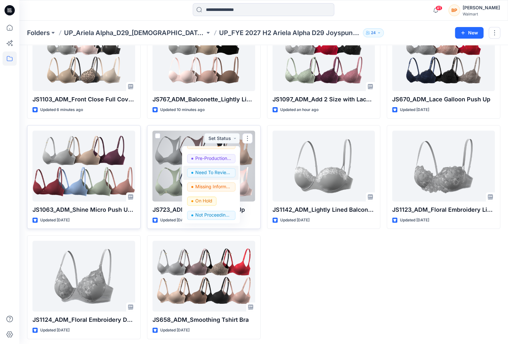
click at [212, 170] on p "Need To Review - Design/PD/Tech" at bounding box center [213, 172] width 36 height 8
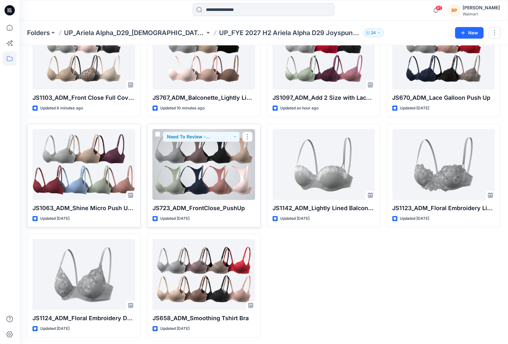
scroll to position [0, 0]
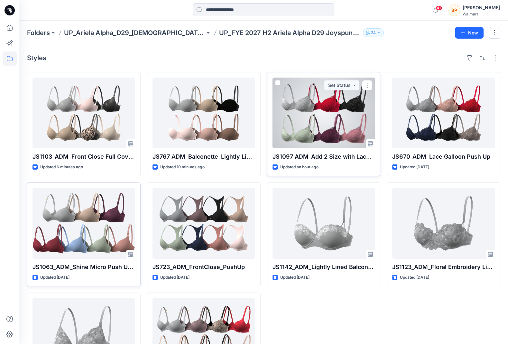
click at [350, 90] on div at bounding box center [323, 112] width 103 height 71
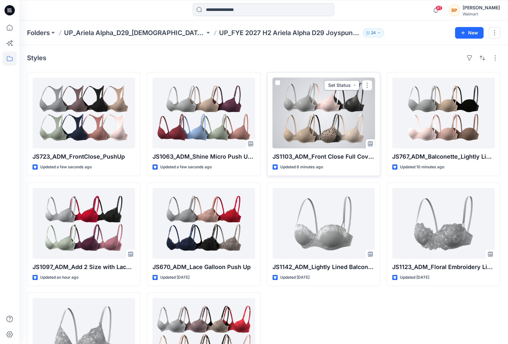
click at [347, 86] on button "Set Status" at bounding box center [341, 85] width 35 height 10
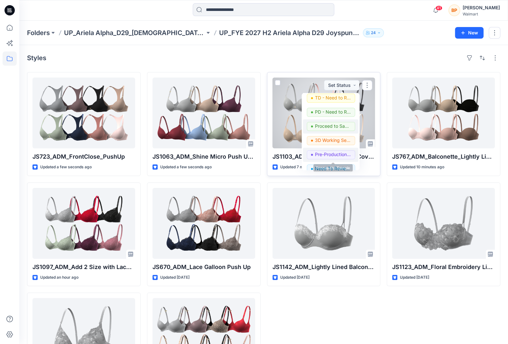
scroll to position [81, 0]
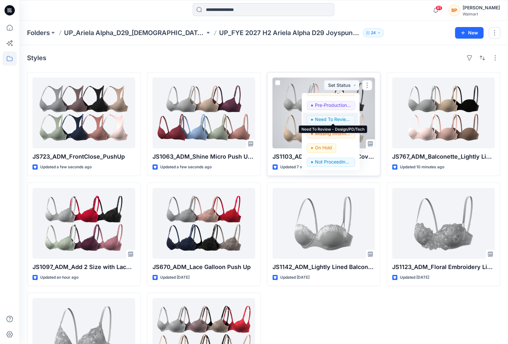
click at [333, 121] on p "Need To Review - Design/PD/Tech" at bounding box center [333, 119] width 36 height 8
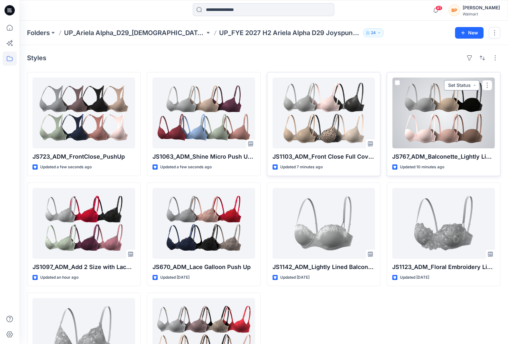
click at [359, 84] on button "Set Status" at bounding box center [461, 85] width 35 height 10
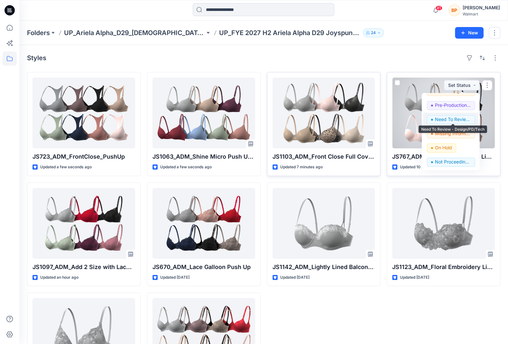
click at [359, 117] on p "Need To Review - Design/PD/Tech" at bounding box center [453, 119] width 36 height 8
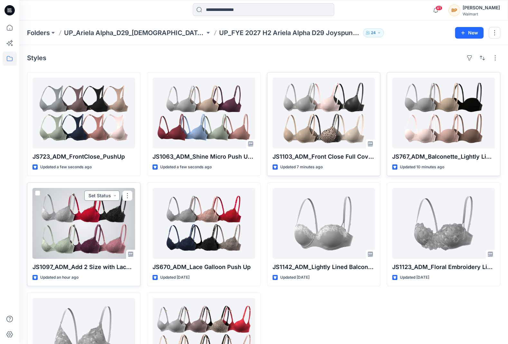
click at [109, 194] on button "Set Status" at bounding box center [101, 195] width 35 height 10
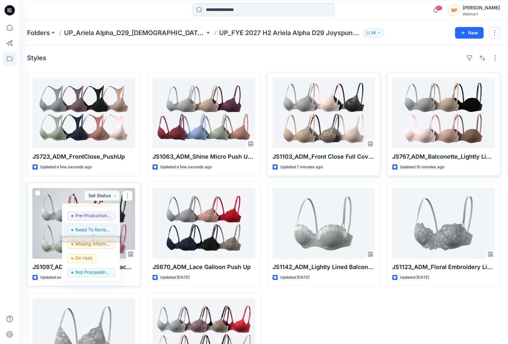
click at [95, 231] on p "Need To Review - Design/PD/Tech" at bounding box center [93, 229] width 36 height 8
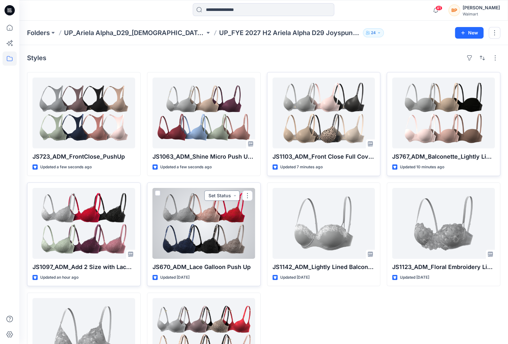
click at [224, 194] on button "Set Status" at bounding box center [221, 195] width 35 height 10
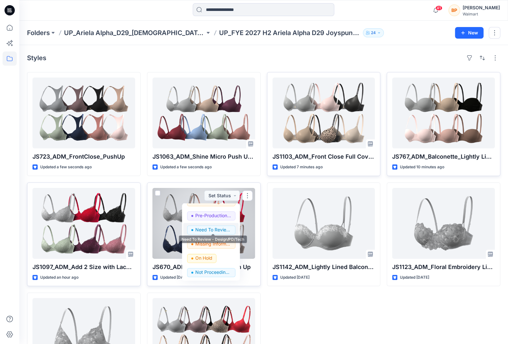
click at [215, 229] on p "Need To Review - Design/PD/Tech" at bounding box center [213, 229] width 36 height 8
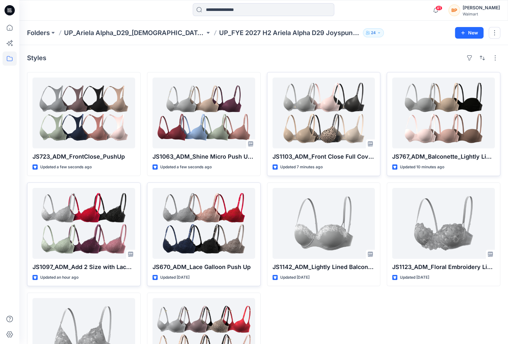
click at [292, 299] on div "JS1103_ADM_Front Close Full Coverage T-Shirt Bra Updated 7 minutes ago JS1142_A…" at bounding box center [323, 234] width 113 height 324
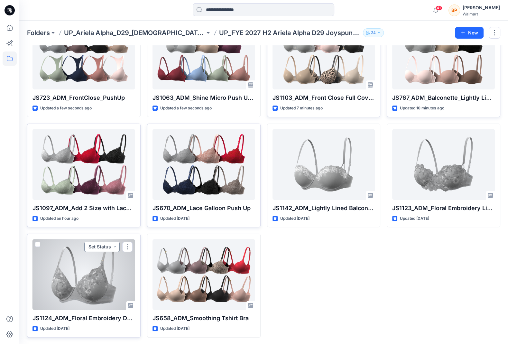
click at [108, 244] on button "Set Status" at bounding box center [101, 246] width 35 height 10
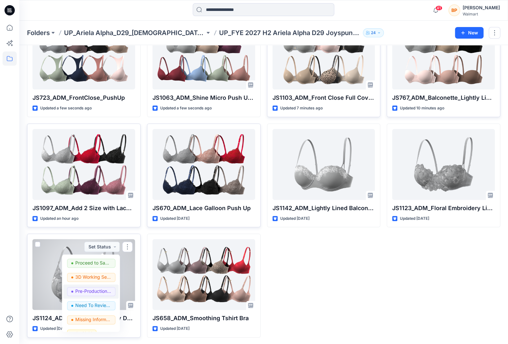
scroll to position [56, 0]
click at [97, 274] on p "3D Working Session - Need to Review" at bounding box center [93, 277] width 36 height 8
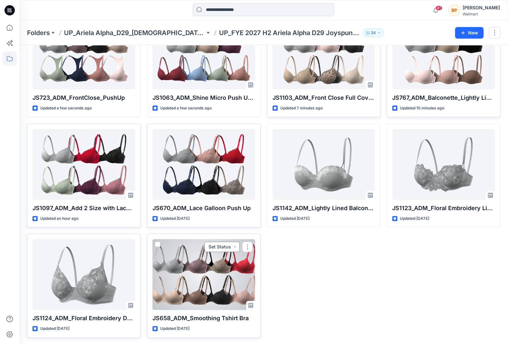
click at [214, 245] on button "Set Status" at bounding box center [221, 246] width 35 height 10
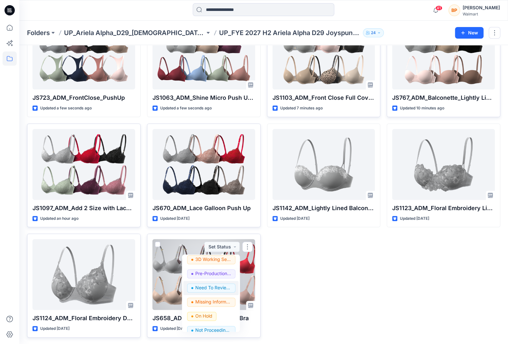
scroll to position [69, 0]
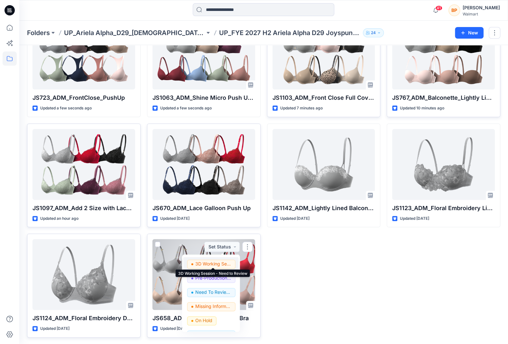
click at [207, 264] on p "3D Working Session - Need to Review" at bounding box center [213, 263] width 36 height 8
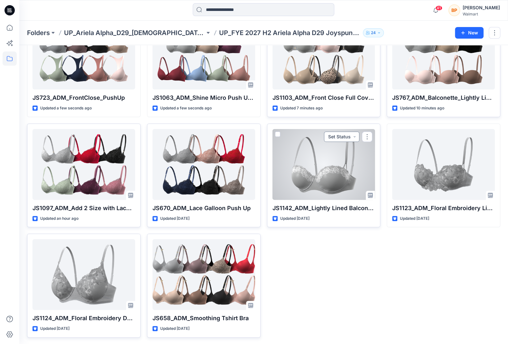
click at [350, 132] on button "Set Status" at bounding box center [341, 136] width 35 height 10
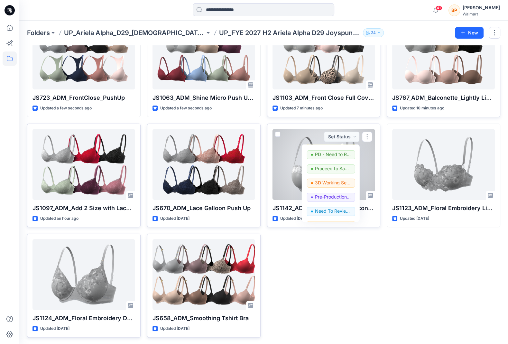
scroll to position [16, 0]
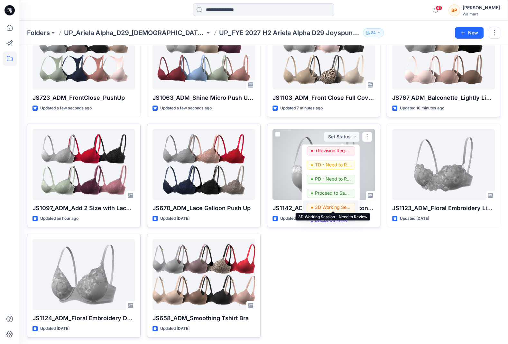
click at [320, 206] on p "3D Working Session - Need to Review" at bounding box center [333, 207] width 36 height 8
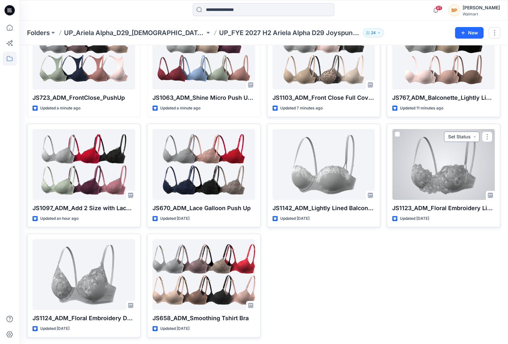
click at [359, 132] on button "Set Status" at bounding box center [461, 136] width 35 height 10
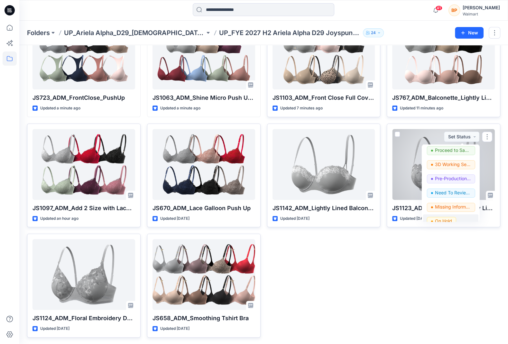
scroll to position [56, 0]
click at [359, 169] on p "3D Working Session - Need to Review" at bounding box center [453, 167] width 36 height 8
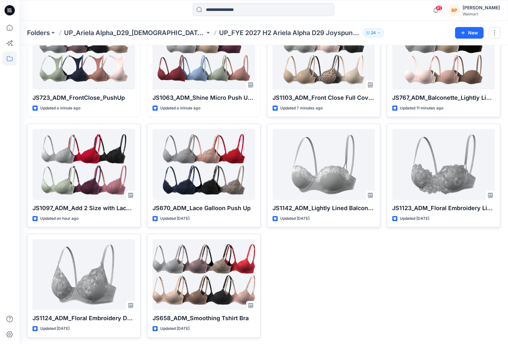
click at [359, 254] on div "JS767_ADM_Balconette_Lightly Lined Updated 11 minutes ago JS1123_ADM_Floral Emb…" at bounding box center [442, 175] width 113 height 324
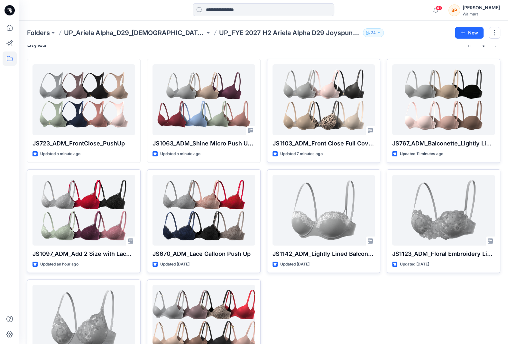
scroll to position [0, 0]
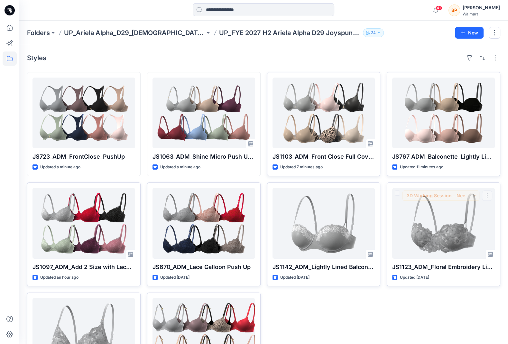
click at [359, 240] on div at bounding box center [323, 223] width 103 height 71
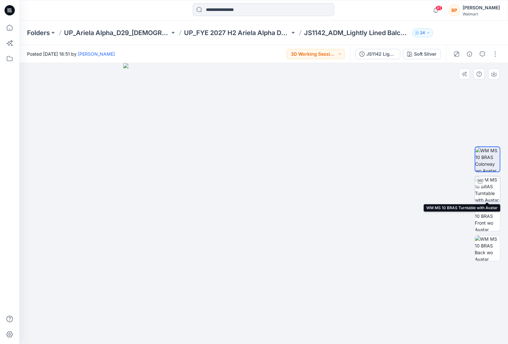
click at [359, 194] on img at bounding box center [487, 188] width 25 height 25
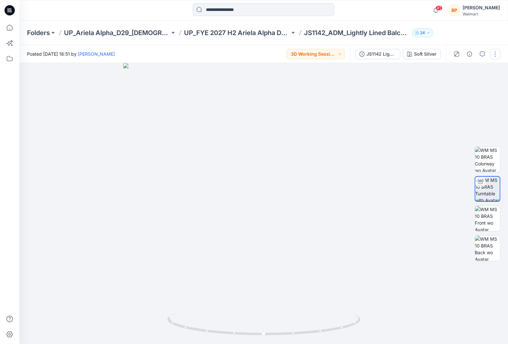
click at [359, 55] on button "button" at bounding box center [495, 54] width 10 height 10
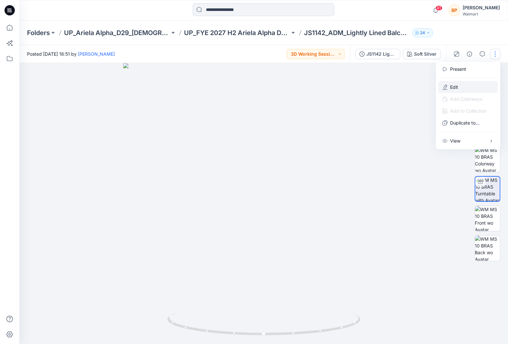
click at [359, 92] on button "Edit" at bounding box center [467, 87] width 59 height 12
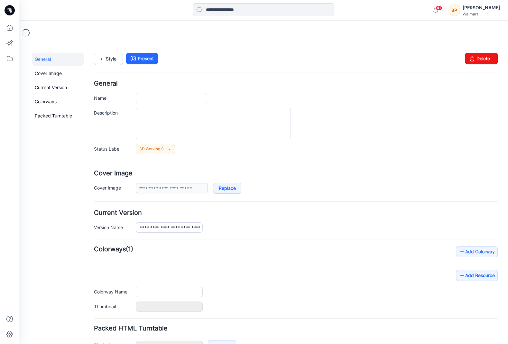
type input "**********"
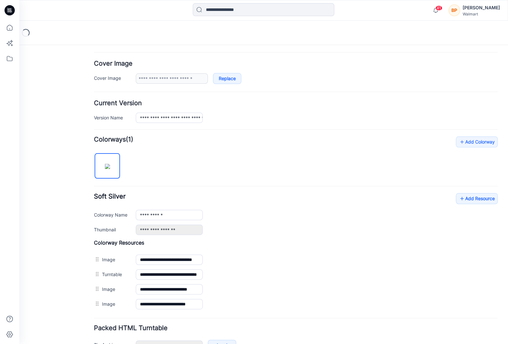
scroll to position [147, 0]
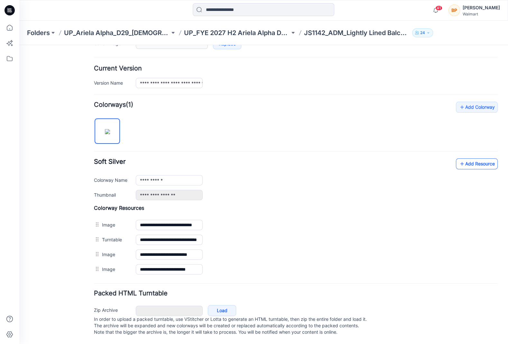
click at [463, 158] on icon at bounding box center [461, 163] width 6 height 10
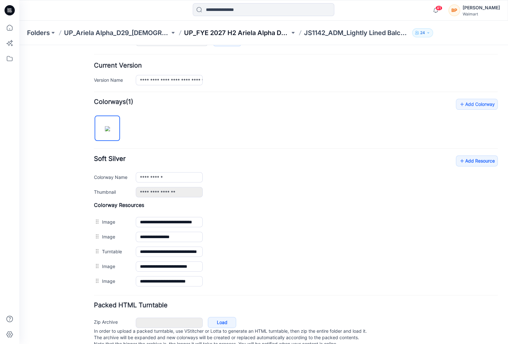
click at [247, 36] on p "UP_FYE 2027 H2 Ariela Alpha D29 Joyspun Bras" at bounding box center [237, 32] width 106 height 9
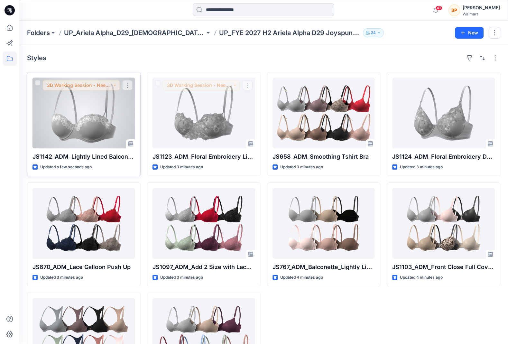
click at [90, 123] on div at bounding box center [83, 112] width 103 height 71
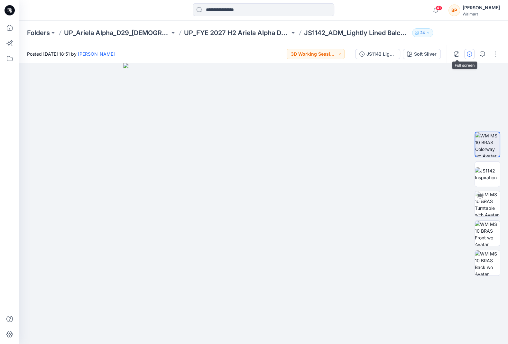
click at [468, 51] on icon "button" at bounding box center [468, 53] width 5 height 5
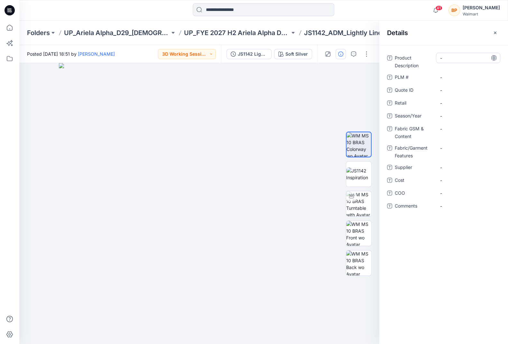
click at [460, 59] on Description "-" at bounding box center [468, 58] width 56 height 7
click at [452, 53] on div "-" at bounding box center [468, 58] width 64 height 10
type textarea "*"
type textarea "**********"
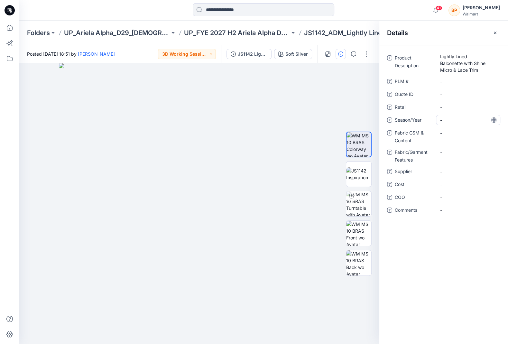
click at [459, 117] on span "-" at bounding box center [468, 120] width 56 height 7
type textarea "*****"
click at [457, 182] on span "-" at bounding box center [468, 184] width 56 height 7
click at [456, 169] on span "-" at bounding box center [468, 171] width 56 height 7
type textarea "***"
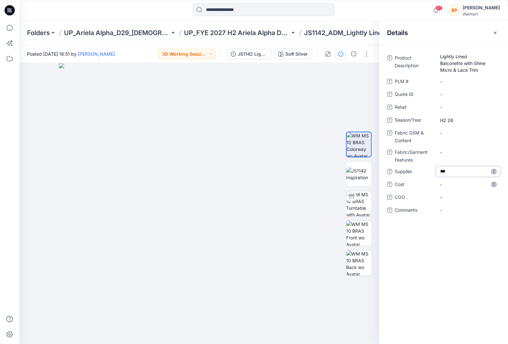
click at [449, 190] on div "Product Description Lightly Lined Balconette with Shine Micro & Lace Trim PLM #…" at bounding box center [443, 138] width 113 height 170
click at [449, 209] on span "-" at bounding box center [468, 210] width 56 height 7
click at [322, 85] on img at bounding box center [199, 203] width 281 height 281
click at [356, 174] on img at bounding box center [358, 174] width 25 height 14
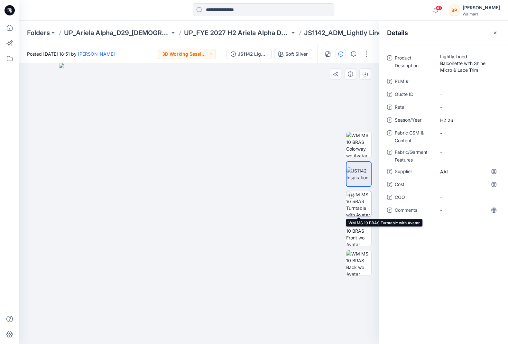
click at [363, 198] on img at bounding box center [358, 203] width 25 height 25
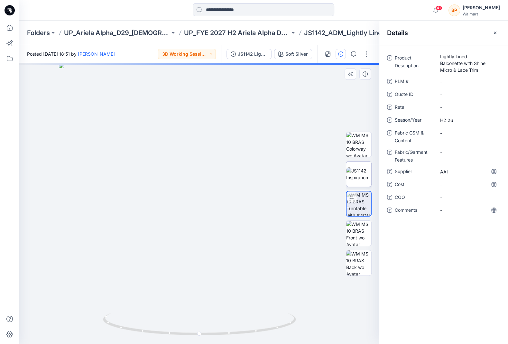
click at [359, 181] on img at bounding box center [358, 174] width 25 height 14
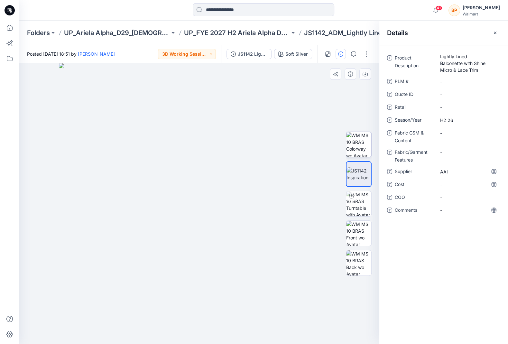
click at [357, 150] on img at bounding box center [358, 144] width 25 height 25
click at [355, 198] on div at bounding box center [351, 196] width 10 height 10
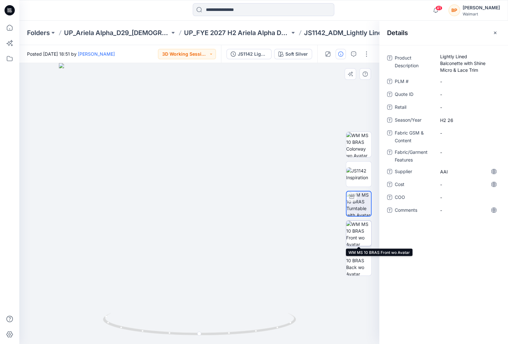
click at [355, 241] on img at bounding box center [358, 233] width 25 height 25
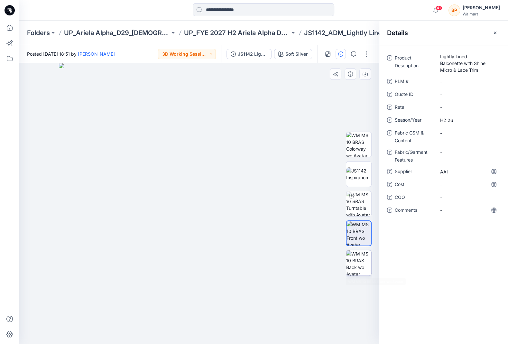
click at [356, 274] on img at bounding box center [358, 262] width 25 height 25
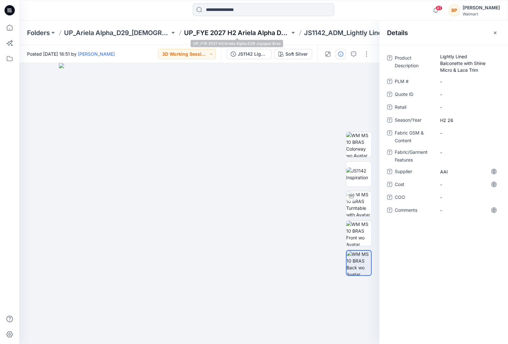
click at [222, 33] on p "UP_FYE 2027 H2 Ariela Alpha D29 Joyspun Bras" at bounding box center [237, 32] width 106 height 9
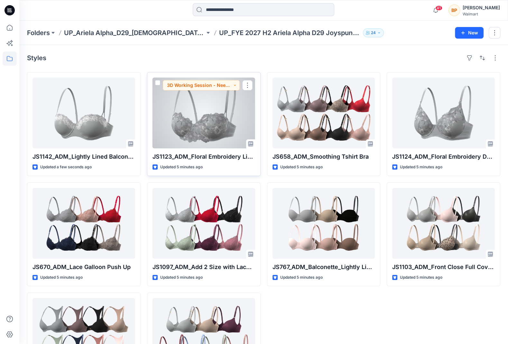
click at [187, 113] on div at bounding box center [203, 112] width 103 height 71
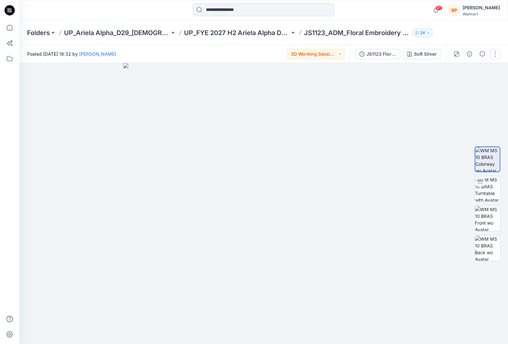
click at [497, 58] on button "button" at bounding box center [495, 54] width 10 height 10
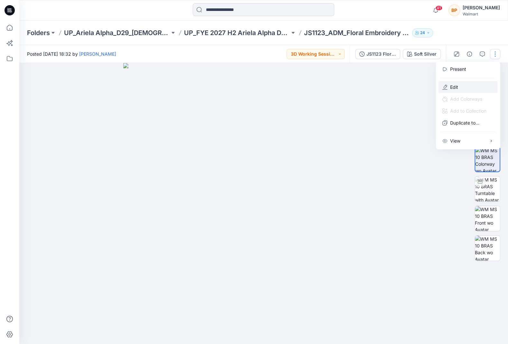
click at [463, 89] on button "Edit" at bounding box center [467, 87] width 59 height 12
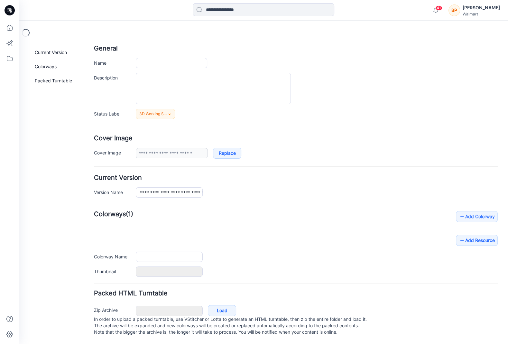
type input "**********"
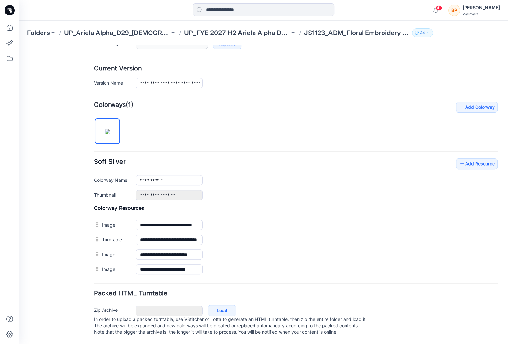
scroll to position [147, 0]
click at [472, 148] on div "**********" at bounding box center [295, 189] width 403 height 175
click at [472, 152] on div "**********" at bounding box center [295, 189] width 403 height 175
click at [472, 158] on link "Add Resource" at bounding box center [477, 163] width 42 height 11
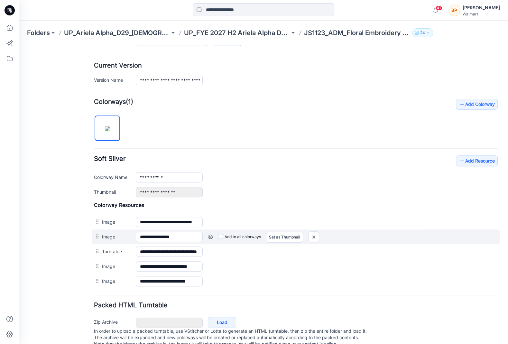
click at [226, 232] on label "Add to all colorways" at bounding box center [239, 236] width 43 height 10
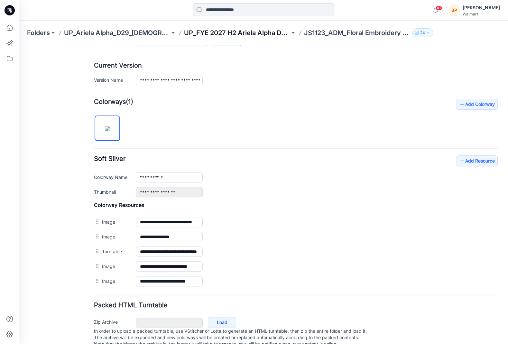
click at [272, 36] on p "UP_FYE 2027 H2 Ariela Alpha D29 Joyspun Bras" at bounding box center [237, 32] width 106 height 9
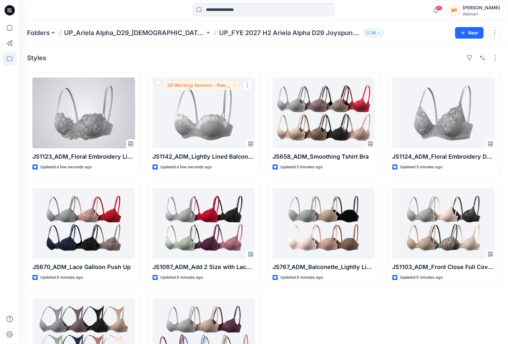
click at [108, 115] on div at bounding box center [83, 112] width 103 height 71
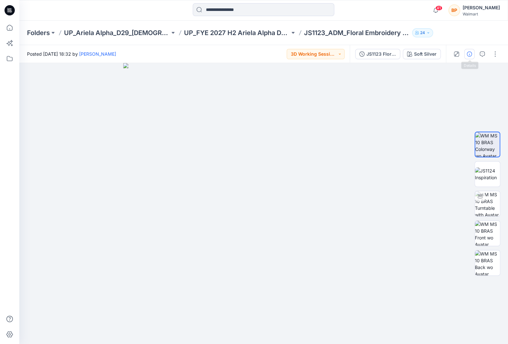
click at [467, 57] on button "button" at bounding box center [469, 54] width 10 height 10
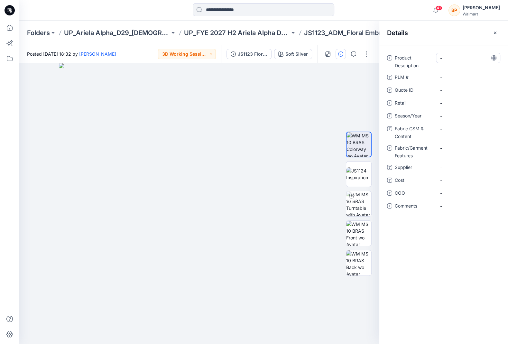
click at [460, 62] on div "-" at bounding box center [468, 58] width 64 height 10
type textarea "**********"
click at [452, 115] on div "-" at bounding box center [468, 116] width 64 height 10
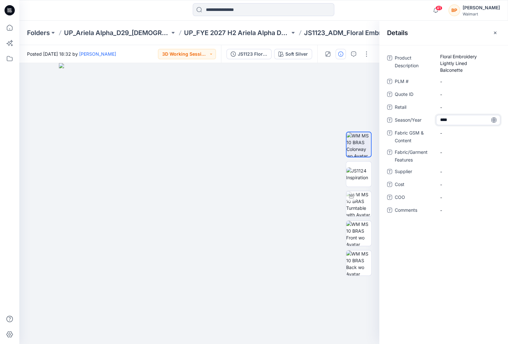
type textarea "*****"
click at [448, 173] on span "-" at bounding box center [468, 171] width 56 height 7
type textarea "***"
click at [299, 217] on img at bounding box center [199, 203] width 281 height 281
click at [366, 171] on img at bounding box center [358, 174] width 25 height 14
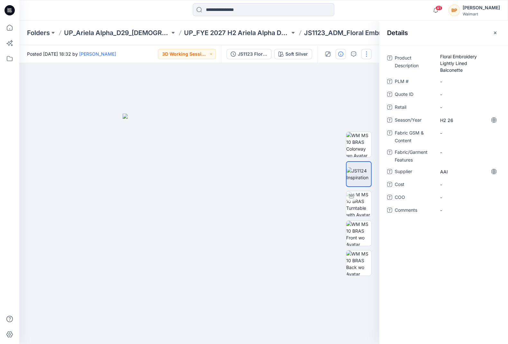
click at [365, 52] on button "button" at bounding box center [366, 54] width 10 height 10
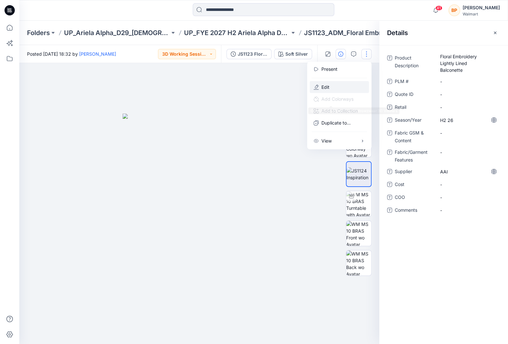
click at [338, 83] on button "Edit" at bounding box center [339, 87] width 59 height 12
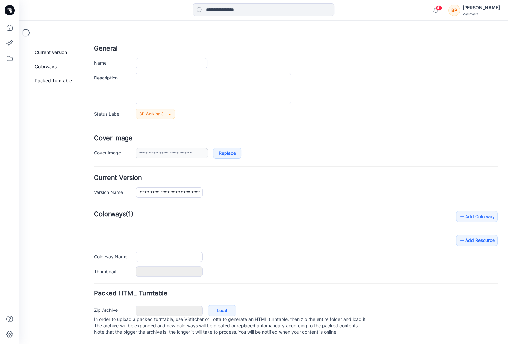
type input "**********"
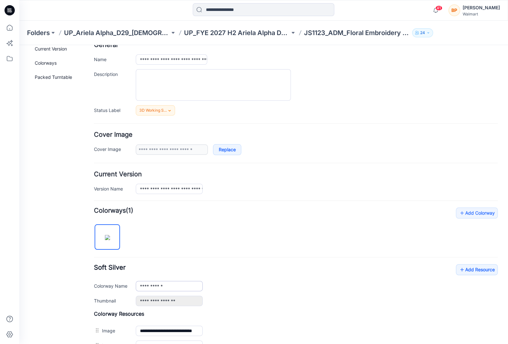
scroll to position [162, 0]
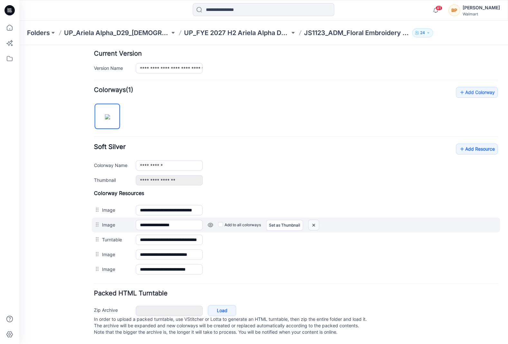
click at [317, 221] on img at bounding box center [313, 225] width 10 height 11
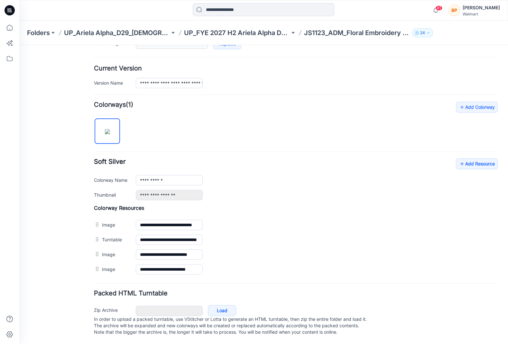
scroll to position [147, 0]
click at [471, 158] on link "Add Resource" at bounding box center [477, 163] width 42 height 11
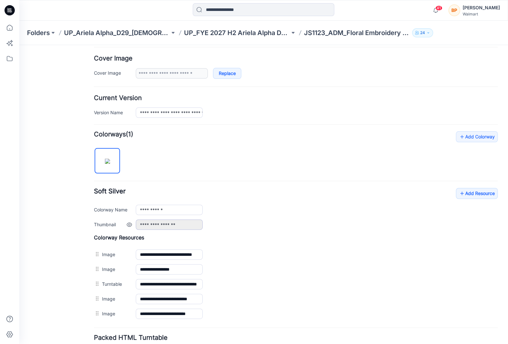
scroll to position [89, 0]
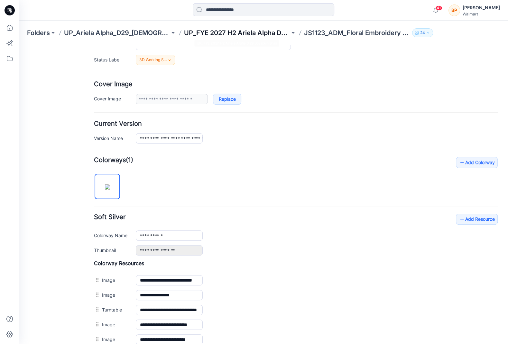
click at [230, 37] on p "UP_FYE 2027 H2 Ariela Alpha D29 Joyspun Bras" at bounding box center [237, 32] width 106 height 9
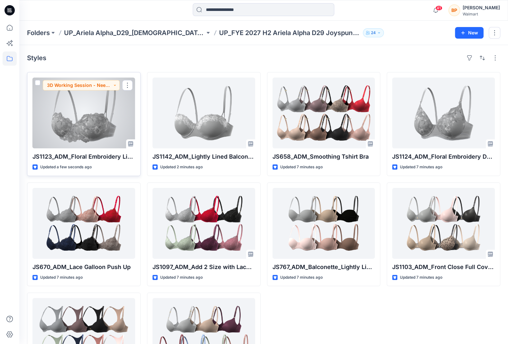
click at [115, 117] on div at bounding box center [83, 112] width 103 height 71
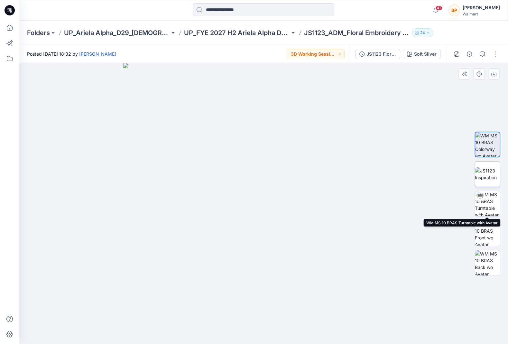
click at [488, 181] on img at bounding box center [487, 174] width 25 height 14
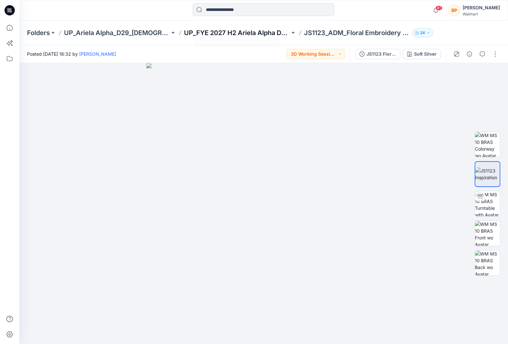
click at [251, 34] on p "UP_FYE 2027 H2 Ariela Alpha D29 Joyspun Bras" at bounding box center [237, 32] width 106 height 9
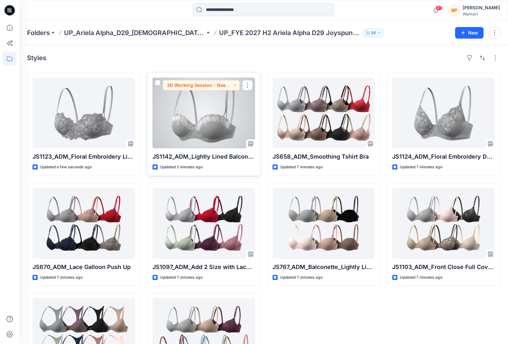
click at [194, 139] on div at bounding box center [203, 112] width 103 height 71
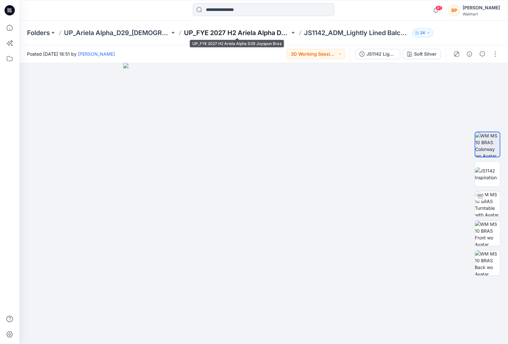
click at [222, 29] on p "UP_FYE 2027 H2 Ariela Alpha D29 Joyspun Bras" at bounding box center [237, 32] width 106 height 9
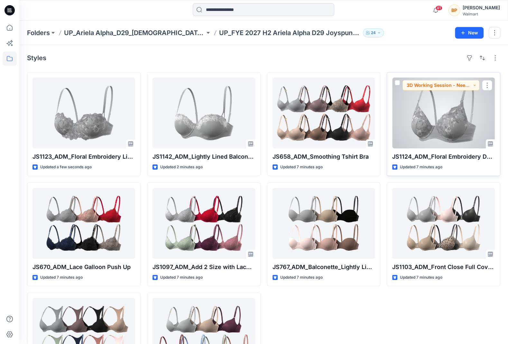
click at [436, 111] on div at bounding box center [443, 112] width 103 height 71
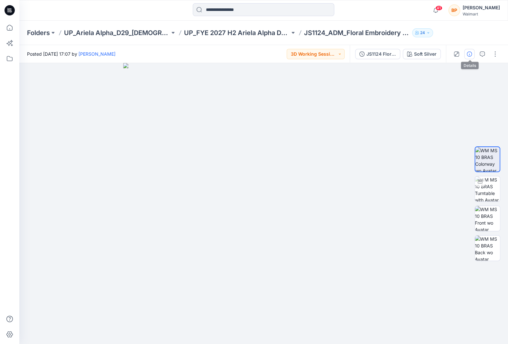
click at [467, 52] on icon "button" at bounding box center [468, 53] width 5 height 5
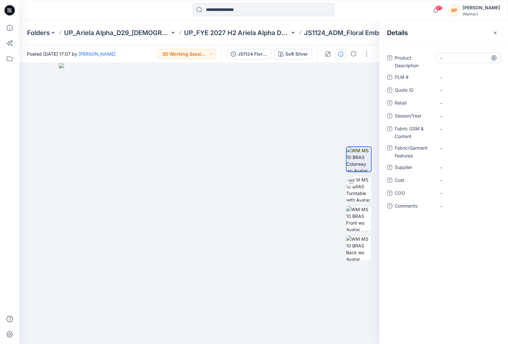
click at [454, 56] on Description "-" at bounding box center [468, 58] width 56 height 7
type textarea "**********"
click at [465, 165] on span "-" at bounding box center [468, 167] width 56 height 7
type textarea "***"
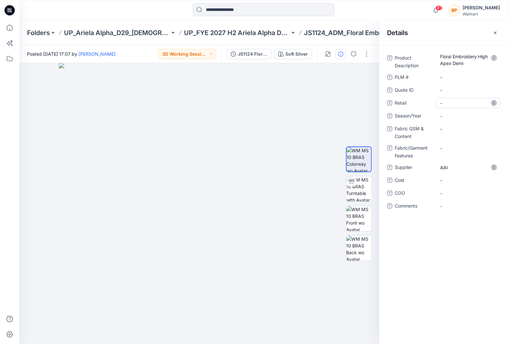
click at [474, 107] on div "-" at bounding box center [468, 103] width 64 height 10
click at [471, 114] on span "-" at bounding box center [468, 116] width 56 height 7
type textarea "*"
type textarea "*****"
click at [317, 112] on img at bounding box center [199, 203] width 281 height 281
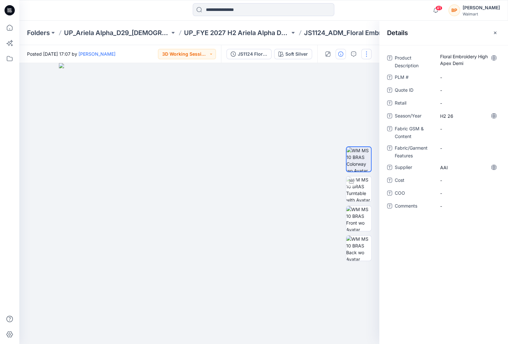
click at [365, 57] on button "button" at bounding box center [366, 54] width 10 height 10
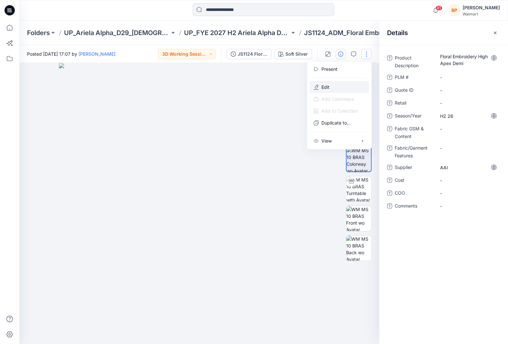
click at [348, 87] on button "Edit" at bounding box center [339, 87] width 59 height 12
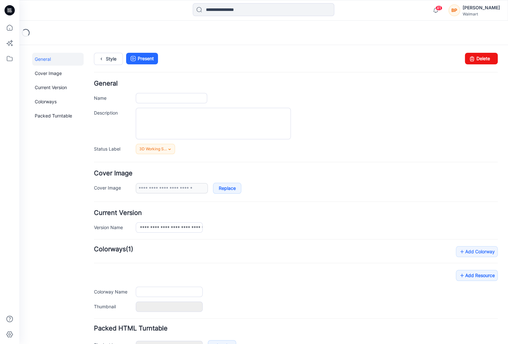
type input "**********"
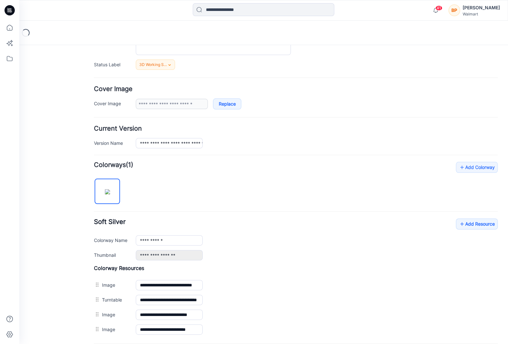
scroll to position [147, 0]
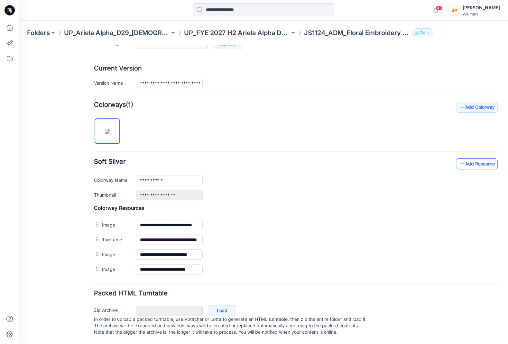
click at [468, 158] on link "Add Resource" at bounding box center [477, 163] width 42 height 11
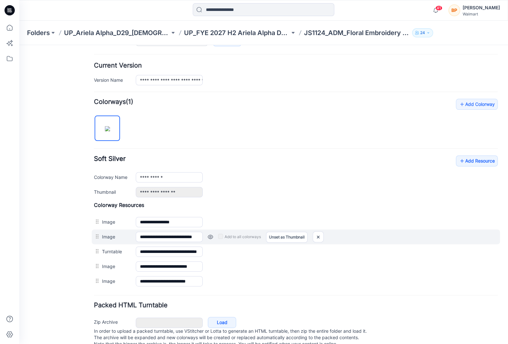
drag, startPoint x: 102, startPoint y: 218, endPoint x: 99, endPoint y: 231, distance: 14.1
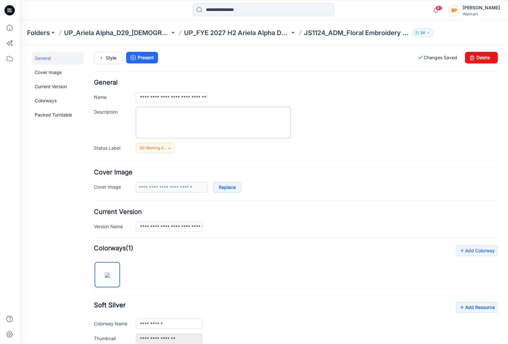
scroll to position [0, 0]
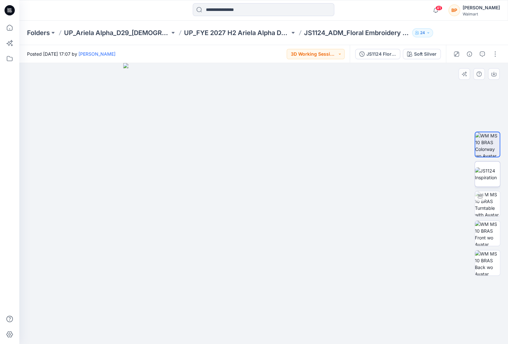
click at [488, 167] on img at bounding box center [487, 174] width 25 height 14
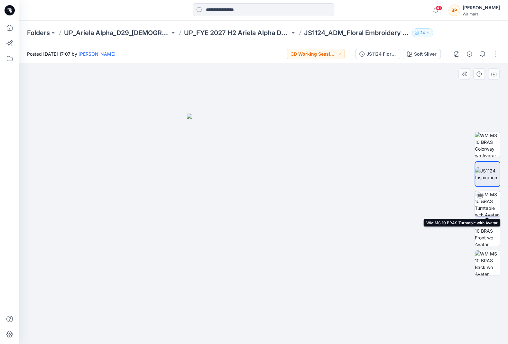
click at [487, 207] on img at bounding box center [487, 203] width 25 height 25
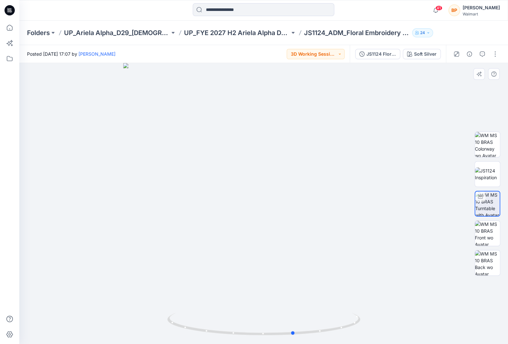
drag, startPoint x: 389, startPoint y: 240, endPoint x: 419, endPoint y: 267, distance: 40.3
click at [419, 267] on div at bounding box center [263, 203] width 488 height 281
drag, startPoint x: 347, startPoint y: 231, endPoint x: 337, endPoint y: 235, distance: 10.9
click at [337, 235] on div at bounding box center [263, 203] width 488 height 281
click at [490, 241] on img at bounding box center [487, 233] width 25 height 25
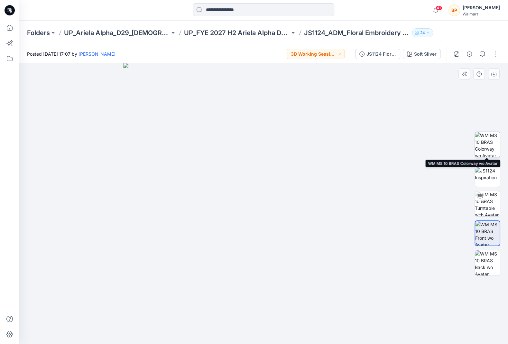
click at [489, 141] on img at bounding box center [487, 144] width 25 height 25
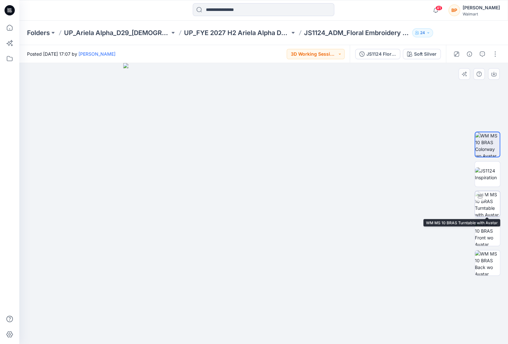
click at [483, 193] on div at bounding box center [480, 196] width 10 height 10
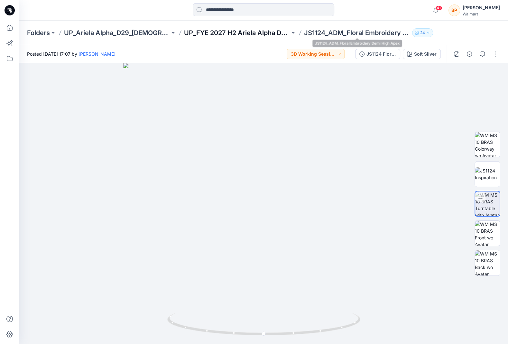
click at [276, 34] on p "UP_FYE 2027 H2 Ariela Alpha D29 Joyspun Bras" at bounding box center [237, 32] width 106 height 9
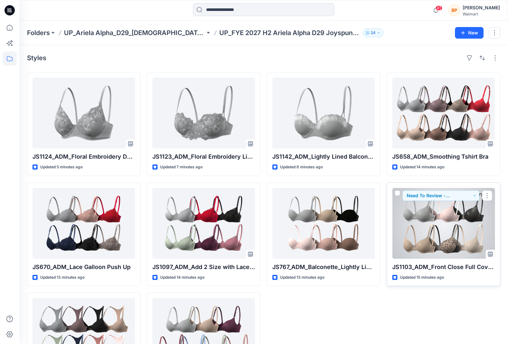
click at [434, 227] on div at bounding box center [443, 223] width 103 height 71
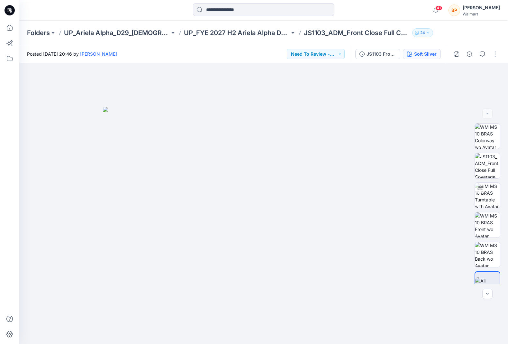
click at [427, 59] on div "JS1103 Front Close Full Coverage T-Shirt Bra 2nd Version Soft Silver" at bounding box center [398, 54] width 96 height 18
click at [427, 55] on div "Soft Silver" at bounding box center [425, 53] width 23 height 7
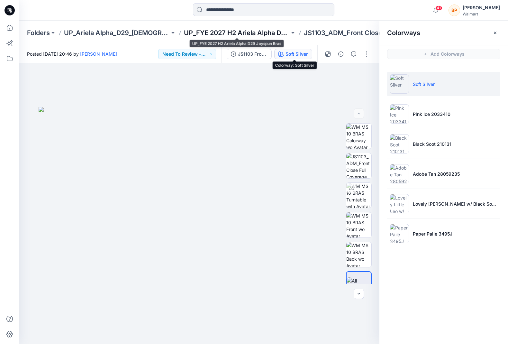
click at [271, 33] on p "UP_FYE 2027 H2 Ariela Alpha D29 Joyspun Bras" at bounding box center [237, 32] width 106 height 9
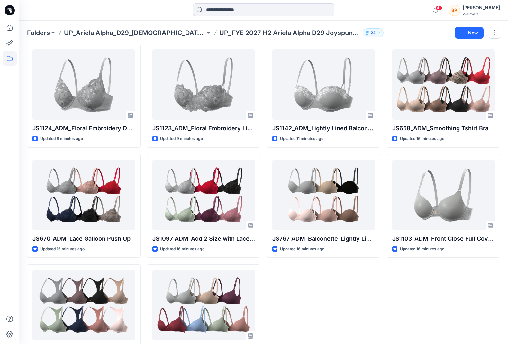
scroll to position [23, 0]
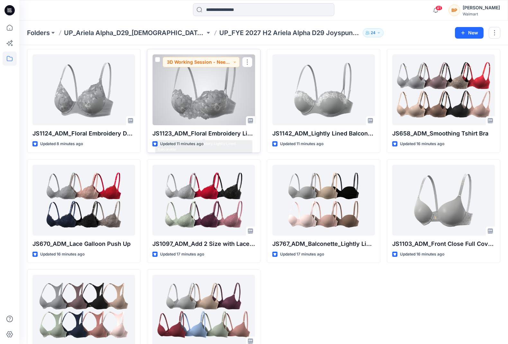
click at [198, 119] on div at bounding box center [203, 89] width 103 height 71
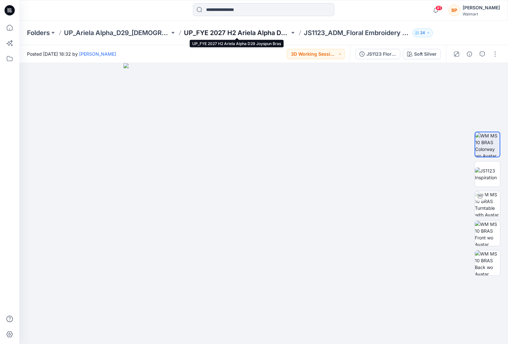
click at [268, 32] on p "UP_FYE 2027 H2 Ariela Alpha D29 Joyspun Bras" at bounding box center [237, 32] width 106 height 9
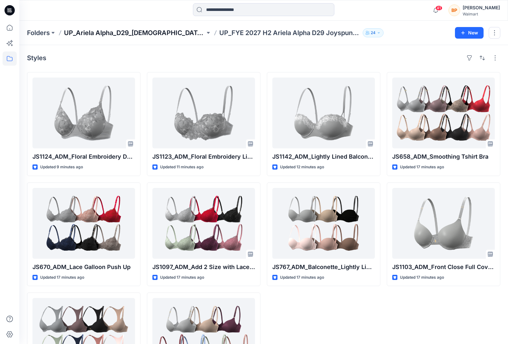
click at [144, 33] on p "UP_Ariela Alpha_D29_[DEMOGRAPHIC_DATA] Intimates - Joyspun" at bounding box center [134, 32] width 141 height 9
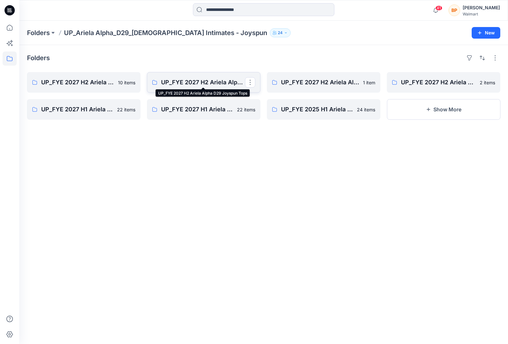
click at [216, 81] on p "UP_FYE 2027 H2 Ariela Alpha D29 Joyspun Tops" at bounding box center [203, 82] width 84 height 9
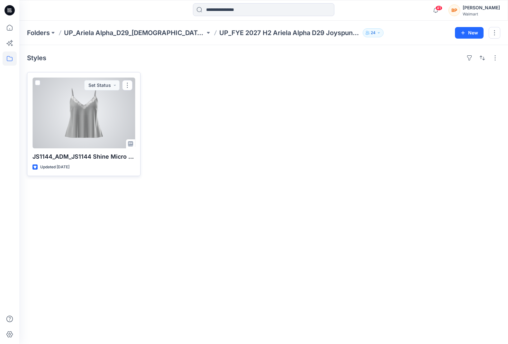
click at [89, 118] on div at bounding box center [83, 112] width 103 height 71
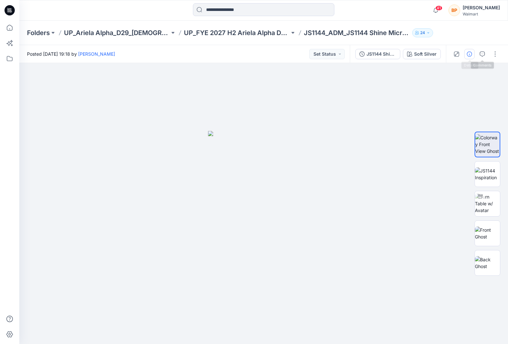
click at [475, 51] on button "button" at bounding box center [469, 54] width 10 height 10
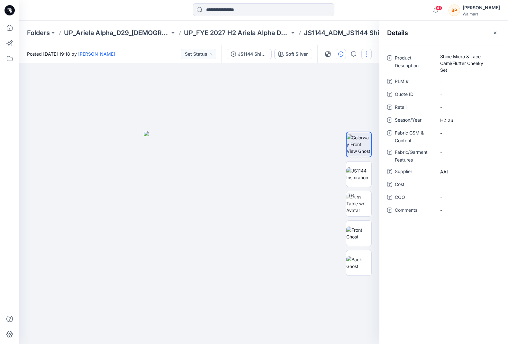
click at [364, 53] on button "button" at bounding box center [366, 54] width 10 height 10
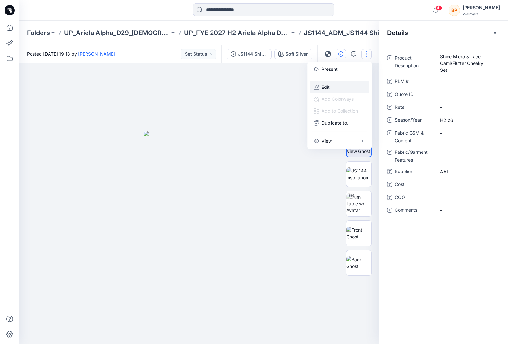
click at [351, 84] on button "Edit" at bounding box center [339, 87] width 59 height 12
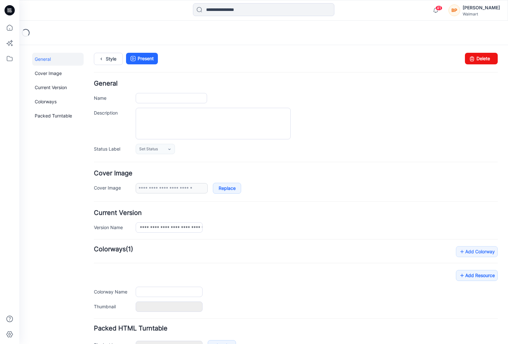
type input "**********"
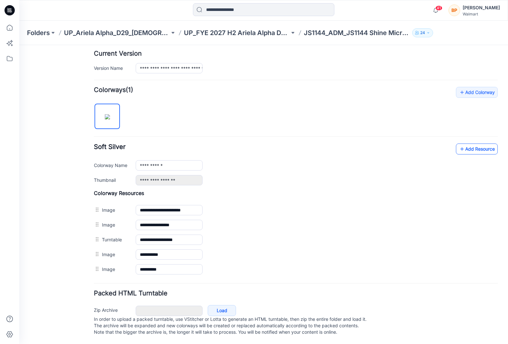
click at [469, 149] on link "Add Resource" at bounding box center [477, 148] width 42 height 11
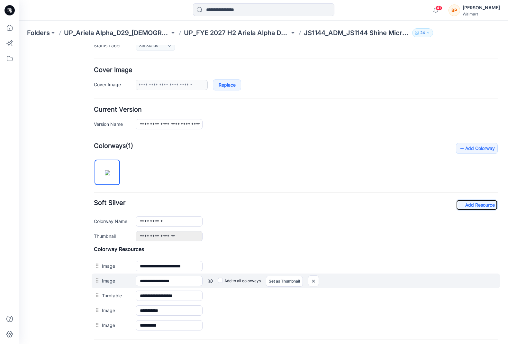
scroll to position [0, 0]
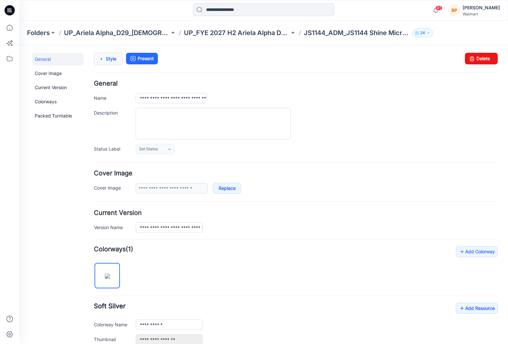
click at [98, 56] on icon at bounding box center [101, 59] width 9 height 12
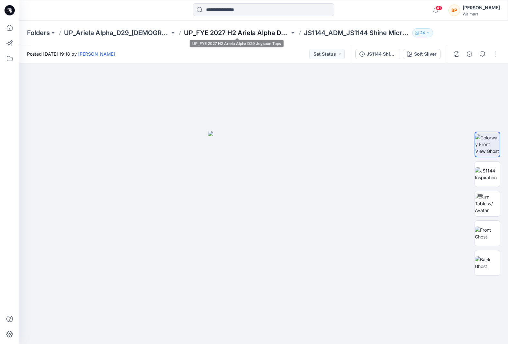
click at [260, 36] on p "UP_FYE 2027 H2 Ariela Alpha D29 Joyspun Tops" at bounding box center [237, 32] width 106 height 9
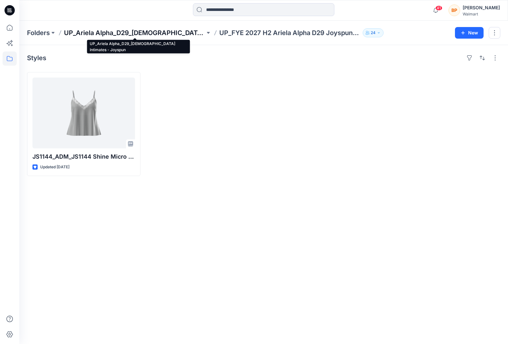
click at [169, 30] on p "UP_Ariela Alpha_D29_[DEMOGRAPHIC_DATA] Intimates - Joyspun" at bounding box center [134, 32] width 141 height 9
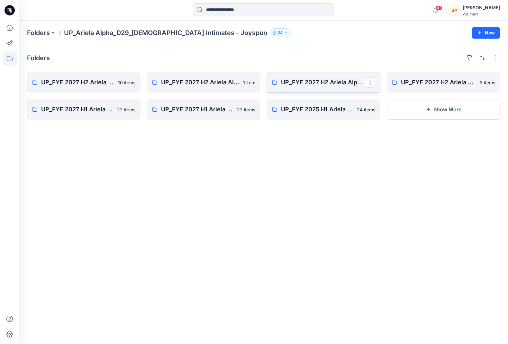
click at [308, 79] on p "UP_FYE 2027 H2 Ariela Alpha D29 Joyspun Panties" at bounding box center [323, 82] width 84 height 9
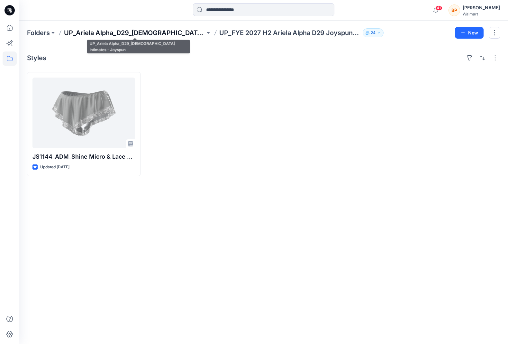
click at [165, 37] on p "UP_Ariela Alpha_D29_[DEMOGRAPHIC_DATA] Intimates - Joyspun" at bounding box center [134, 32] width 141 height 9
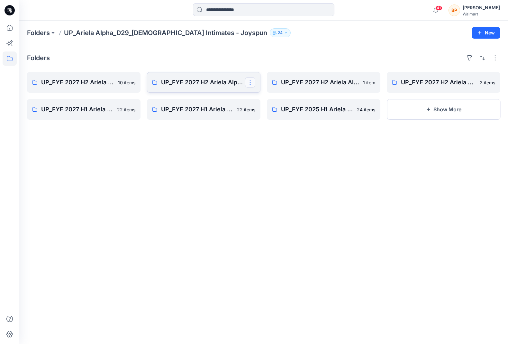
click at [246, 84] on button "button" at bounding box center [250, 82] width 10 height 10
click at [208, 80] on p "UP_FYE 2027 H2 Ariela Alpha D29 Joyspun Tops" at bounding box center [203, 82] width 84 height 9
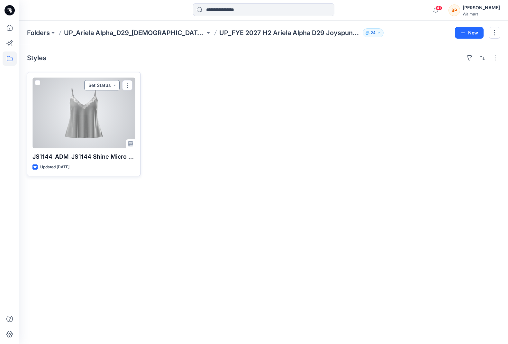
click at [113, 83] on button "Set Status" at bounding box center [101, 85] width 35 height 10
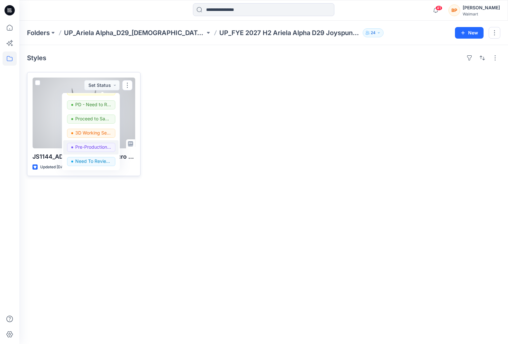
scroll to position [33, 0]
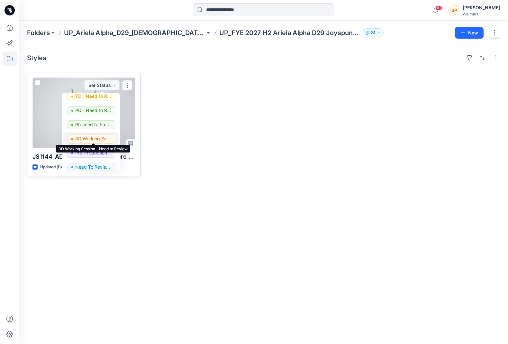
click at [87, 136] on p "3D Working Session - Need to Review" at bounding box center [93, 138] width 36 height 8
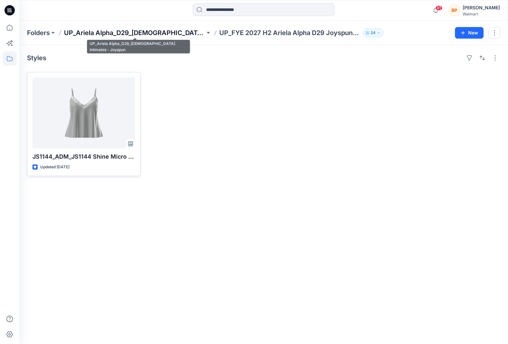
click at [167, 35] on p "UP_Ariela Alpha_D29_[DEMOGRAPHIC_DATA] Intimates - Joyspun" at bounding box center [134, 32] width 141 height 9
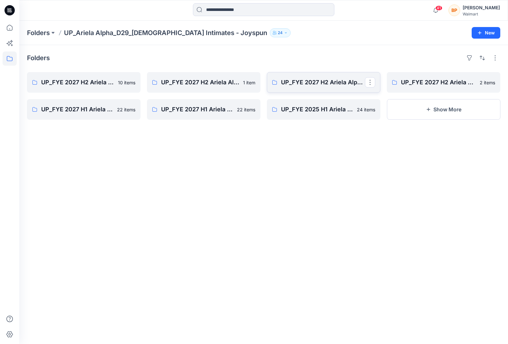
click at [326, 77] on link "UP_FYE 2027 H2 Ariela Alpha D29 Joyspun Panties" at bounding box center [323, 82] width 113 height 21
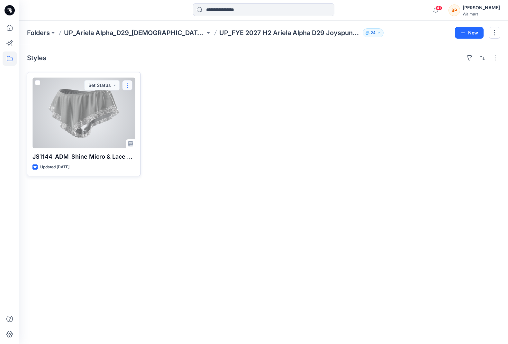
click at [127, 87] on button "button" at bounding box center [127, 85] width 10 height 10
click at [150, 94] on button "Edit" at bounding box center [157, 100] width 69 height 12
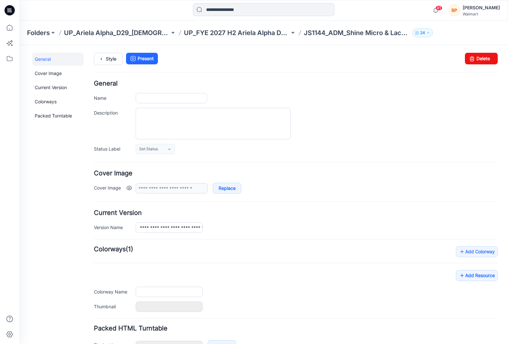
type input "**********"
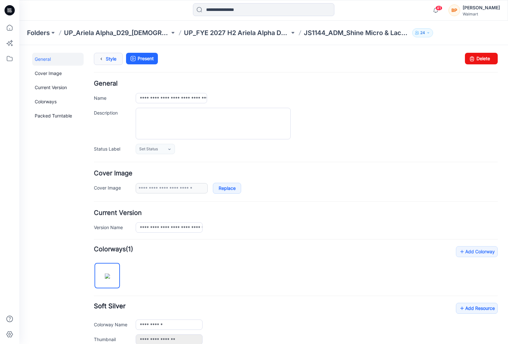
click at [110, 54] on link "Style" at bounding box center [108, 59] width 29 height 12
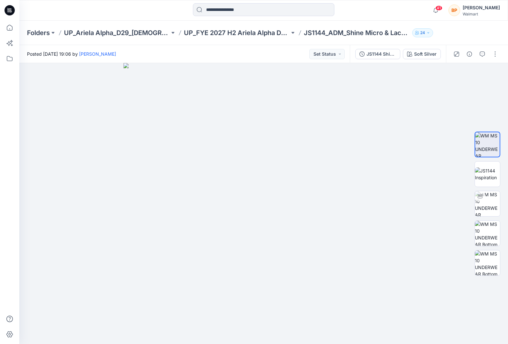
click at [502, 53] on div at bounding box center [475, 54] width 59 height 18
click at [499, 53] on button "button" at bounding box center [495, 54] width 10 height 10
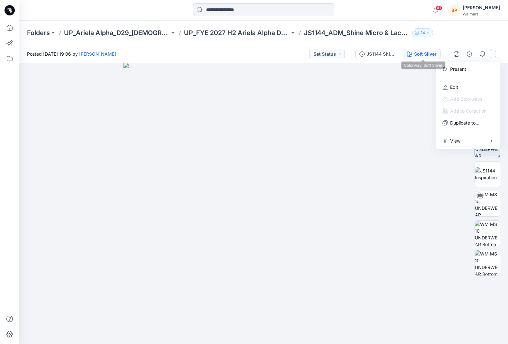
click at [439, 52] on button "Soft Silver" at bounding box center [422, 54] width 38 height 10
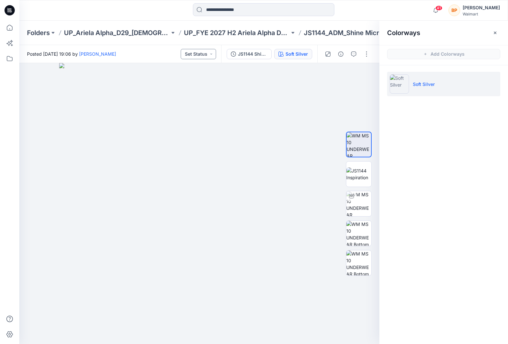
click at [208, 51] on button "Set Status" at bounding box center [198, 54] width 35 height 10
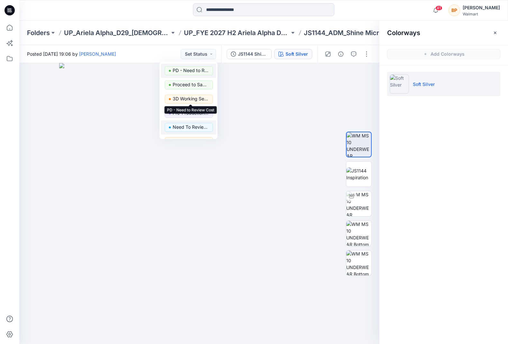
scroll to position [61, 0]
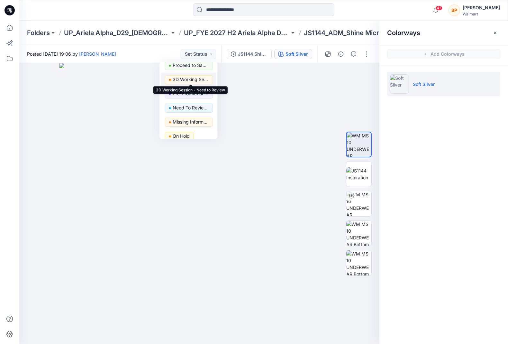
click at [195, 78] on p "3D Working Session - Need to Review" at bounding box center [191, 79] width 36 height 8
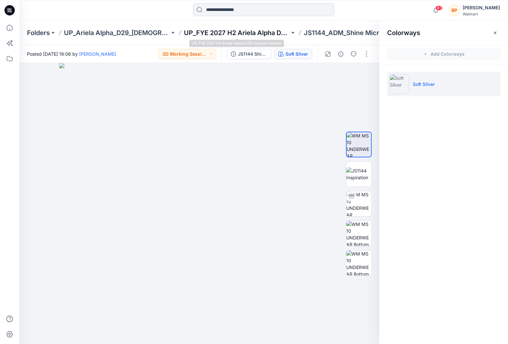
click at [186, 33] on p "UP_FYE 2027 H2 Ariela Alpha D29 Joyspun Panties" at bounding box center [237, 32] width 106 height 9
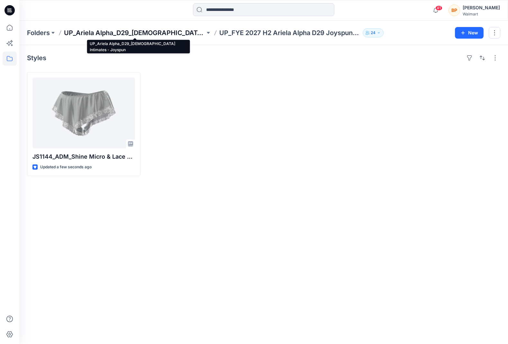
click at [154, 28] on p "UP_Ariela Alpha_D29_[DEMOGRAPHIC_DATA] Intimates - Joyspun" at bounding box center [134, 32] width 141 height 9
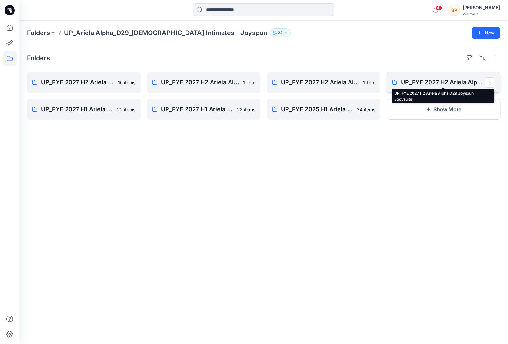
click at [404, 84] on p "UP_FYE 2027 H2 Ariela Alpha D29 Joyspun Bodysuits" at bounding box center [443, 82] width 84 height 9
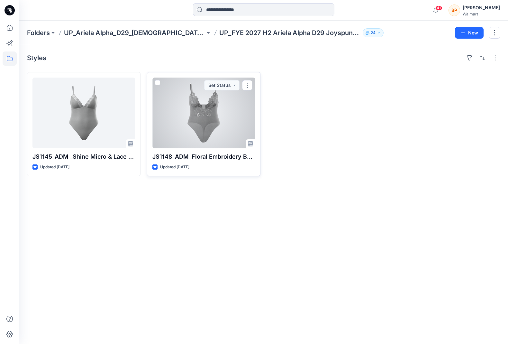
click at [214, 111] on div at bounding box center [203, 112] width 103 height 71
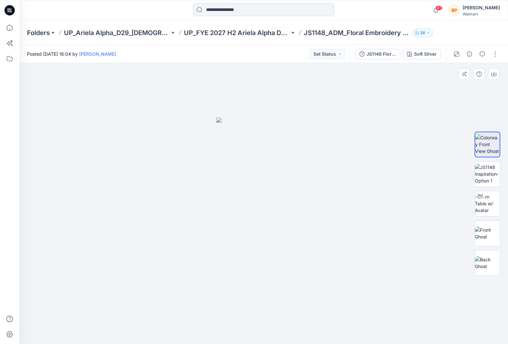
click at [501, 176] on div at bounding box center [487, 203] width 41 height 161
click at [327, 52] on button "Set Status" at bounding box center [326, 54] width 35 height 10
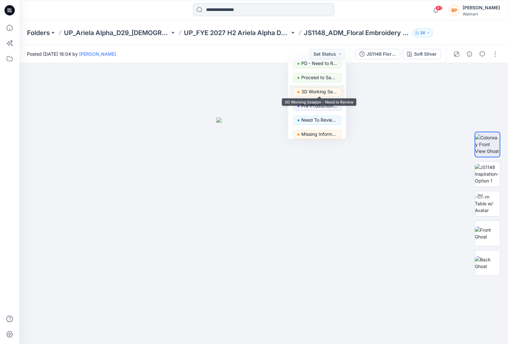
click at [319, 93] on p "3D Working Session - Need to Review" at bounding box center [319, 91] width 36 height 8
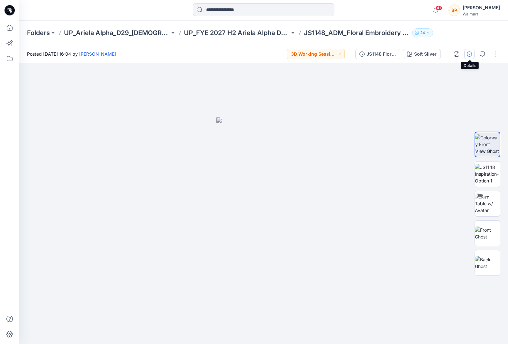
click at [474, 54] on button "button" at bounding box center [469, 54] width 10 height 10
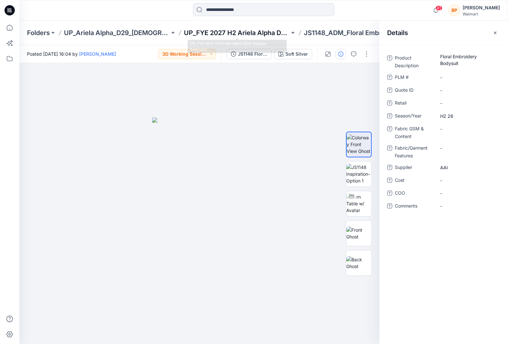
click at [249, 28] on p "UP_FYE 2027 H2 Ariela Alpha D29 Joyspun Bodysuits" at bounding box center [237, 32] width 106 height 9
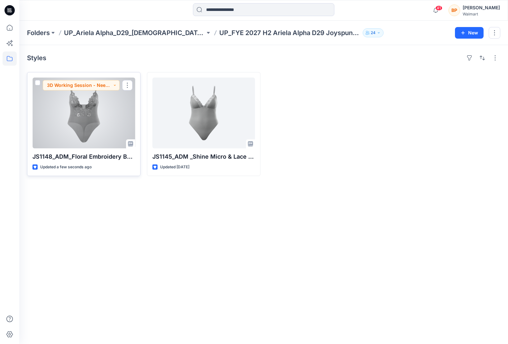
click at [61, 113] on div at bounding box center [83, 112] width 103 height 71
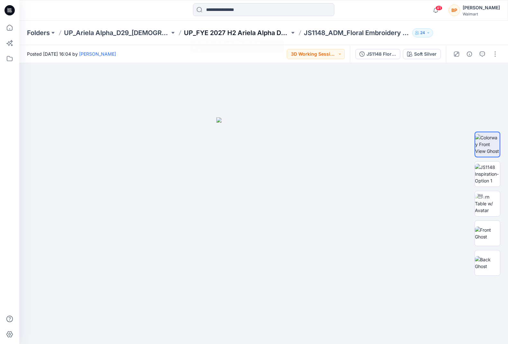
click at [267, 32] on p "UP_FYE 2027 H2 Ariela Alpha D29 Joyspun Bodysuits" at bounding box center [237, 32] width 106 height 9
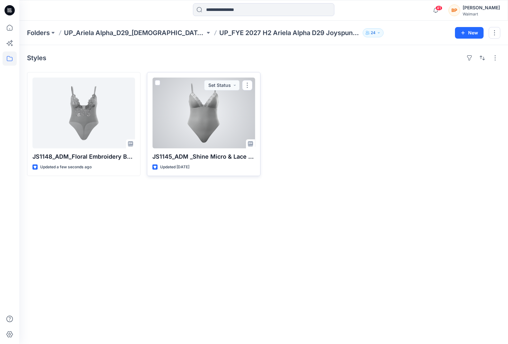
click at [178, 108] on div at bounding box center [203, 112] width 103 height 71
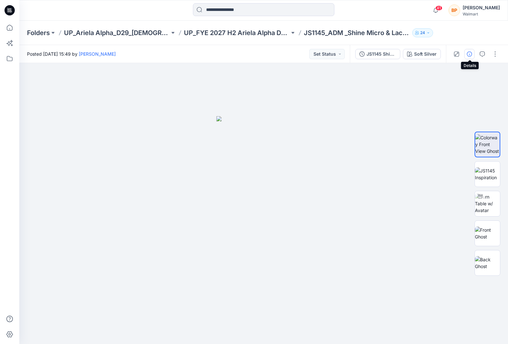
click at [473, 52] on button "button" at bounding box center [469, 54] width 10 height 10
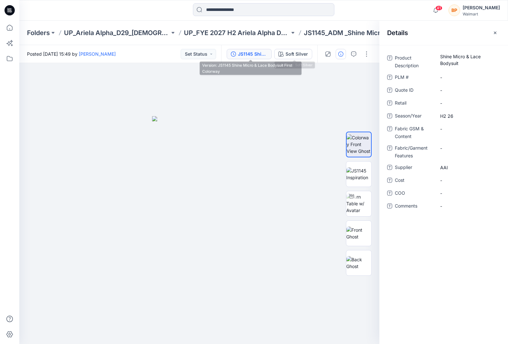
click at [255, 55] on div "JS1145 Shine Micro & Lace Bodysuit First Colorway" at bounding box center [253, 53] width 30 height 7
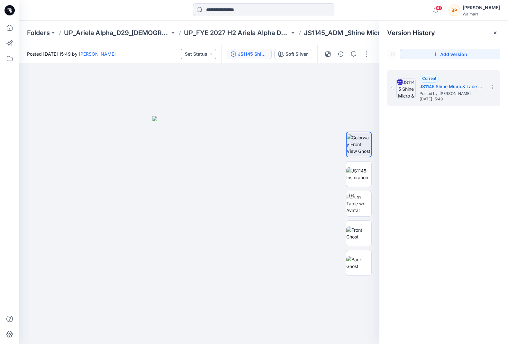
click at [203, 51] on button "Set Status" at bounding box center [198, 54] width 35 height 10
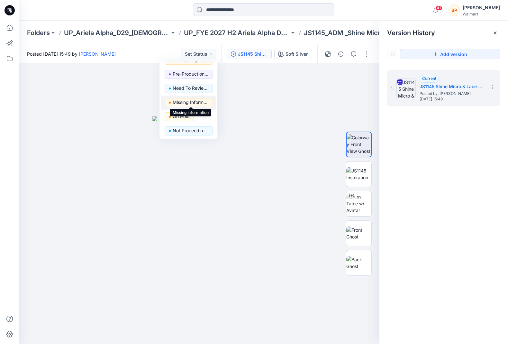
scroll to position [45, 0]
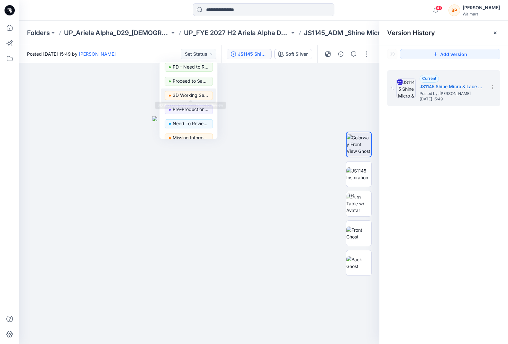
click at [186, 95] on p "3D Working Session - Need to Review" at bounding box center [191, 95] width 36 height 8
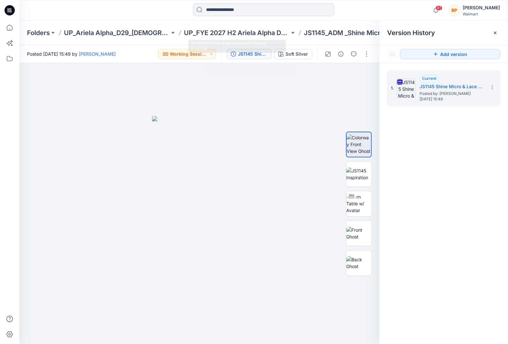
click at [209, 25] on div "Folders UP_Ariela Alpha_D29_Ladies Intimates - Joyspun UP_FYE 2027 H2 Ariela Al…" at bounding box center [263, 33] width 489 height 24
click at [209, 30] on p "UP_FYE 2027 H2 Ariela Alpha D29 Joyspun Bodysuits" at bounding box center [237, 32] width 106 height 9
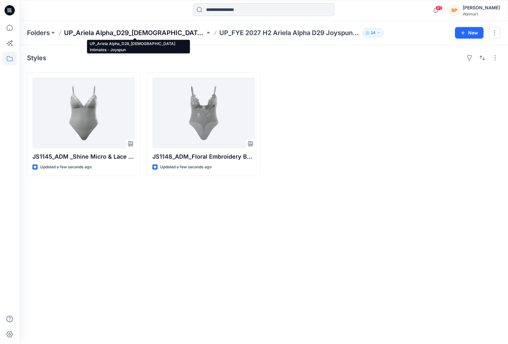
click at [169, 29] on p "UP_Ariela Alpha_D29_[DEMOGRAPHIC_DATA] Intimates - Joyspun" at bounding box center [134, 32] width 141 height 9
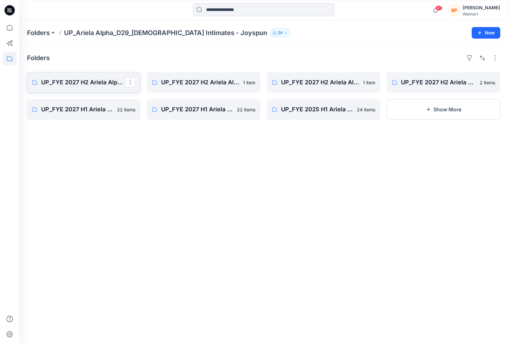
click at [97, 87] on link "UP_FYE 2027 H2 Ariela Alpha D29 Joyspun Bras" at bounding box center [83, 82] width 113 height 21
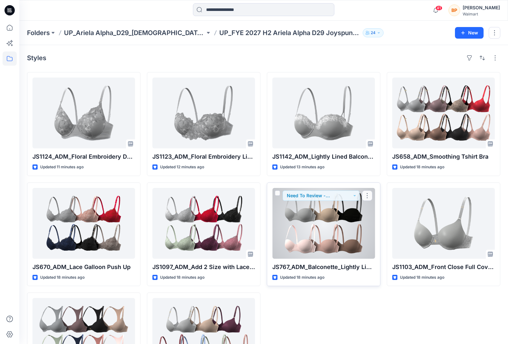
scroll to position [59, 0]
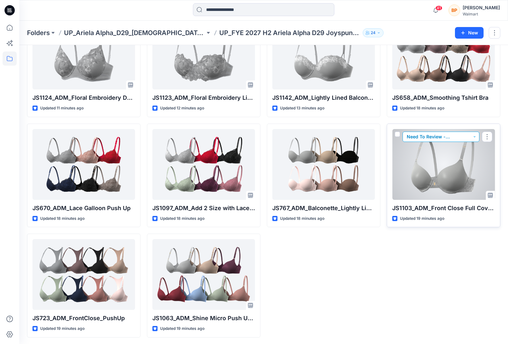
click at [464, 137] on button "Need To Review - Design/PD/Tech" at bounding box center [441, 136] width 77 height 10
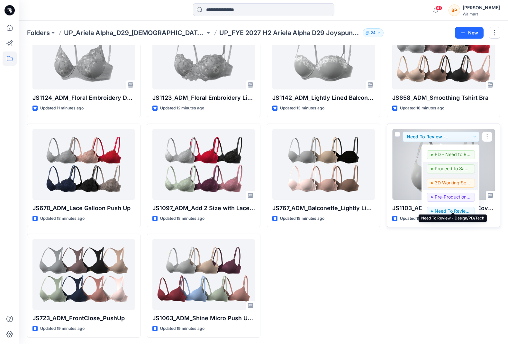
scroll to position [40, 0]
click at [452, 181] on p "3D Working Session - Need to Review" at bounding box center [453, 183] width 36 height 8
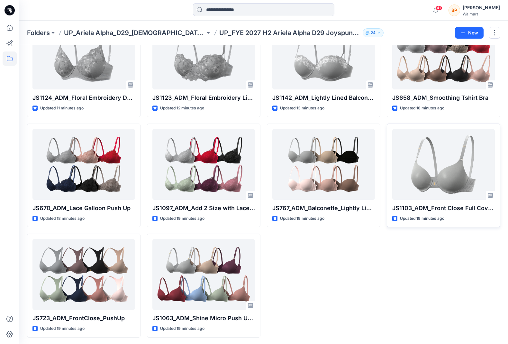
click at [434, 261] on div "JS658_ADM_Smoothing Tshirt Bra Updated 18 minutes ago JS1103_ADM_Front Close Fu…" at bounding box center [443, 175] width 113 height 324
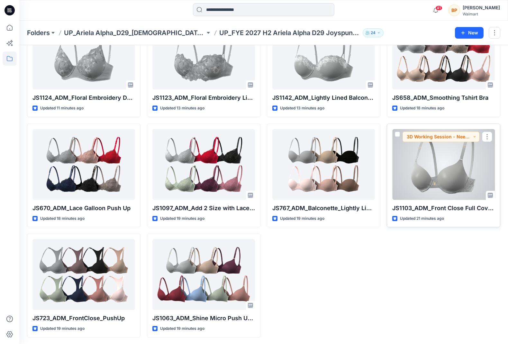
click at [437, 168] on div at bounding box center [443, 164] width 103 height 71
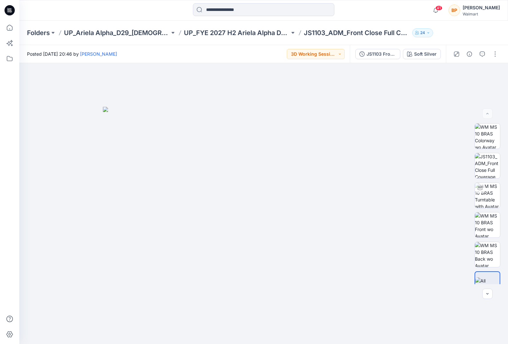
click at [490, 54] on div at bounding box center [475, 54] width 59 height 18
click at [492, 54] on button "button" at bounding box center [495, 54] width 10 height 10
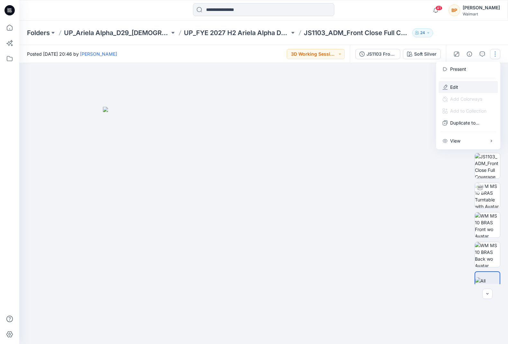
click at [467, 85] on button "Edit" at bounding box center [468, 87] width 59 height 12
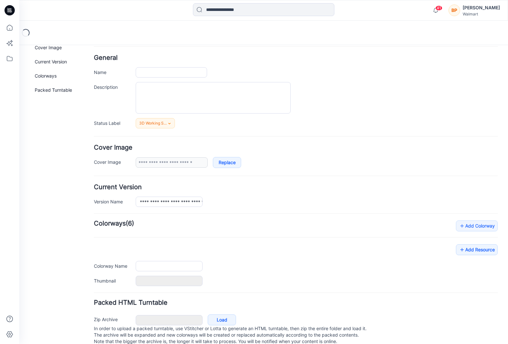
scroll to position [39, 0]
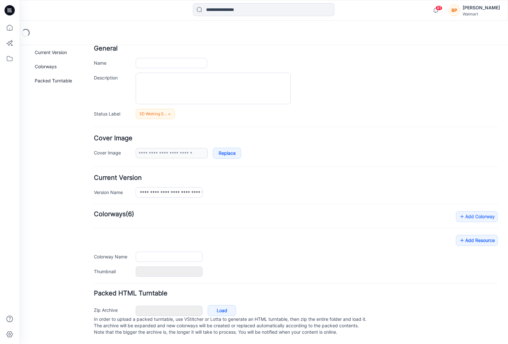
type input "**********"
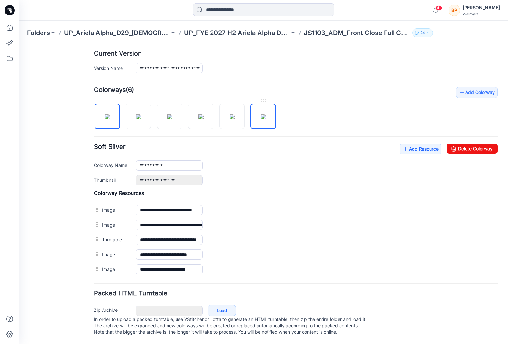
click at [264, 114] on img at bounding box center [263, 116] width 5 height 5
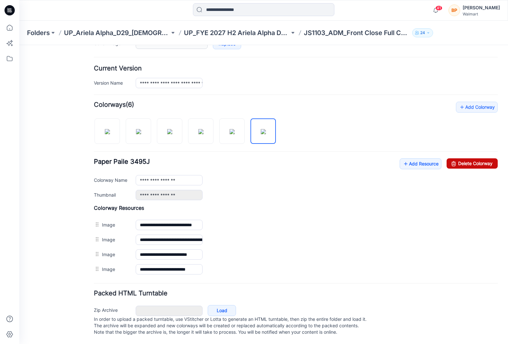
click at [449, 158] on icon at bounding box center [453, 163] width 9 height 10
click at [219, 130] on link at bounding box center [231, 130] width 25 height 25
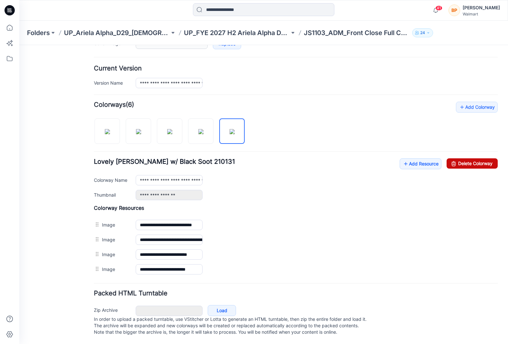
click at [457, 159] on icon at bounding box center [453, 163] width 9 height 10
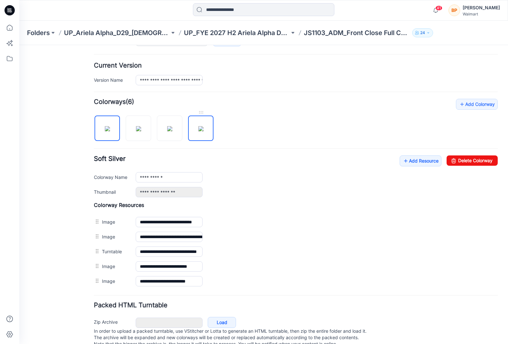
click at [198, 126] on img at bounding box center [200, 128] width 5 height 5
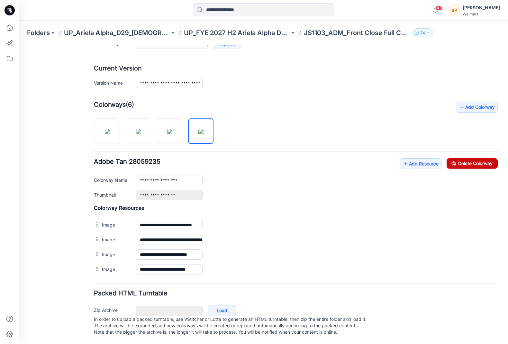
click at [469, 158] on link "Delete Colorway" at bounding box center [472, 163] width 51 height 10
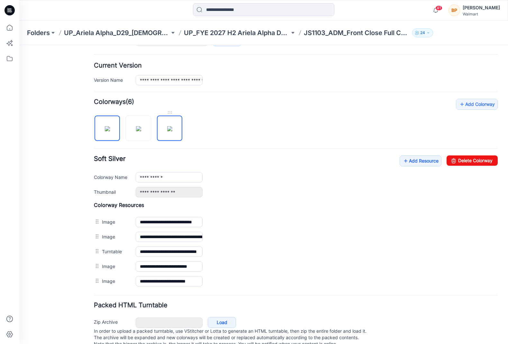
click at [167, 129] on img at bounding box center [169, 128] width 5 height 5
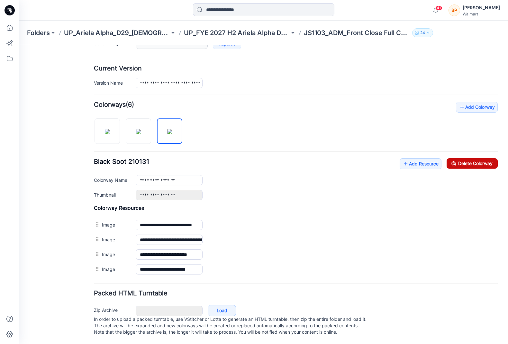
click at [488, 158] on link "Delete Colorway" at bounding box center [472, 163] width 51 height 10
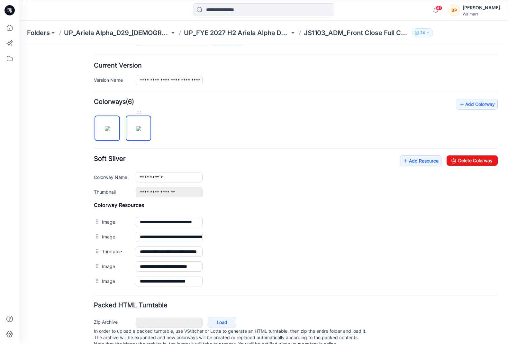
click at [141, 131] on img at bounding box center [138, 128] width 5 height 5
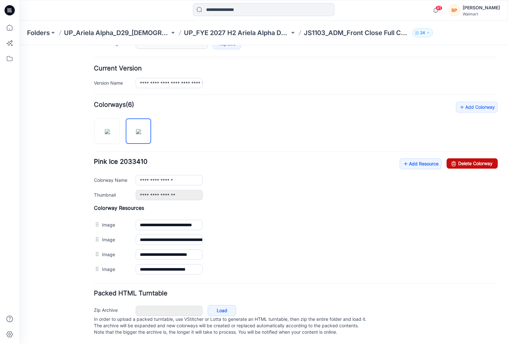
click at [477, 158] on link "Delete Colorway" at bounding box center [472, 163] width 51 height 10
type input "**********"
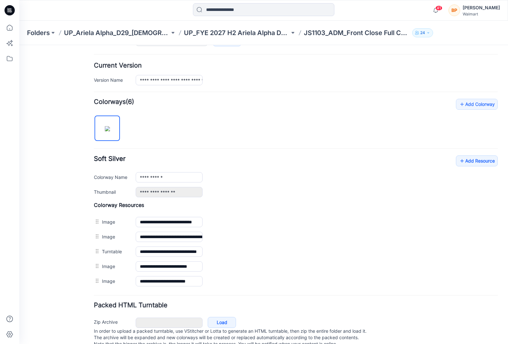
scroll to position [0, 0]
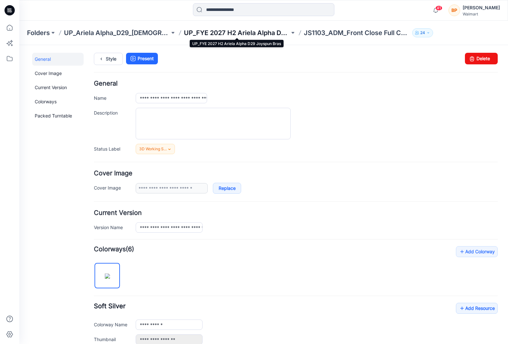
click at [252, 32] on p "UP_FYE 2027 H2 Ariela Alpha D29 Joyspun Bras" at bounding box center [237, 32] width 106 height 9
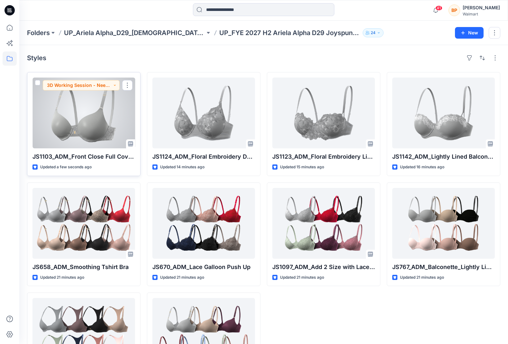
click at [105, 115] on div at bounding box center [83, 112] width 103 height 71
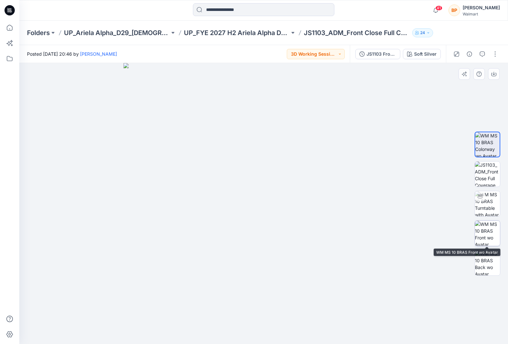
click at [482, 226] on img at bounding box center [487, 233] width 25 height 25
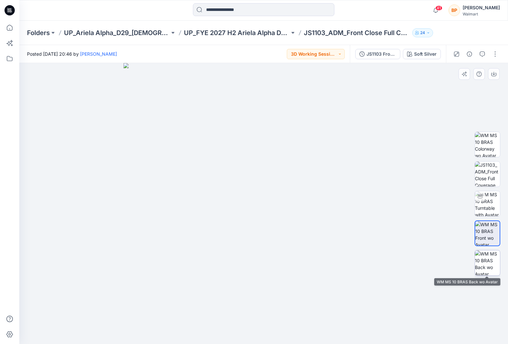
click at [480, 252] on img at bounding box center [487, 262] width 25 height 25
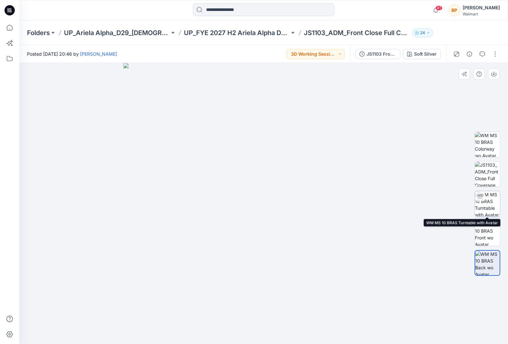
click at [483, 209] on img at bounding box center [487, 203] width 25 height 25
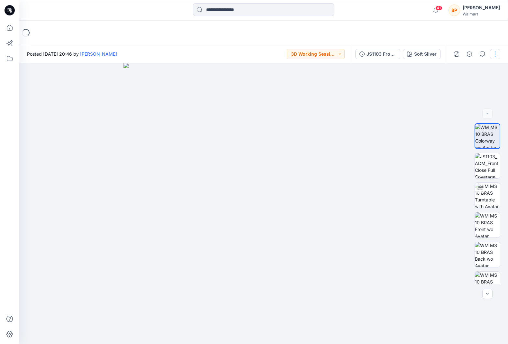
click at [498, 52] on button "button" at bounding box center [495, 54] width 10 height 10
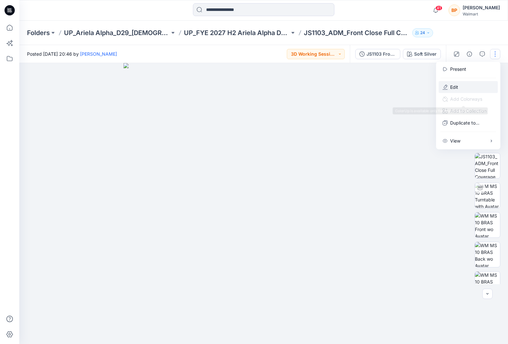
click at [459, 84] on button "Edit" at bounding box center [468, 87] width 59 height 12
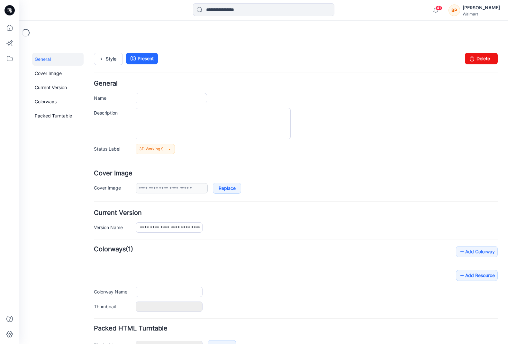
scroll to position [39, 0]
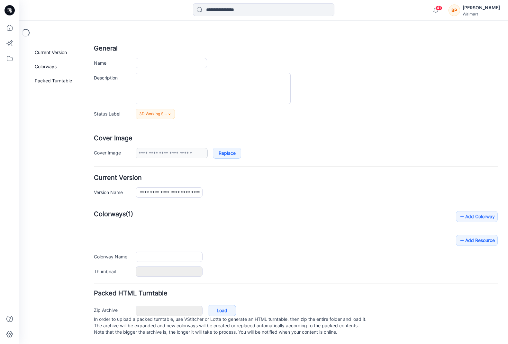
type input "**********"
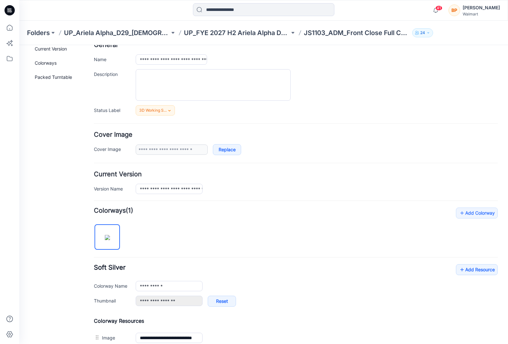
scroll to position [227, 0]
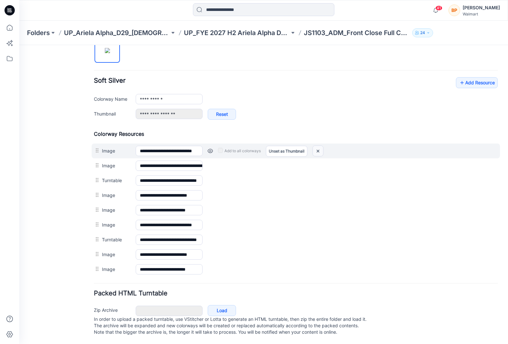
click at [315, 148] on img at bounding box center [318, 151] width 10 height 11
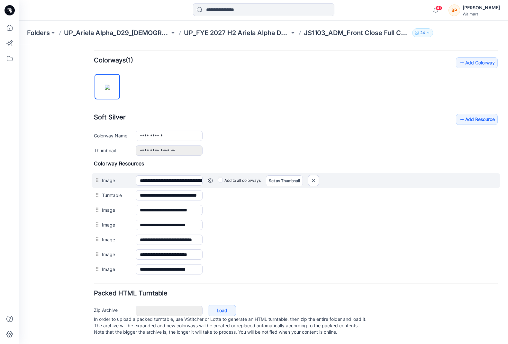
scroll to position [191, 0]
drag, startPoint x: 156, startPoint y: 176, endPoint x: 279, endPoint y: 178, distance: 123.5
click at [279, 178] on div "**********" at bounding box center [296, 180] width 408 height 15
drag, startPoint x: 154, startPoint y: 176, endPoint x: 285, endPoint y: 177, distance: 130.9
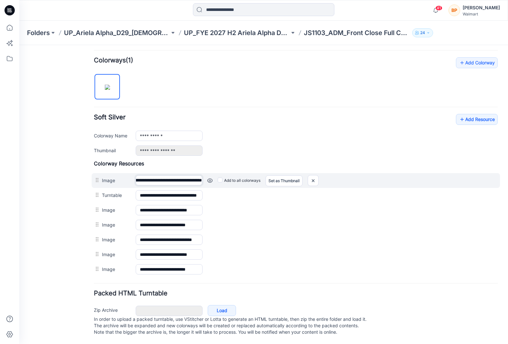
click at [285, 177] on div "**********" at bounding box center [296, 180] width 408 height 15
type input "**********"
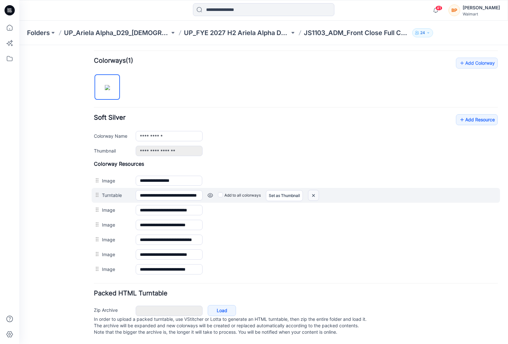
click at [313, 191] on img at bounding box center [313, 195] width 10 height 11
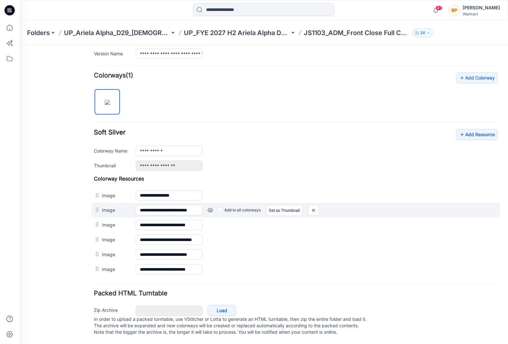
scroll to position [177, 0]
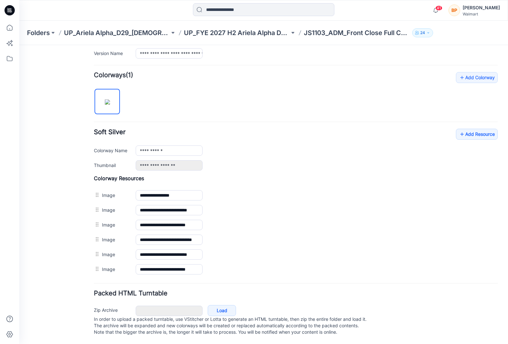
click at [19, 45] on img at bounding box center [19, 45] width 0 height 0
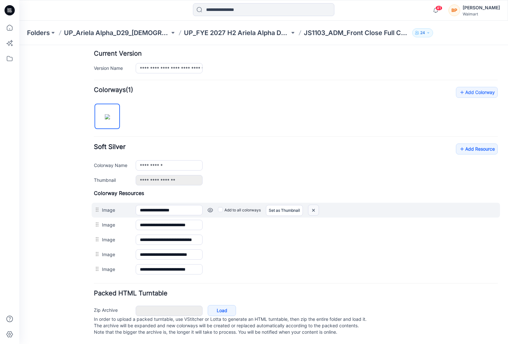
scroll to position [162, 0]
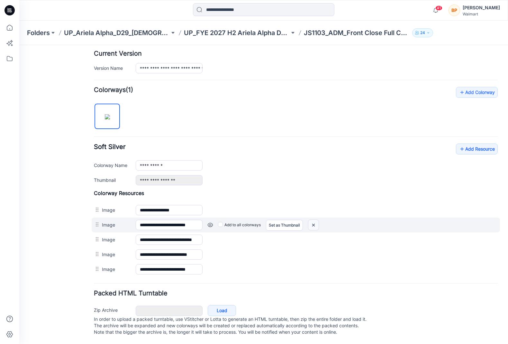
click at [314, 220] on img at bounding box center [313, 225] width 10 height 11
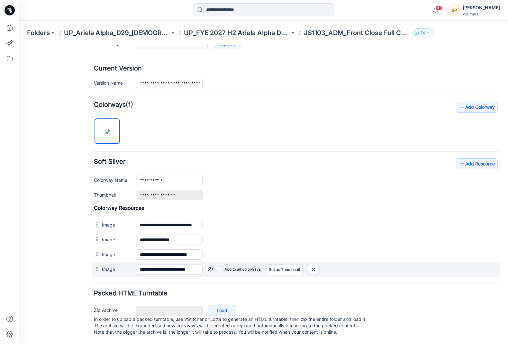
scroll to position [0, 0]
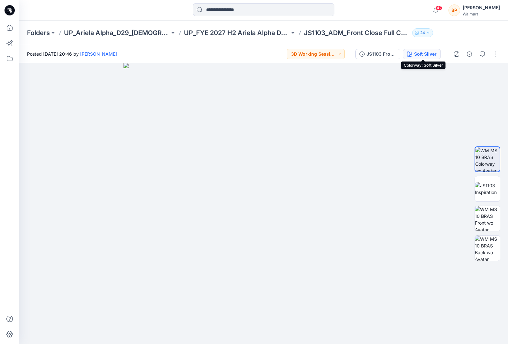
click at [433, 51] on div "Soft Silver" at bounding box center [425, 53] width 23 height 7
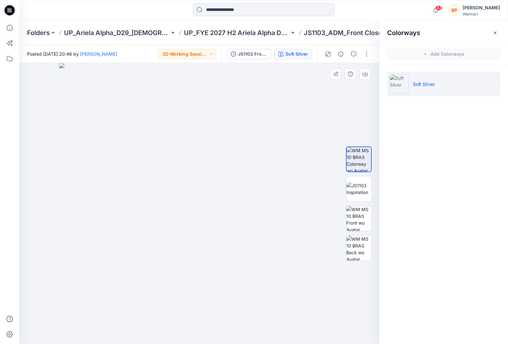
click at [349, 113] on div at bounding box center [199, 203] width 360 height 281
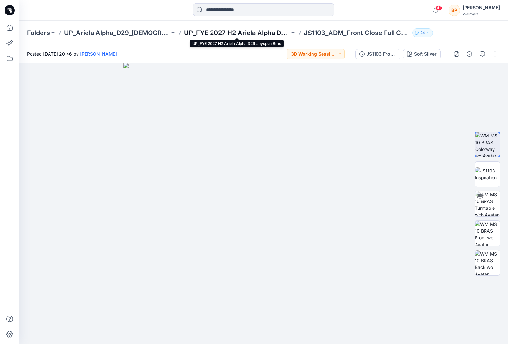
click at [220, 33] on p "UP_FYE 2027 H2 Ariela Alpha D29 Joyspun Bras" at bounding box center [237, 32] width 106 height 9
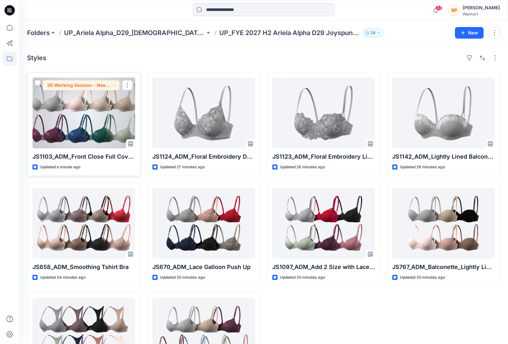
click at [125, 117] on div at bounding box center [83, 112] width 103 height 71
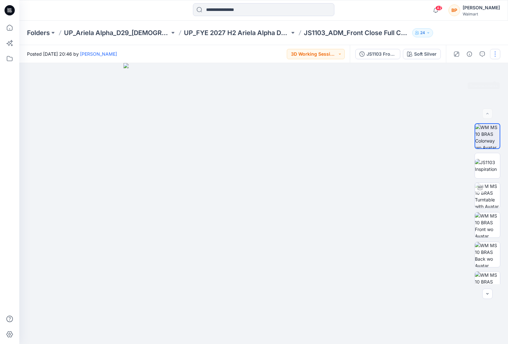
click at [498, 51] on button "button" at bounding box center [495, 54] width 10 height 10
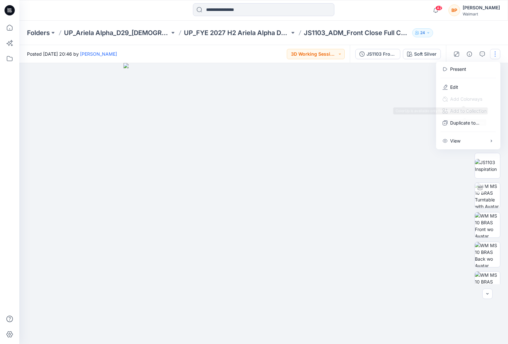
click at [441, 200] on div at bounding box center [263, 203] width 489 height 281
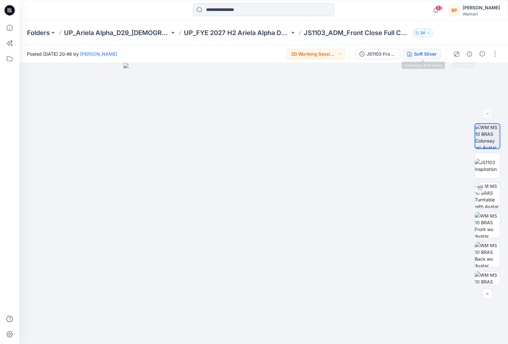
click at [431, 54] on div "Soft Silver" at bounding box center [425, 53] width 23 height 7
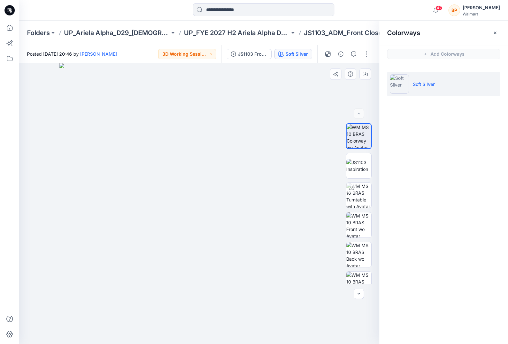
click at [344, 84] on div at bounding box center [199, 203] width 360 height 281
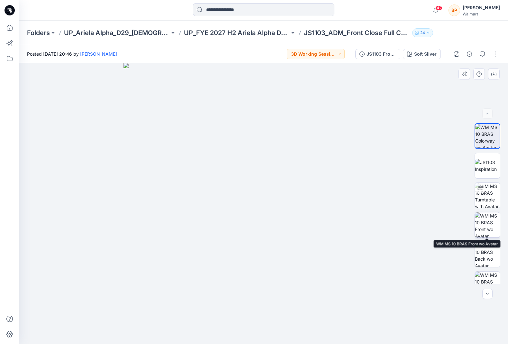
scroll to position [13, 0]
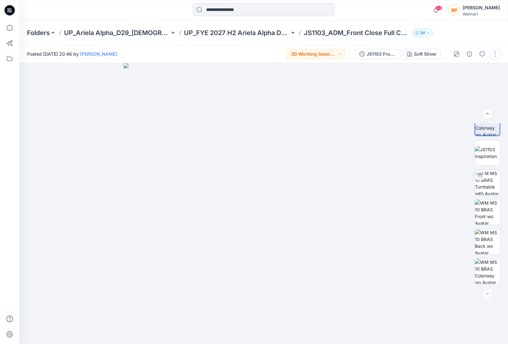
click at [496, 53] on button "button" at bounding box center [495, 54] width 10 height 10
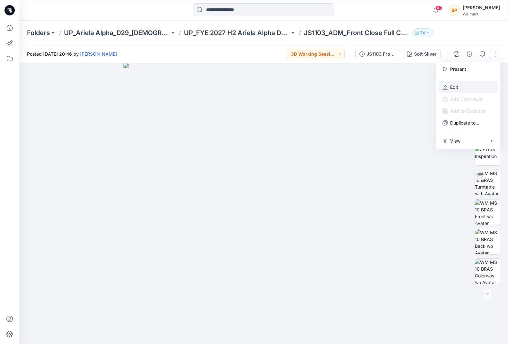
click at [458, 89] on p "Edit" at bounding box center [454, 87] width 8 height 7
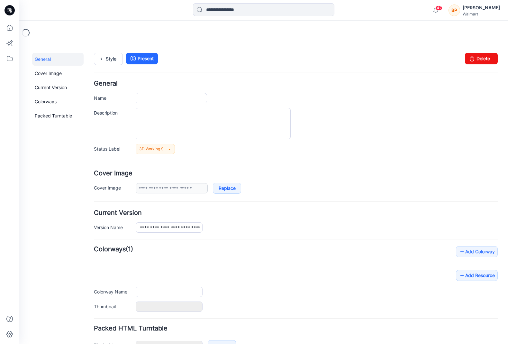
type input "**********"
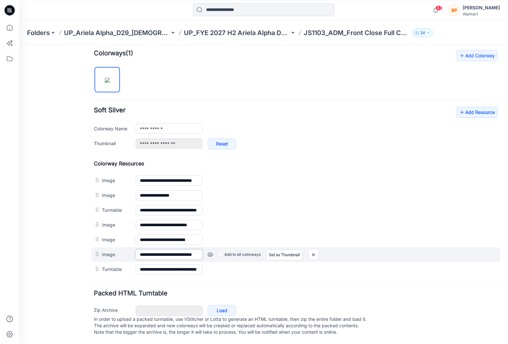
scroll to position [0, 16]
drag, startPoint x: 147, startPoint y: 249, endPoint x: 220, endPoint y: 251, distance: 72.7
click at [221, 252] on div "**********" at bounding box center [296, 254] width 408 height 15
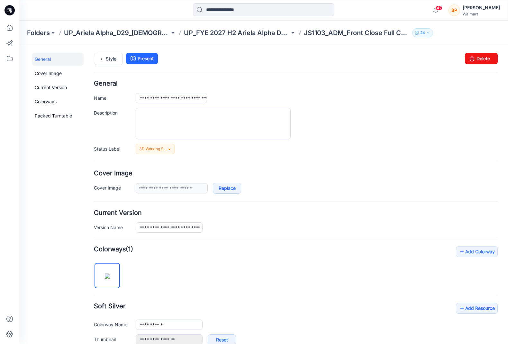
scroll to position [0, 0]
click at [100, 51] on div "**********" at bounding box center [259, 292] width 481 height 494
click at [100, 56] on icon at bounding box center [101, 59] width 9 height 12
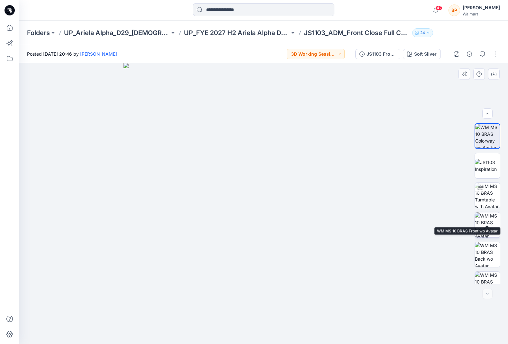
scroll to position [13, 0]
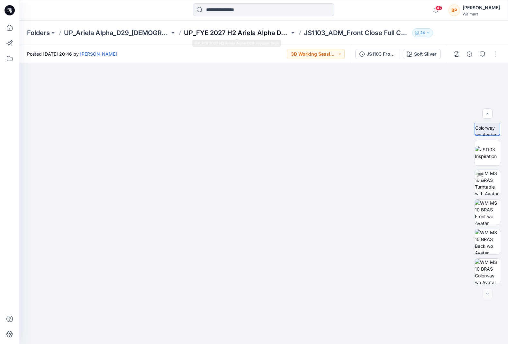
click at [263, 28] on p "UP_FYE 2027 H2 Ariela Alpha D29 Joyspun Bras" at bounding box center [237, 32] width 106 height 9
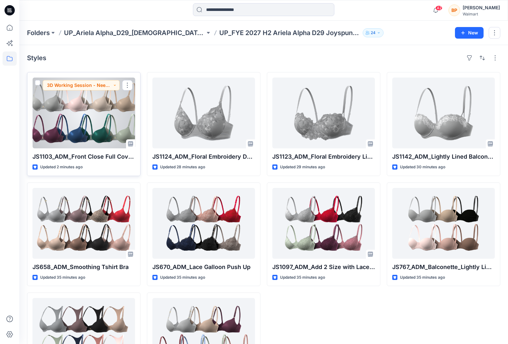
click at [99, 97] on div at bounding box center [83, 112] width 103 height 71
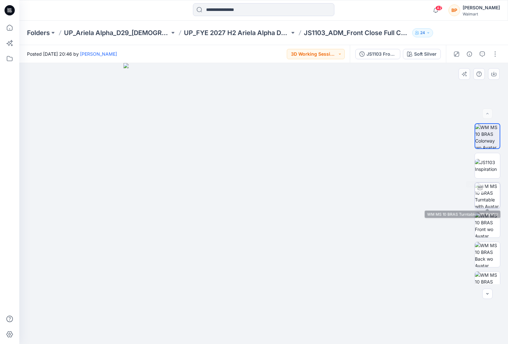
scroll to position [13, 0]
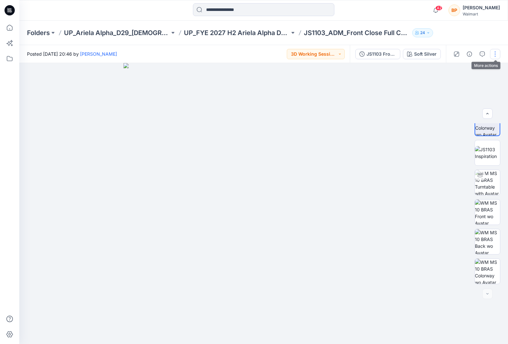
click at [496, 55] on button "button" at bounding box center [495, 54] width 10 height 10
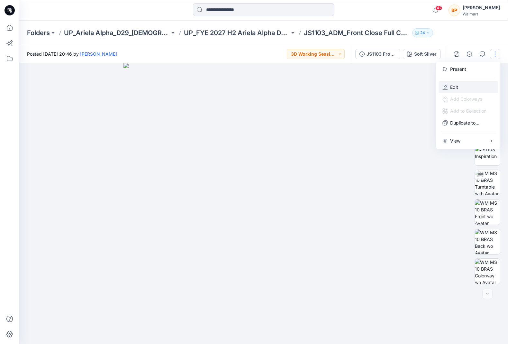
click at [474, 86] on button "Edit" at bounding box center [468, 87] width 59 height 12
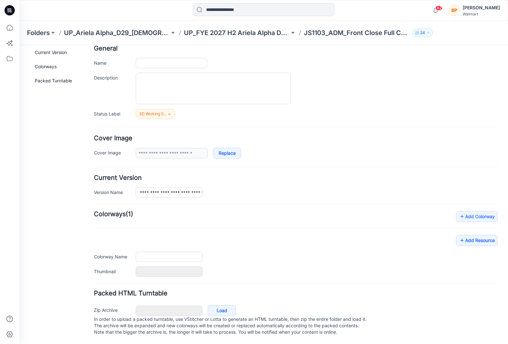
type input "**********"
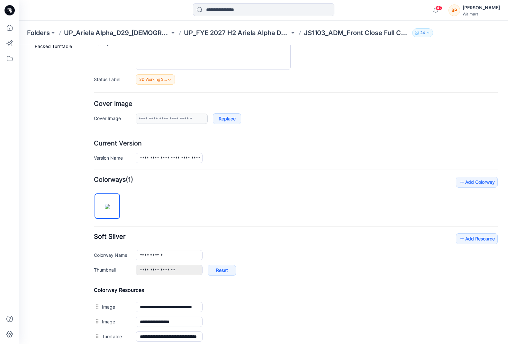
scroll to position [198, 0]
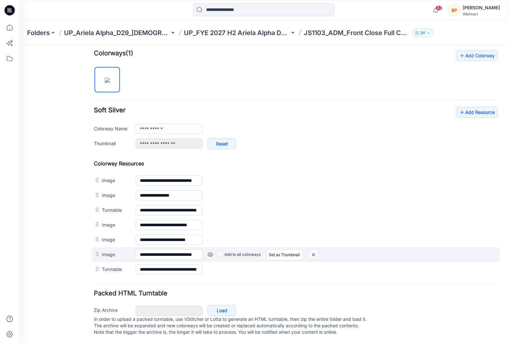
click at [311, 249] on img at bounding box center [313, 254] width 10 height 11
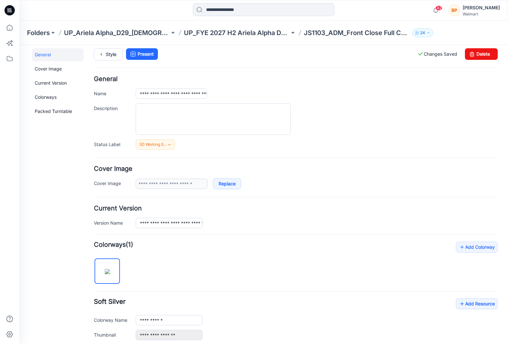
scroll to position [0, 0]
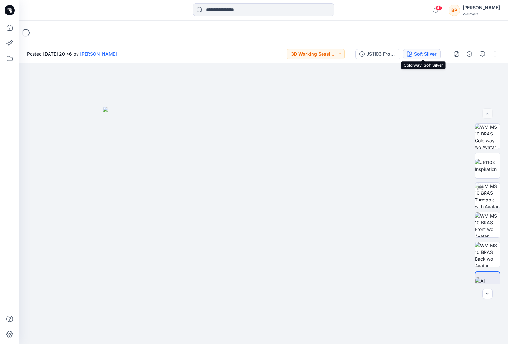
click at [424, 54] on div "Soft Silver" at bounding box center [425, 53] width 23 height 7
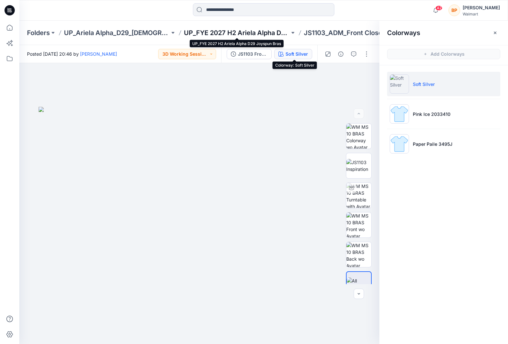
click at [251, 34] on p "UP_FYE 2027 H2 Ariela Alpha D29 Joyspun Bras" at bounding box center [237, 32] width 106 height 9
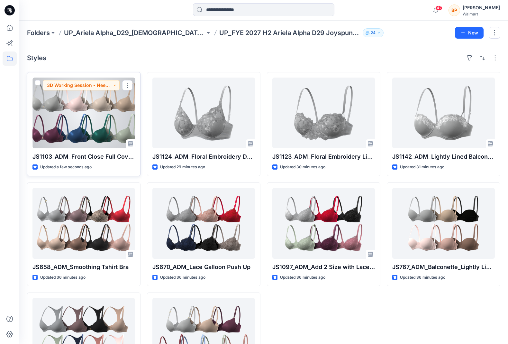
click at [95, 109] on div at bounding box center [83, 112] width 103 height 71
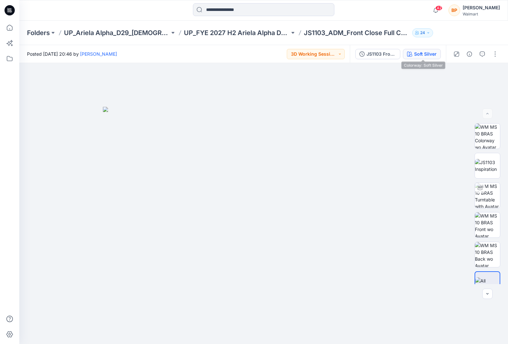
click at [426, 50] on div "Soft Silver" at bounding box center [425, 53] width 23 height 7
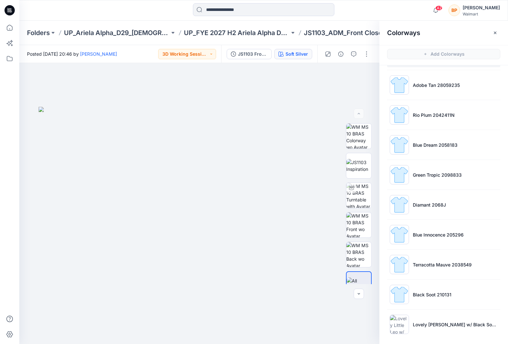
scroll to position [89, 0]
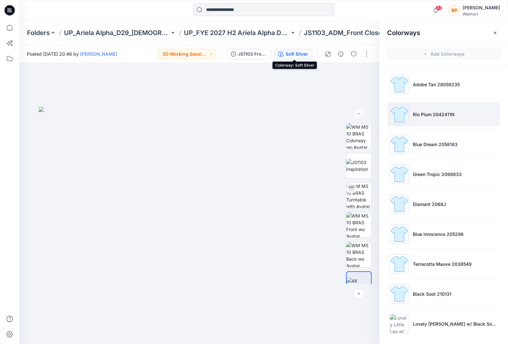
click at [444, 113] on p "Rio Plum 2042411N" at bounding box center [434, 114] width 42 height 7
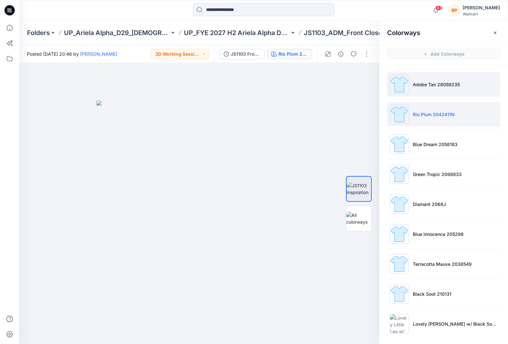
click at [444, 86] on li "Adobe Tan 28059235" at bounding box center [443, 84] width 113 height 24
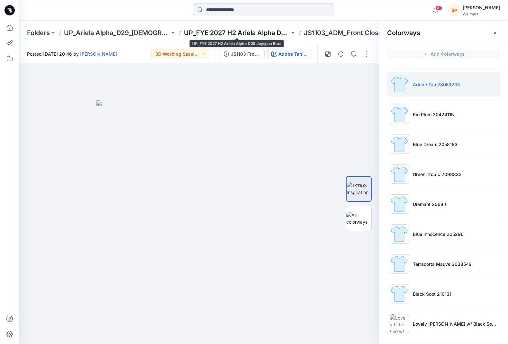
click at [276, 33] on p "UP_FYE 2027 H2 Ariela Alpha D29 Joyspun Bras" at bounding box center [237, 32] width 106 height 9
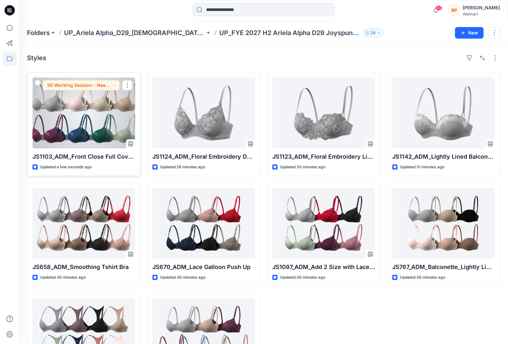
click at [80, 101] on div at bounding box center [83, 112] width 103 height 71
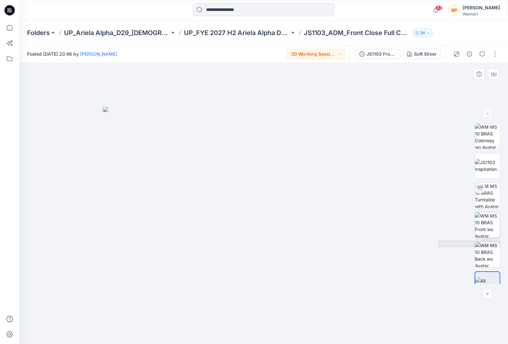
scroll to position [13, 0]
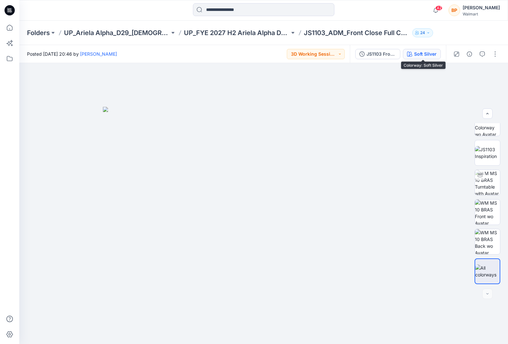
click at [425, 58] on button "Soft Silver" at bounding box center [422, 54] width 38 height 10
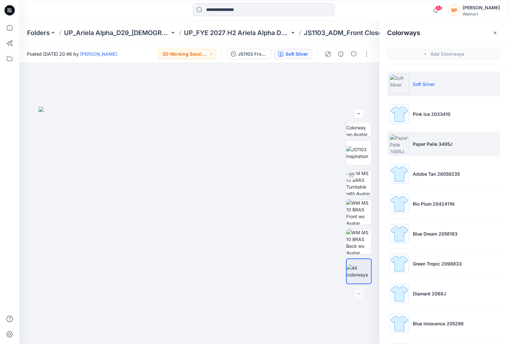
click at [431, 147] on li "Paper Paile 3495J" at bounding box center [443, 143] width 113 height 24
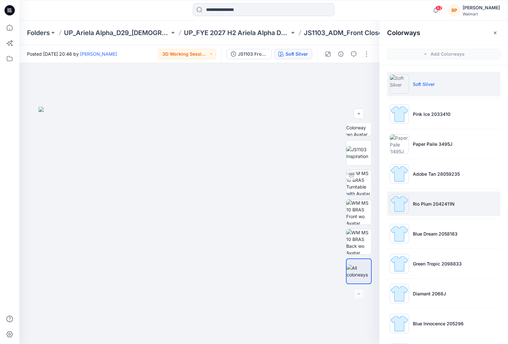
scroll to position [0, 0]
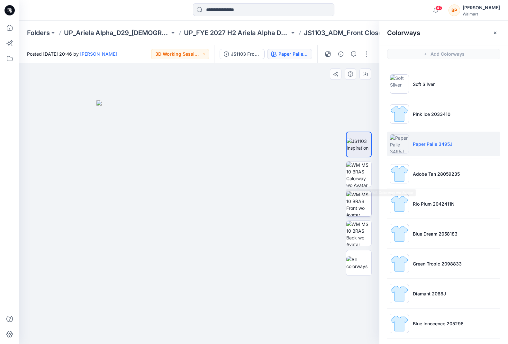
click at [350, 199] on img at bounding box center [358, 203] width 25 height 25
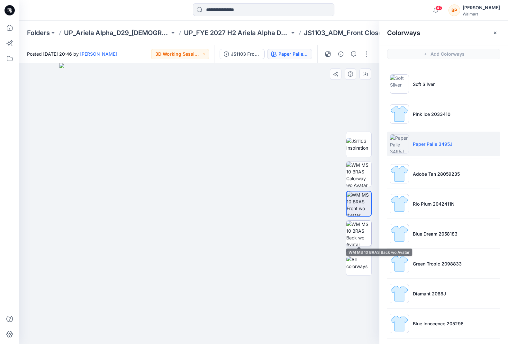
click at [364, 224] on img at bounding box center [358, 233] width 25 height 25
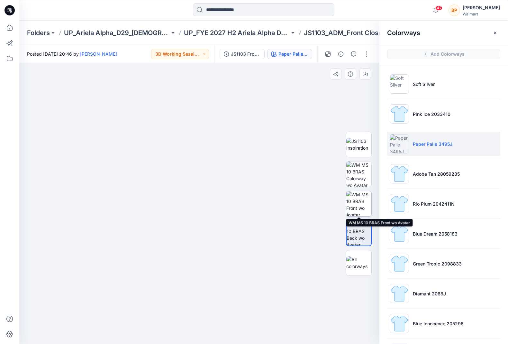
click at [361, 199] on img at bounding box center [358, 203] width 25 height 25
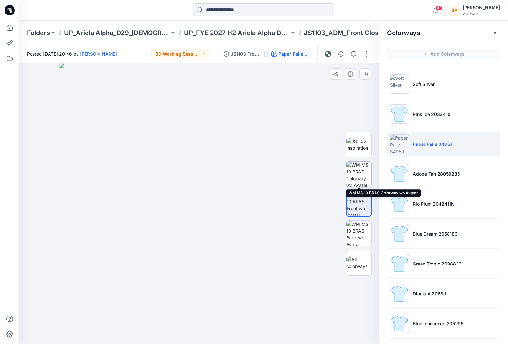
click at [354, 170] on img at bounding box center [358, 173] width 25 height 25
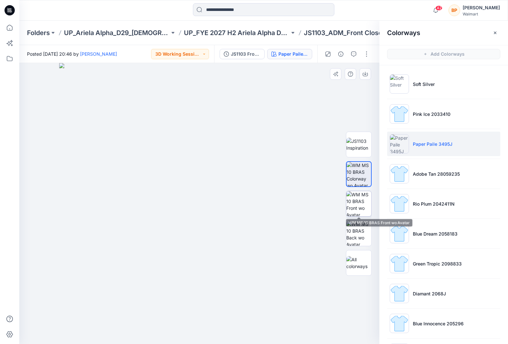
click at [357, 199] on img at bounding box center [358, 203] width 25 height 25
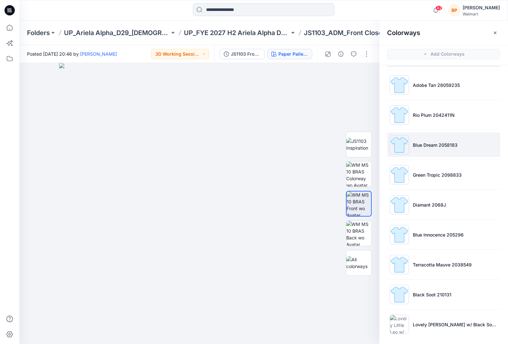
scroll to position [2, 0]
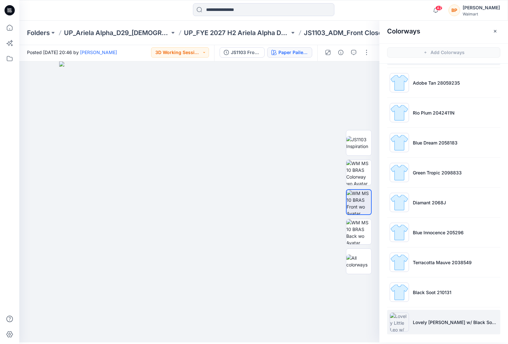
click at [430, 320] on p "Lovely [PERSON_NAME] w/ Black Soot 210132" at bounding box center [455, 322] width 85 height 7
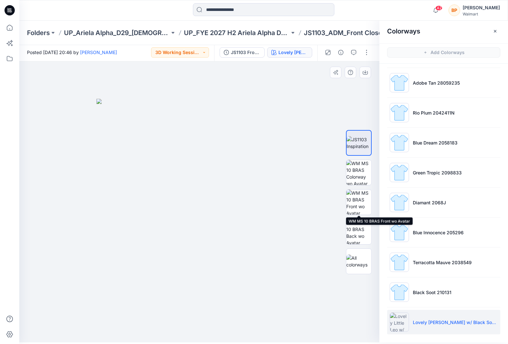
click at [363, 218] on div at bounding box center [359, 202] width 26 height 161
click at [363, 231] on img at bounding box center [358, 231] width 25 height 25
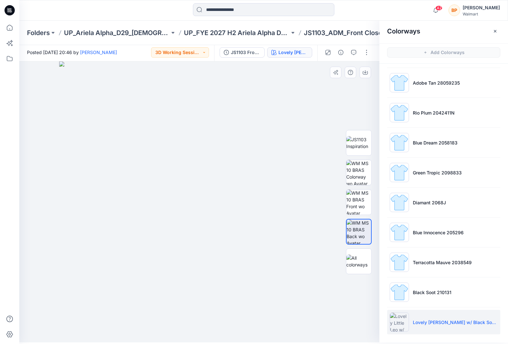
drag, startPoint x: 244, startPoint y: 213, endPoint x: 256, endPoint y: 261, distance: 50.0
click at [257, 261] on img at bounding box center [199, 201] width 281 height 281
click at [369, 93] on div at bounding box center [199, 201] width 360 height 281
click at [241, 41] on div "Folders UP_Ariela Alpha_D29_[DEMOGRAPHIC_DATA] Intimates - Joyspun UP_FYE 2027 …" at bounding box center [263, 33] width 489 height 24
click at [241, 33] on p "UP_FYE 2027 H2 Ariela Alpha D29 Joyspun Bras" at bounding box center [237, 32] width 106 height 9
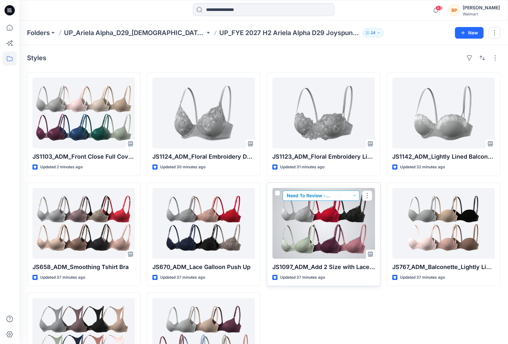
click at [302, 194] on button "Need To Review - Design/PD/Tech" at bounding box center [321, 195] width 77 height 10
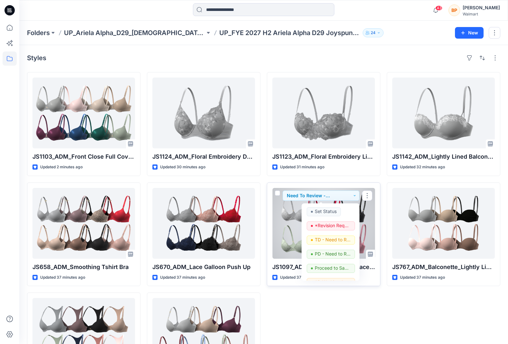
click at [282, 217] on div at bounding box center [323, 223] width 103 height 71
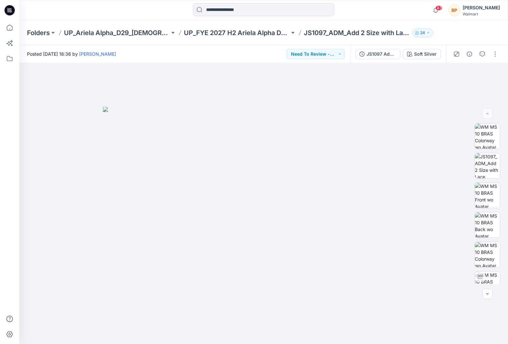
click at [423, 46] on div "JS1097 Add 2 Size with Lace Galloon Cups 2nd Version Soft Silver" at bounding box center [398, 54] width 96 height 18
click at [421, 49] on button "Soft Silver" at bounding box center [422, 54] width 38 height 10
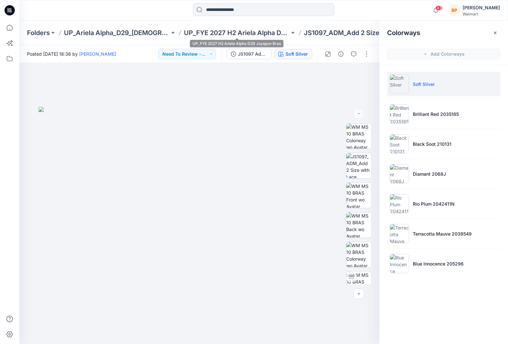
click at [233, 25] on div "Folders UP_Ariela Alpha_D29_[DEMOGRAPHIC_DATA] Intimates - Joyspun UP_FYE 2027 …" at bounding box center [263, 33] width 489 height 24
click at [233, 27] on div "Folders UP_Ariela Alpha_D29_[DEMOGRAPHIC_DATA] Intimates - Joyspun UP_FYE 2027 …" at bounding box center [263, 33] width 489 height 24
click at [233, 32] on p "UP_FYE 2027 H2 Ariela Alpha D29 Joyspun Bras" at bounding box center [237, 32] width 106 height 9
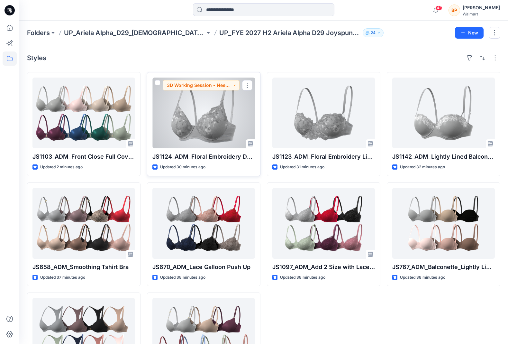
click at [228, 111] on div at bounding box center [203, 112] width 103 height 71
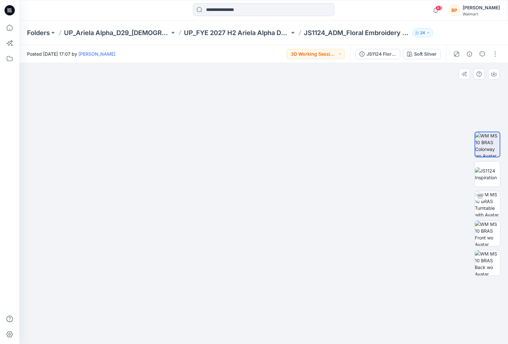
click at [46, 215] on div at bounding box center [263, 203] width 489 height 281
click at [493, 207] on img at bounding box center [487, 203] width 25 height 25
